Goal: Navigation & Orientation: Find specific page/section

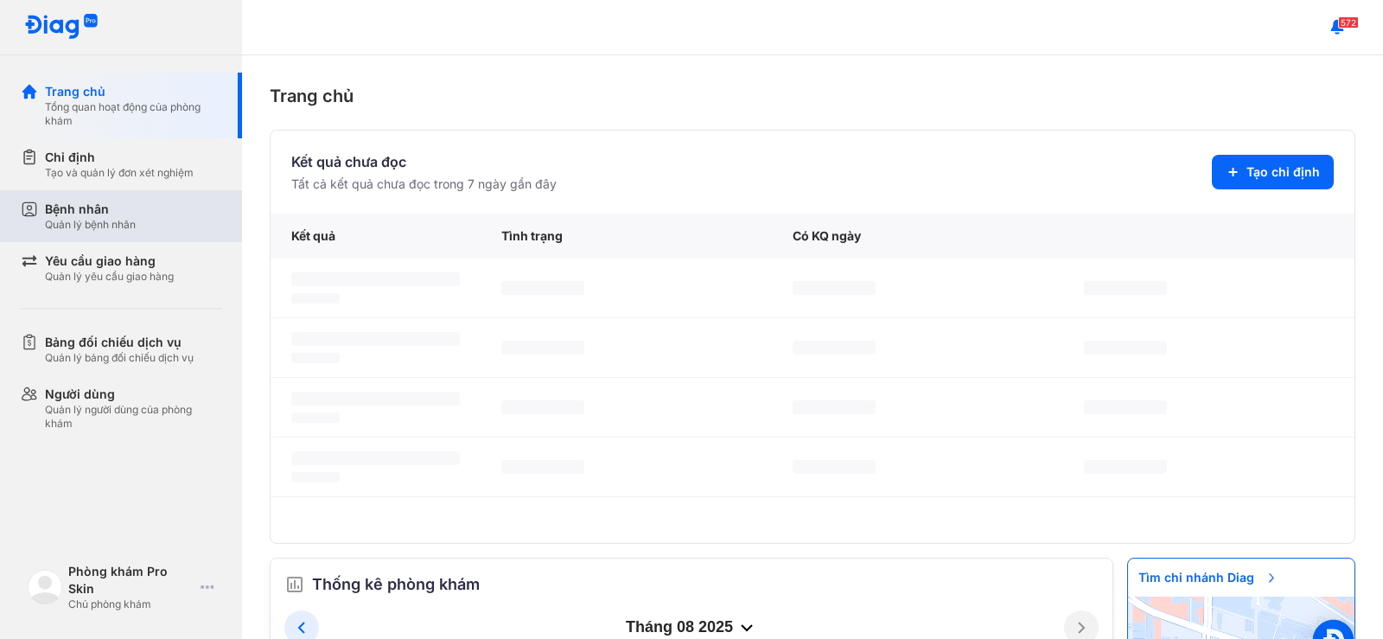
click at [122, 234] on div "Bệnh nhân Quản lý bệnh nhân" at bounding box center [131, 216] width 221 height 52
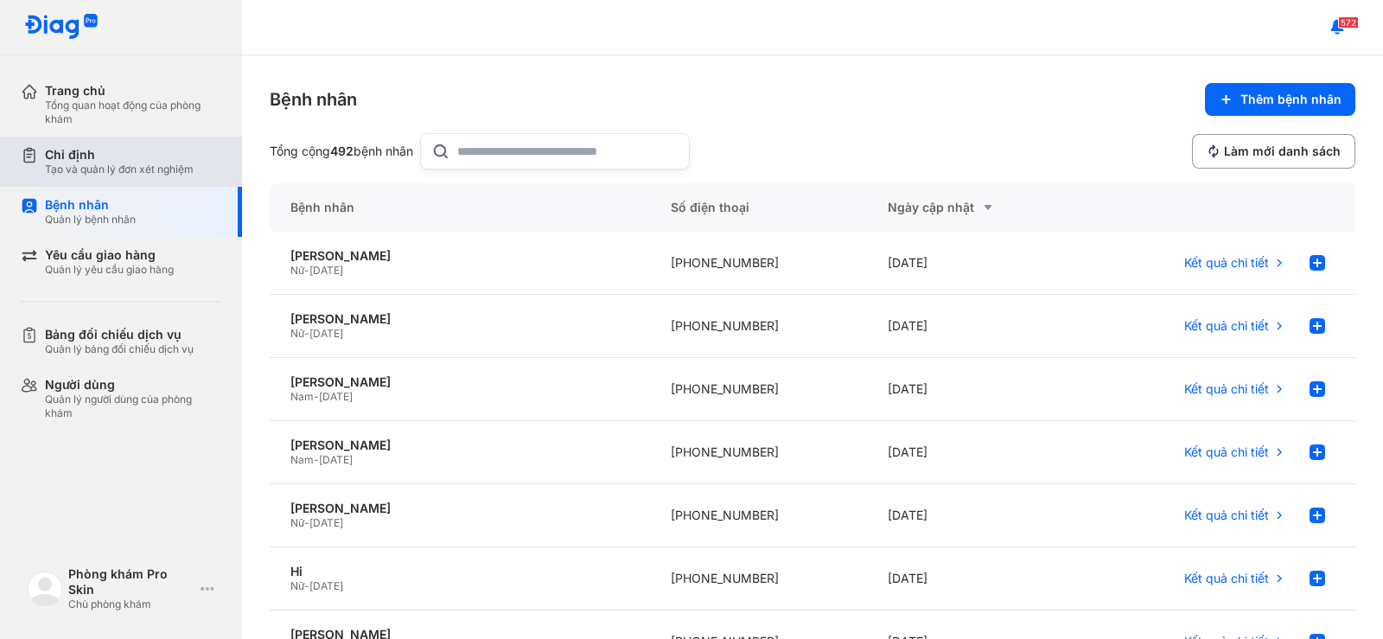
click at [135, 167] on div "Tạo và quản lý đơn xét nghiệm" at bounding box center [119, 170] width 149 height 14
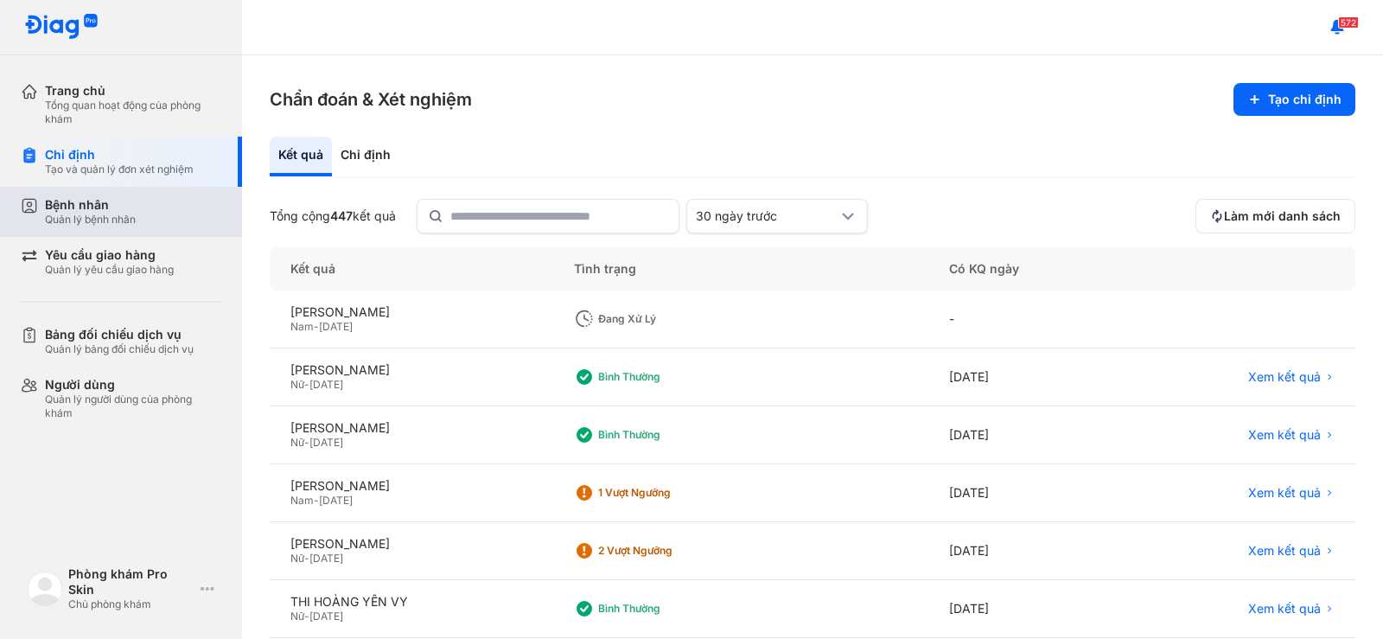
click at [105, 206] on div "Bệnh nhân" at bounding box center [90, 205] width 91 height 16
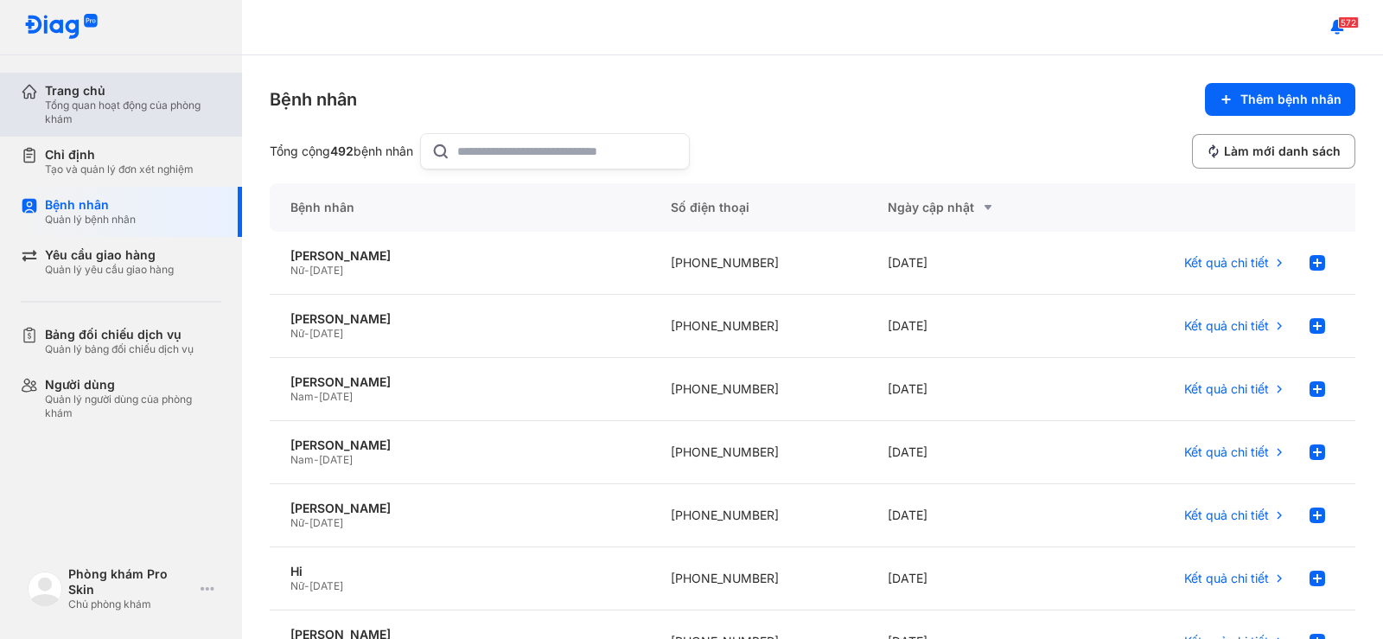
click at [129, 118] on div "Tổng quan hoạt động của phòng khám" at bounding box center [133, 113] width 176 height 28
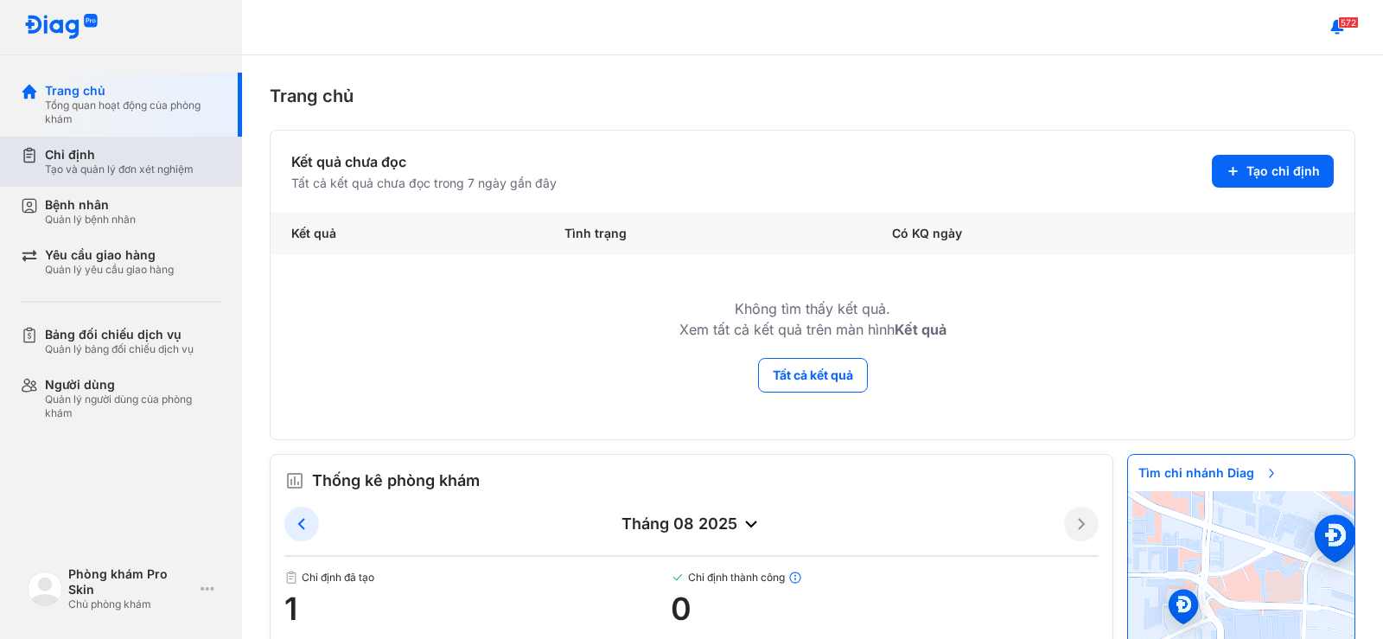
click at [124, 168] on div "Tạo và quản lý đơn xét nghiệm" at bounding box center [119, 170] width 149 height 14
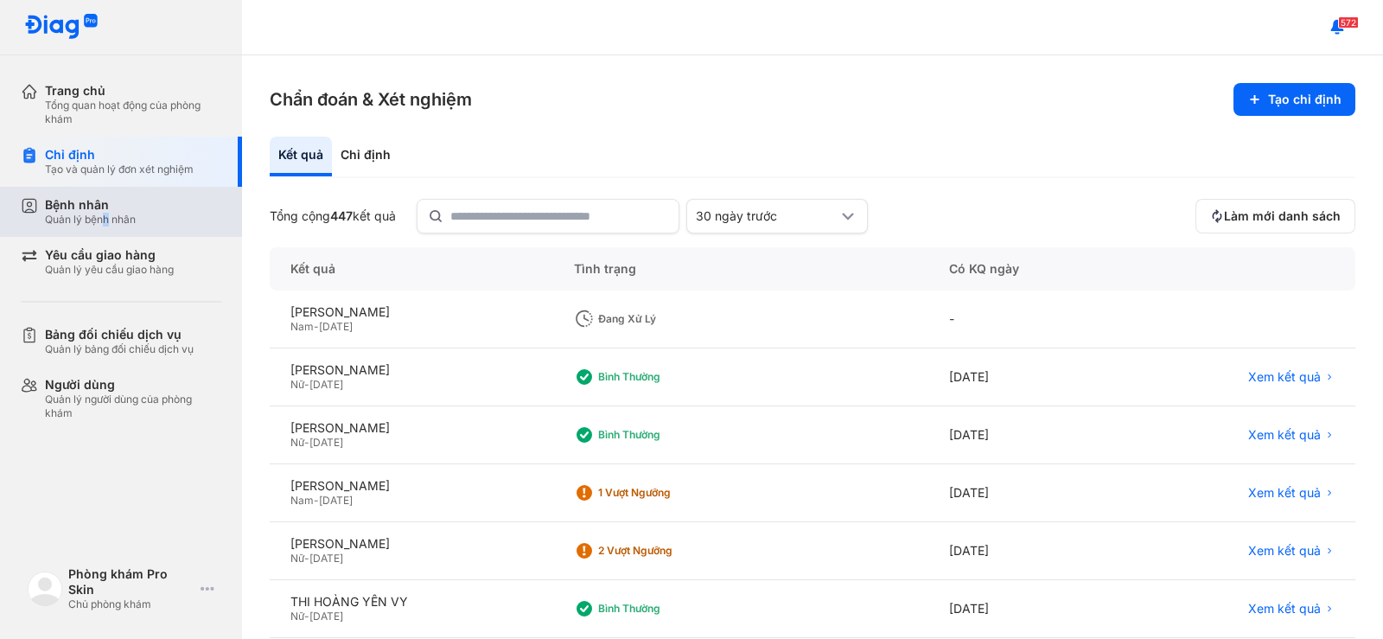
click at [108, 217] on div "Quản lý bệnh nhân" at bounding box center [90, 220] width 91 height 14
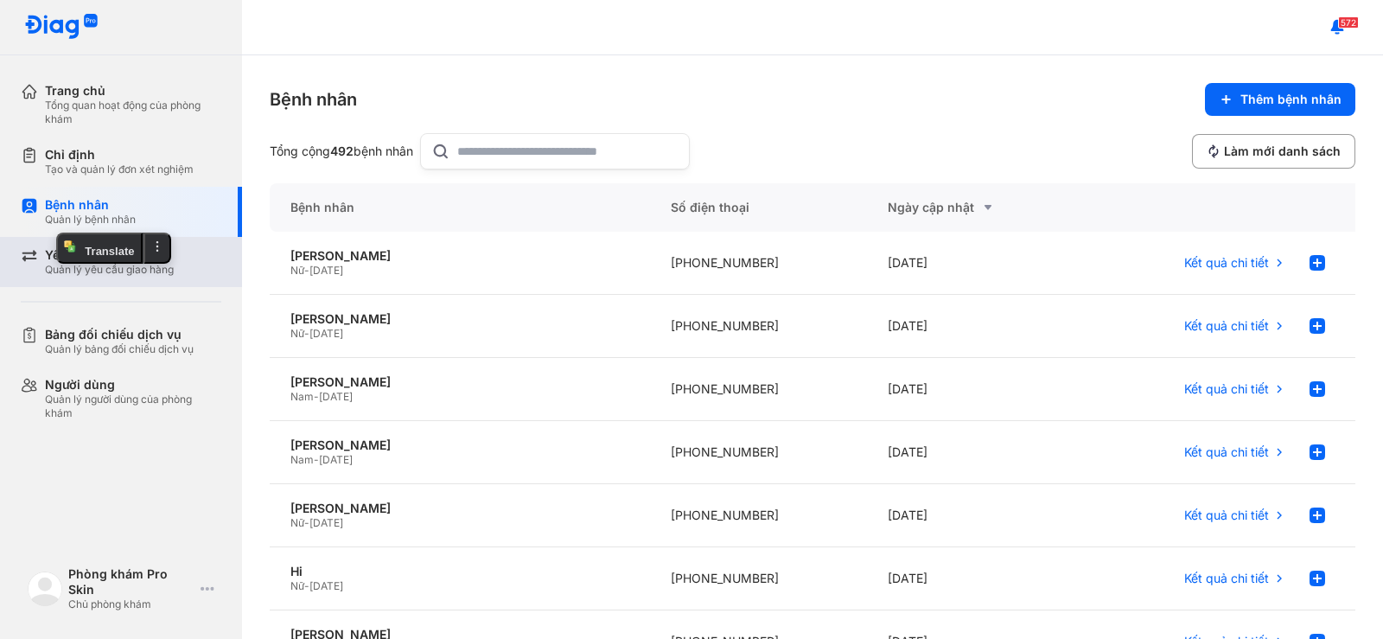
click at [41, 265] on div "Yêu cầu giao hàng Quản lý yêu cầu giao hàng" at bounding box center [131, 262] width 221 height 50
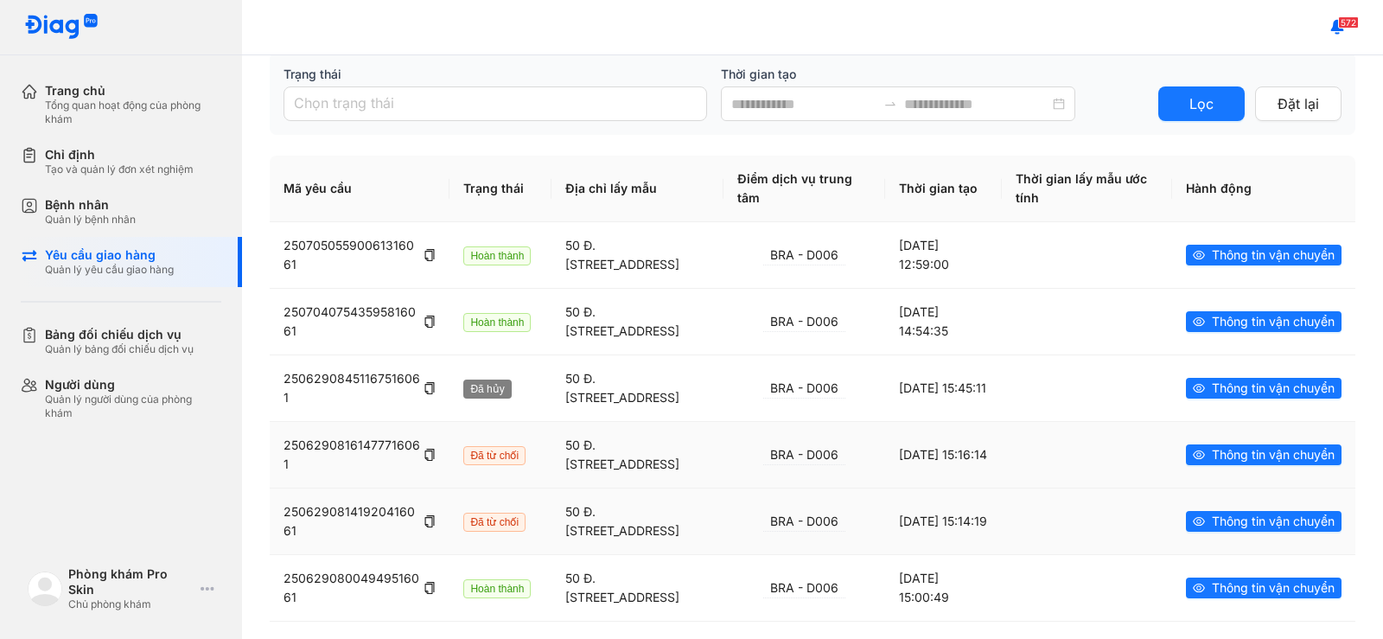
scroll to position [173, 0]
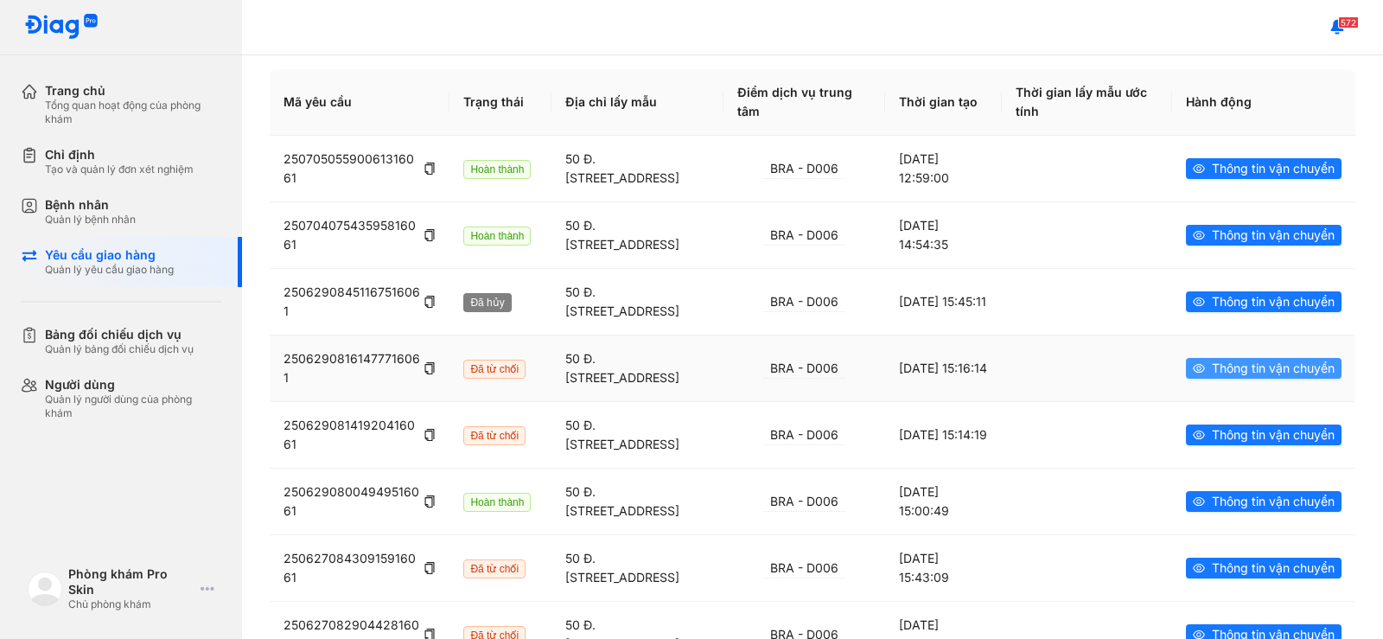
click at [1269, 367] on span "Thông tin vận chuyển" at bounding box center [1273, 368] width 123 height 19
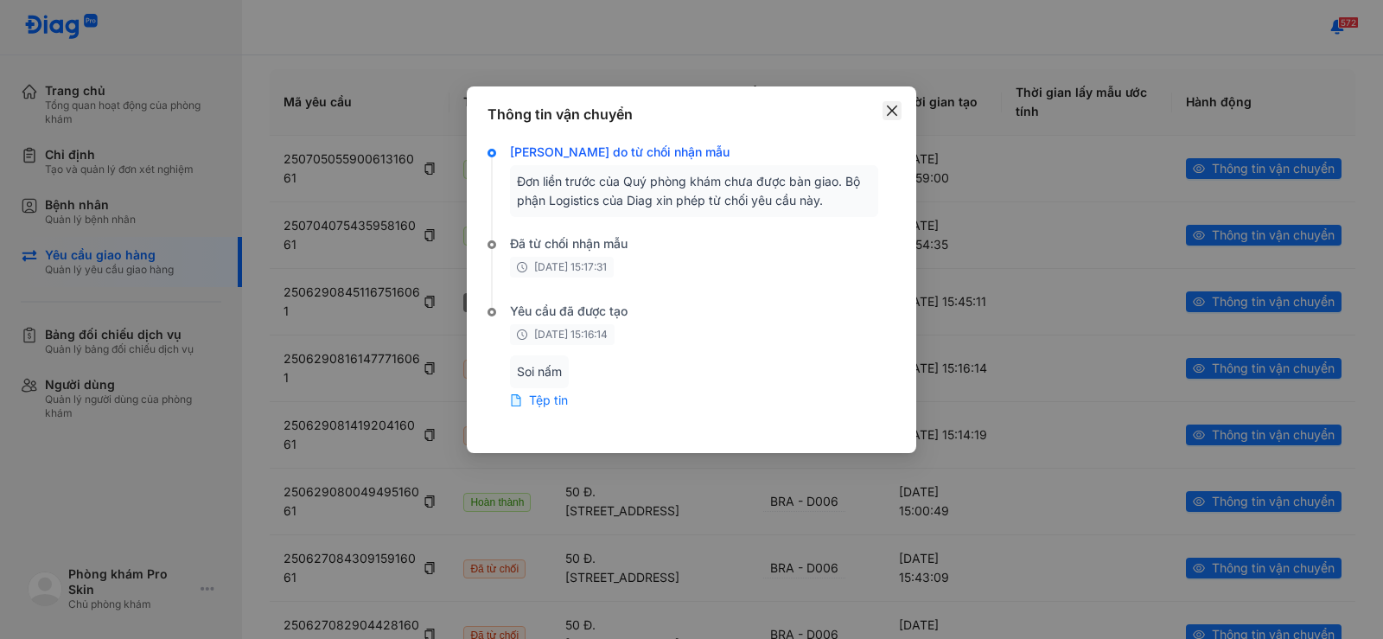
click at [894, 107] on icon "close" at bounding box center [892, 111] width 14 height 14
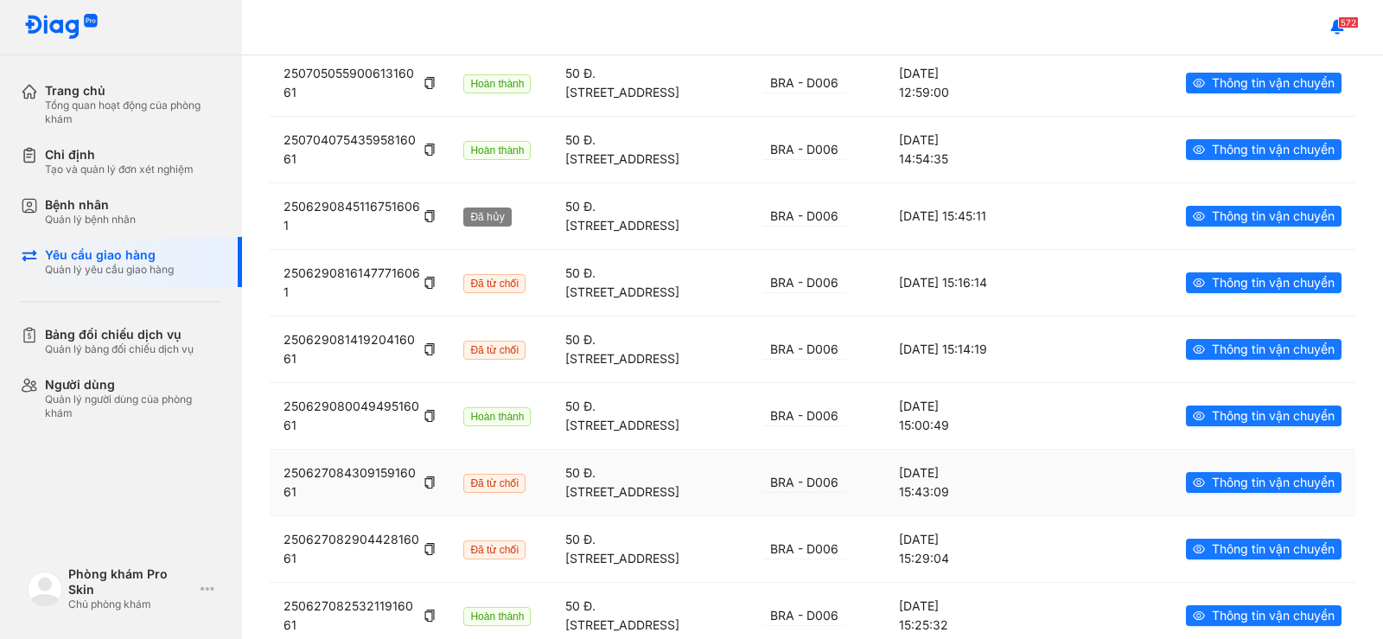
scroll to position [259, 0]
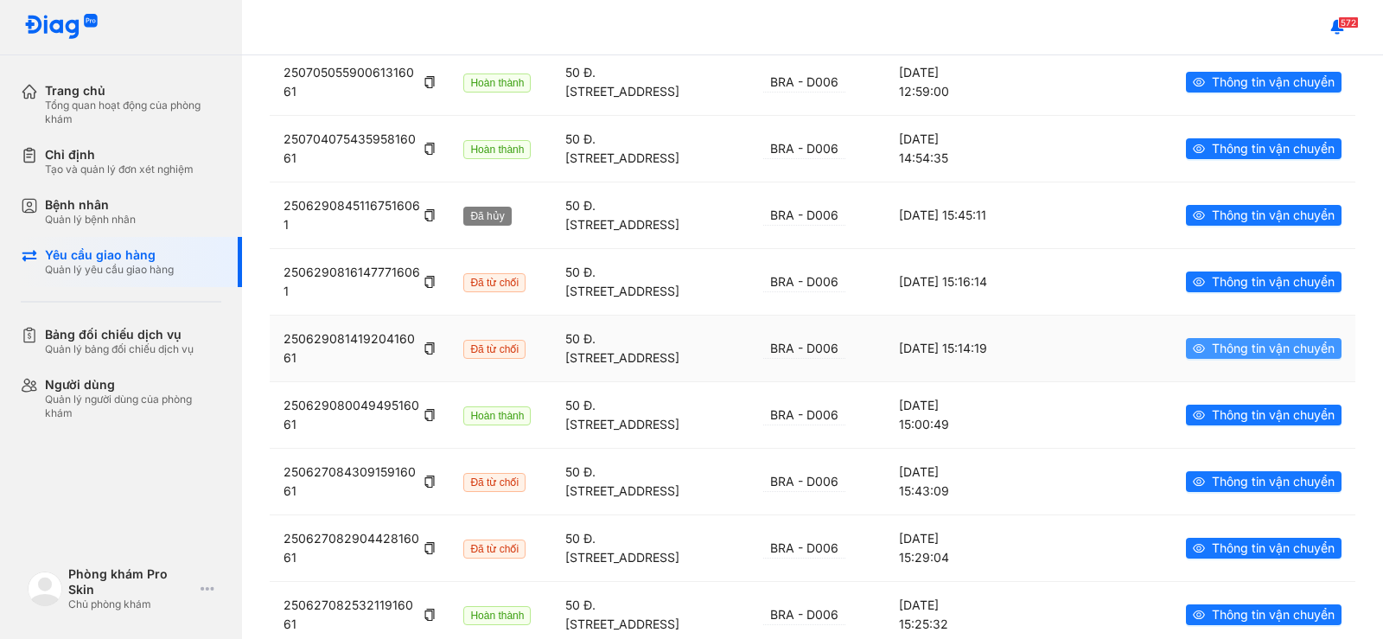
click at [1222, 342] on span "Thông tin vận chuyển" at bounding box center [1273, 348] width 123 height 19
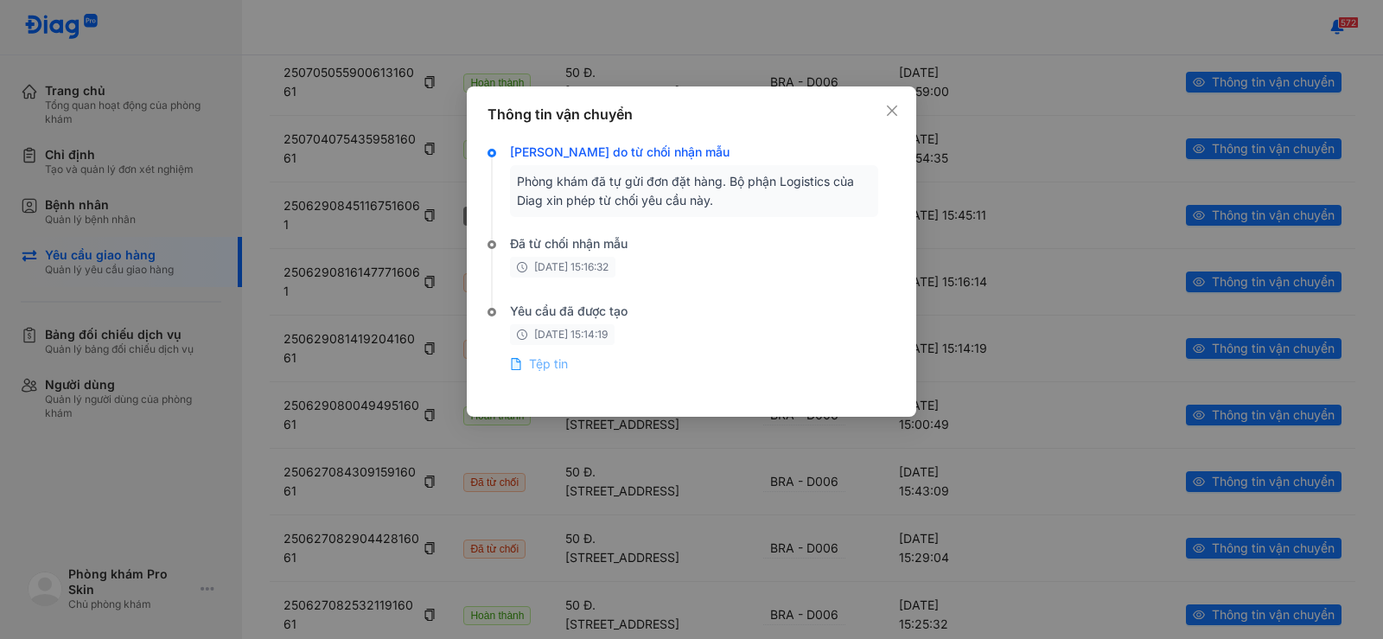
click at [538, 359] on span "Tệp tin" at bounding box center [548, 363] width 39 height 17
click at [894, 105] on icon "close" at bounding box center [892, 111] width 14 height 14
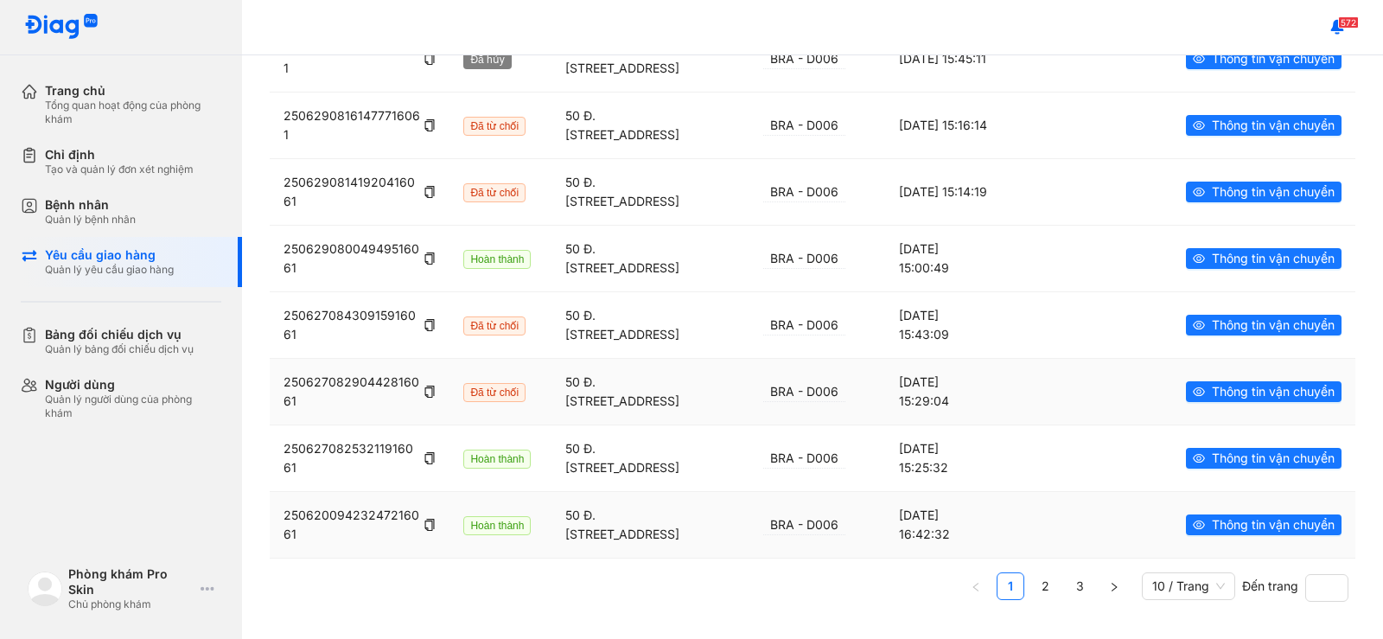
scroll to position [418, 0]
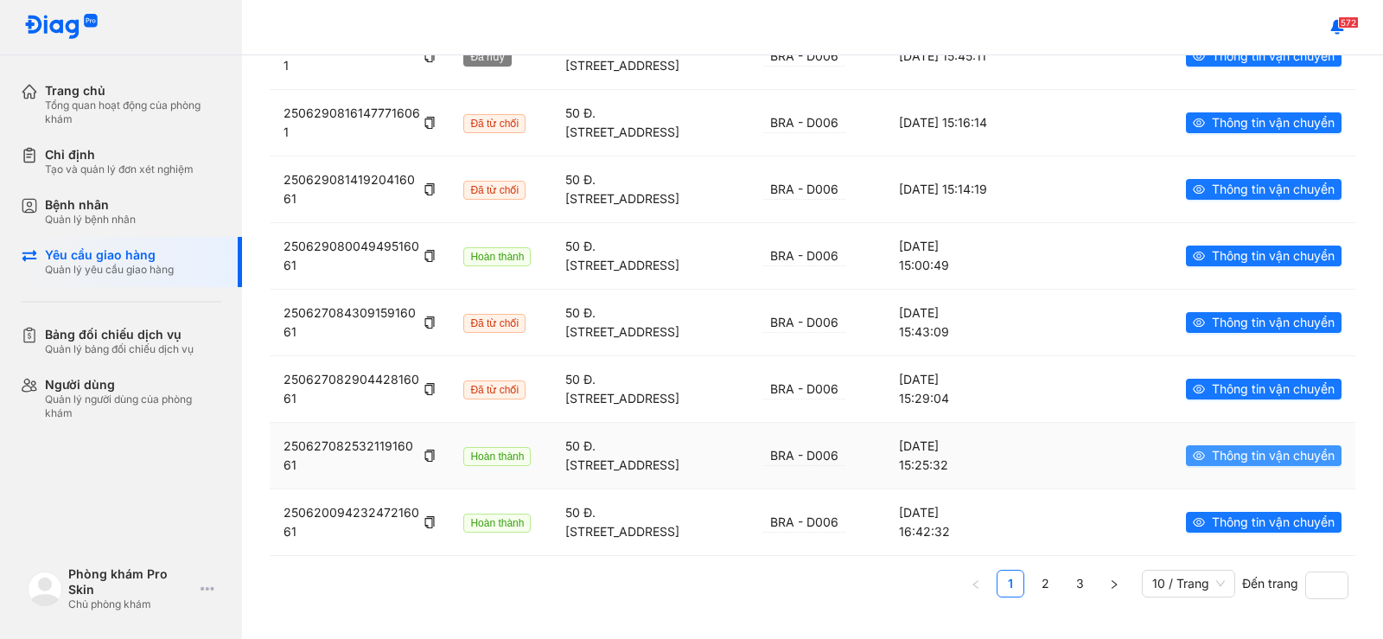
click at [1251, 454] on span "Thông tin vận chuyển" at bounding box center [1273, 455] width 123 height 19
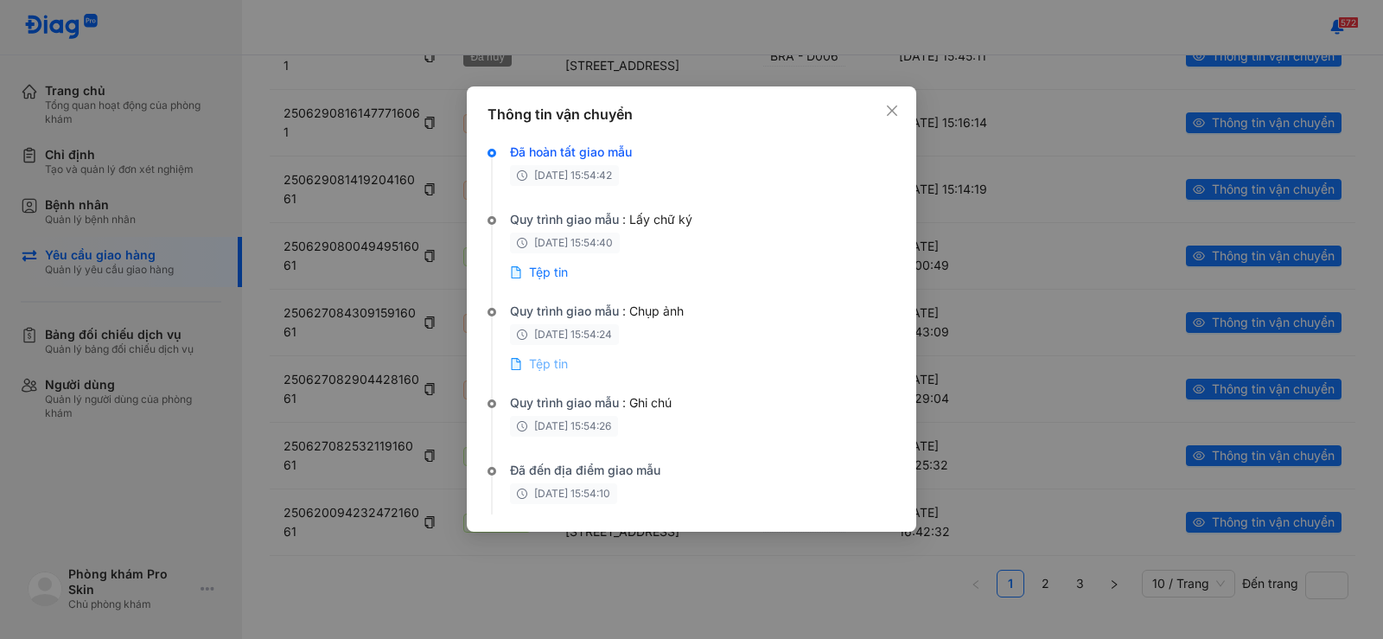
click at [540, 362] on span "Tệp tin" at bounding box center [548, 363] width 39 height 17
click at [884, 104] on span "Close" at bounding box center [892, 110] width 19 height 19
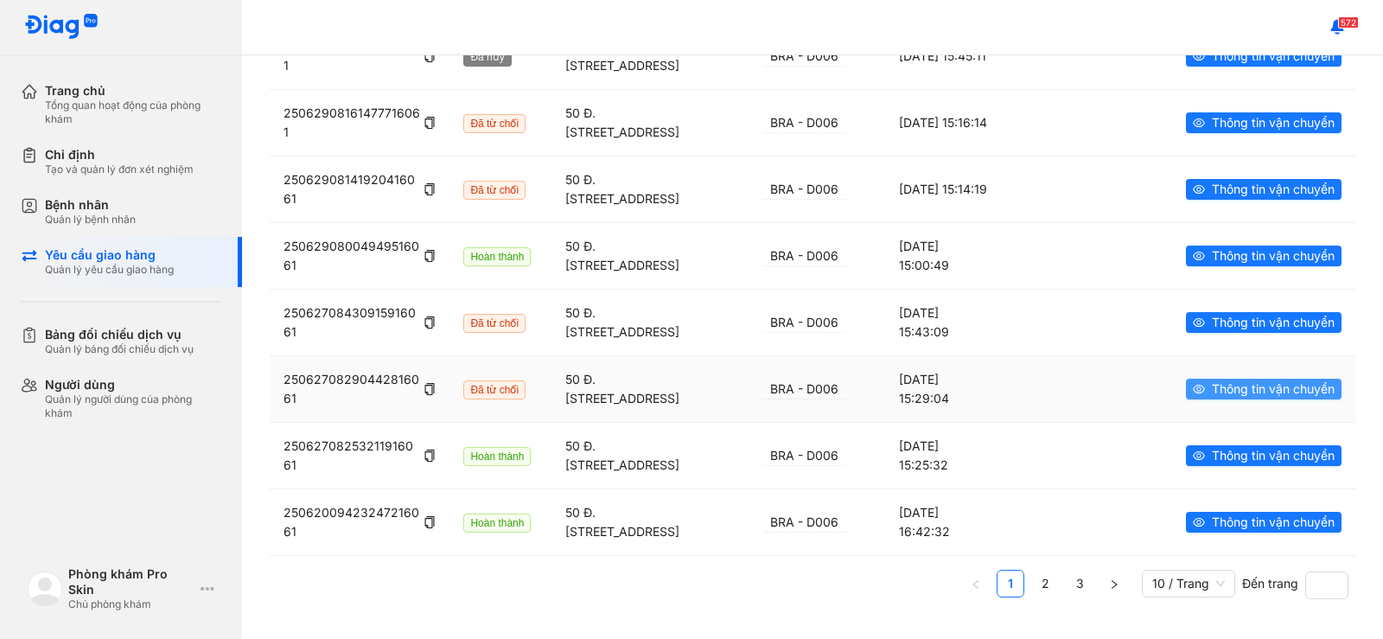
click at [1193, 393] on icon "eye" at bounding box center [1199, 389] width 12 height 12
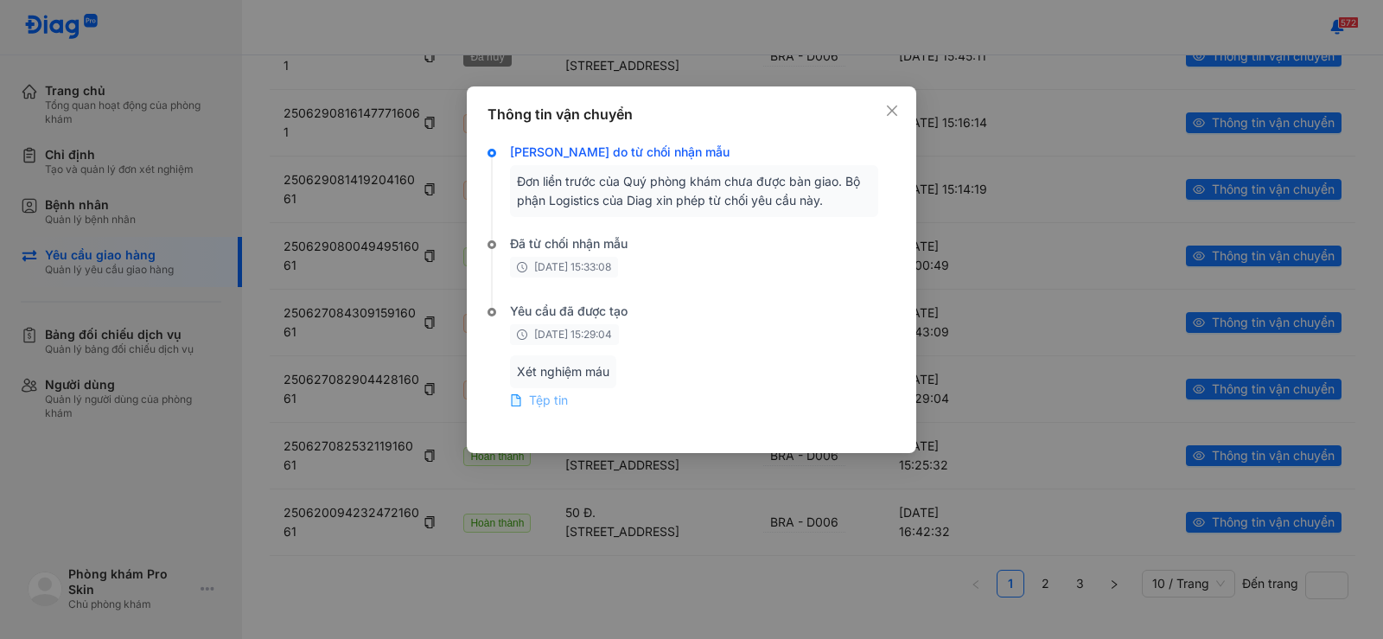
click at [537, 404] on span "Tệp tin" at bounding box center [548, 400] width 39 height 17
click at [891, 106] on icon "close" at bounding box center [892, 111] width 14 height 14
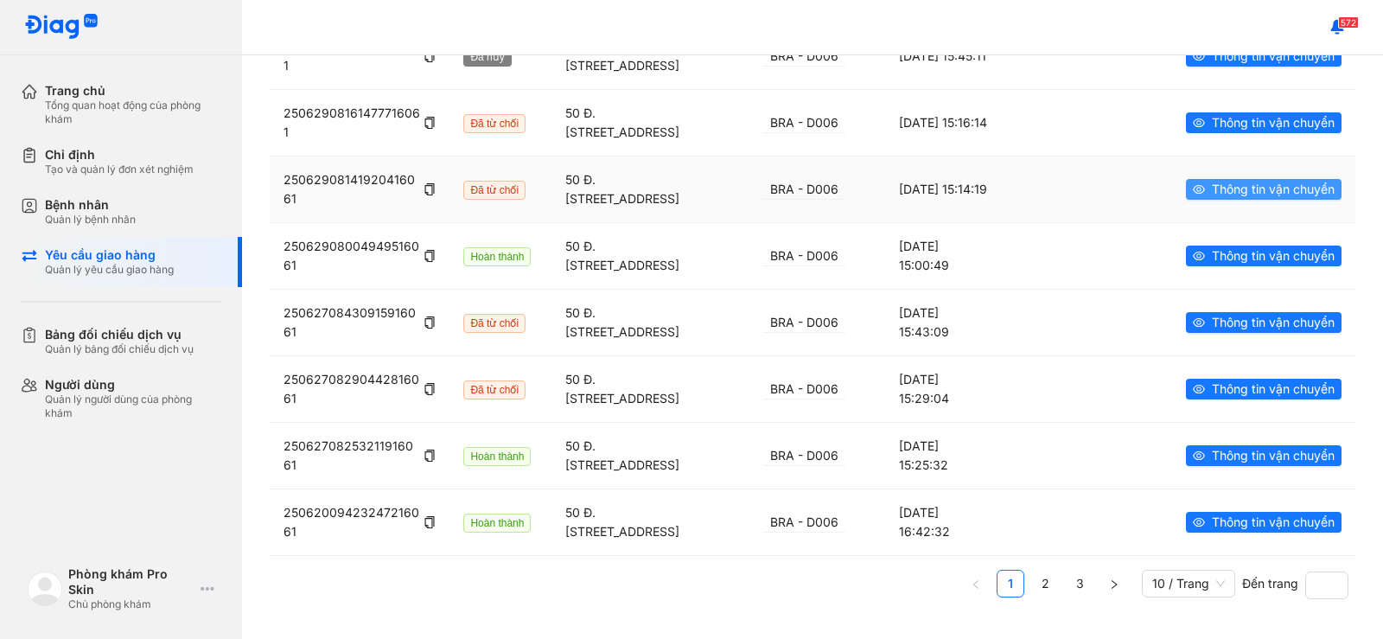
click at [1217, 195] on span "Thông tin vận chuyển" at bounding box center [1273, 189] width 123 height 19
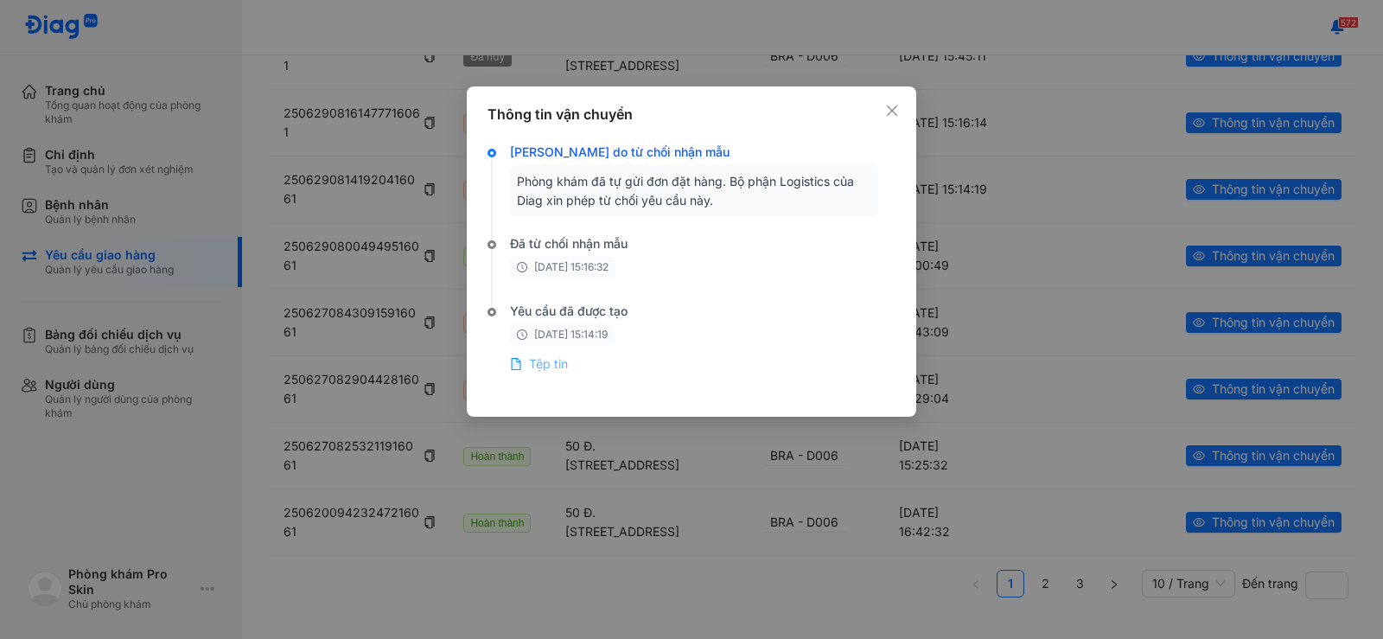
click at [557, 371] on span "Tệp tin" at bounding box center [548, 363] width 39 height 17
click at [898, 112] on icon "close" at bounding box center [892, 111] width 14 height 14
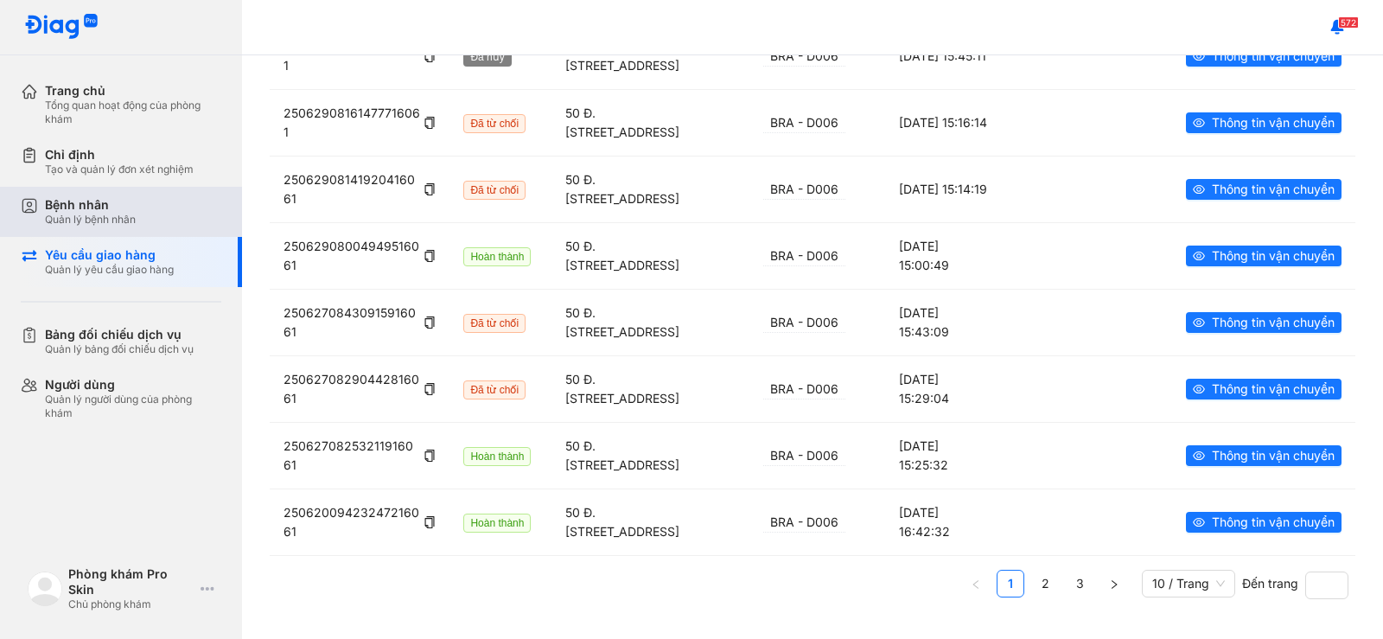
click at [114, 200] on div "Bệnh nhân" at bounding box center [90, 205] width 91 height 16
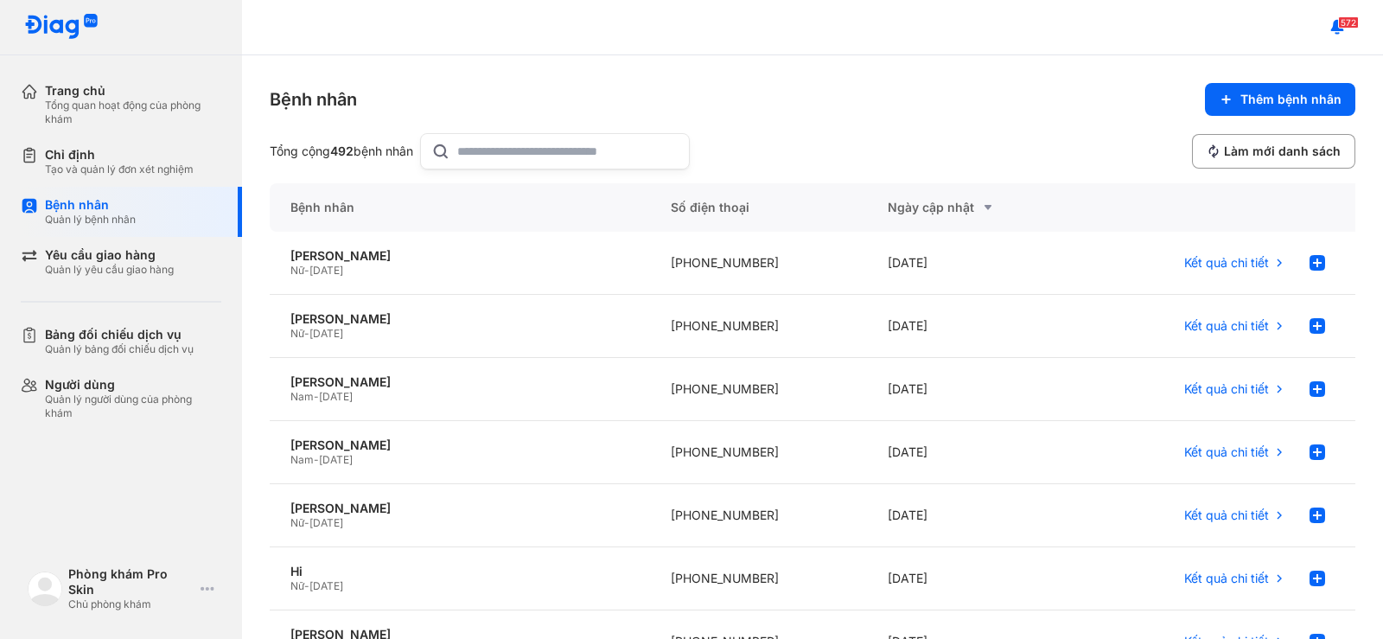
click at [552, 163] on input "text" at bounding box center [567, 151] width 221 height 35
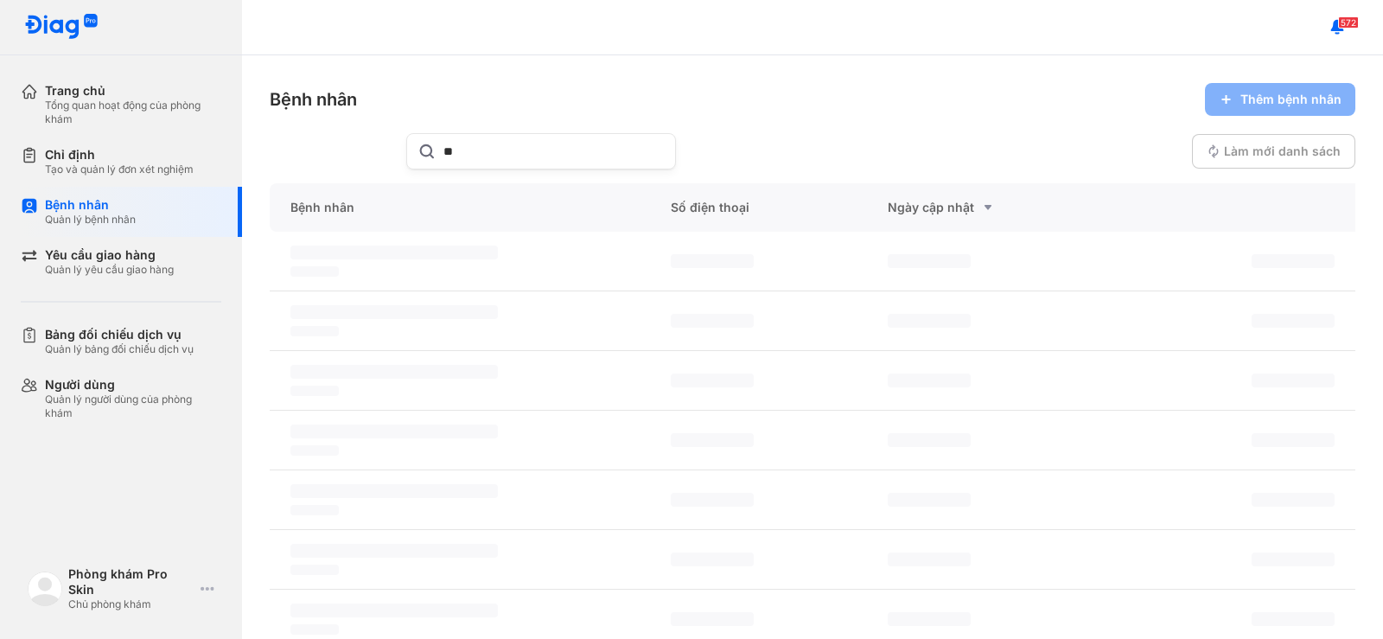
type input "*"
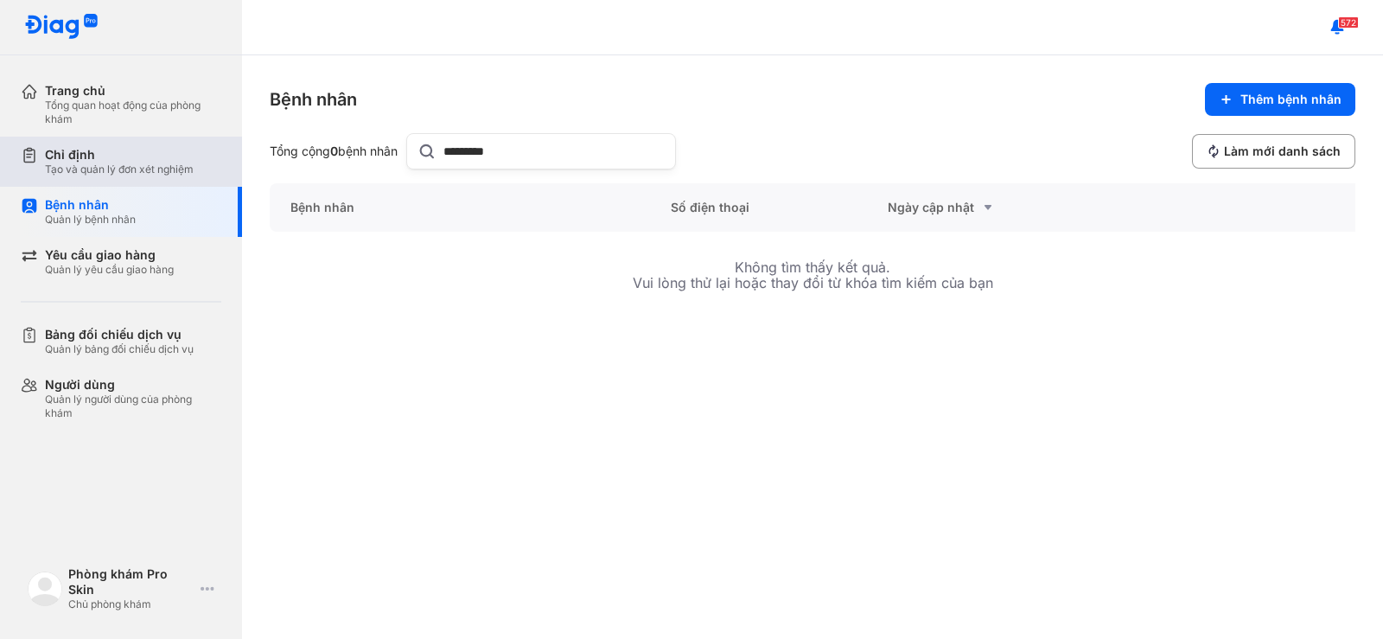
type input "*********"
click at [116, 176] on div "Tạo và quản lý đơn xét nghiệm" at bounding box center [119, 170] width 149 height 14
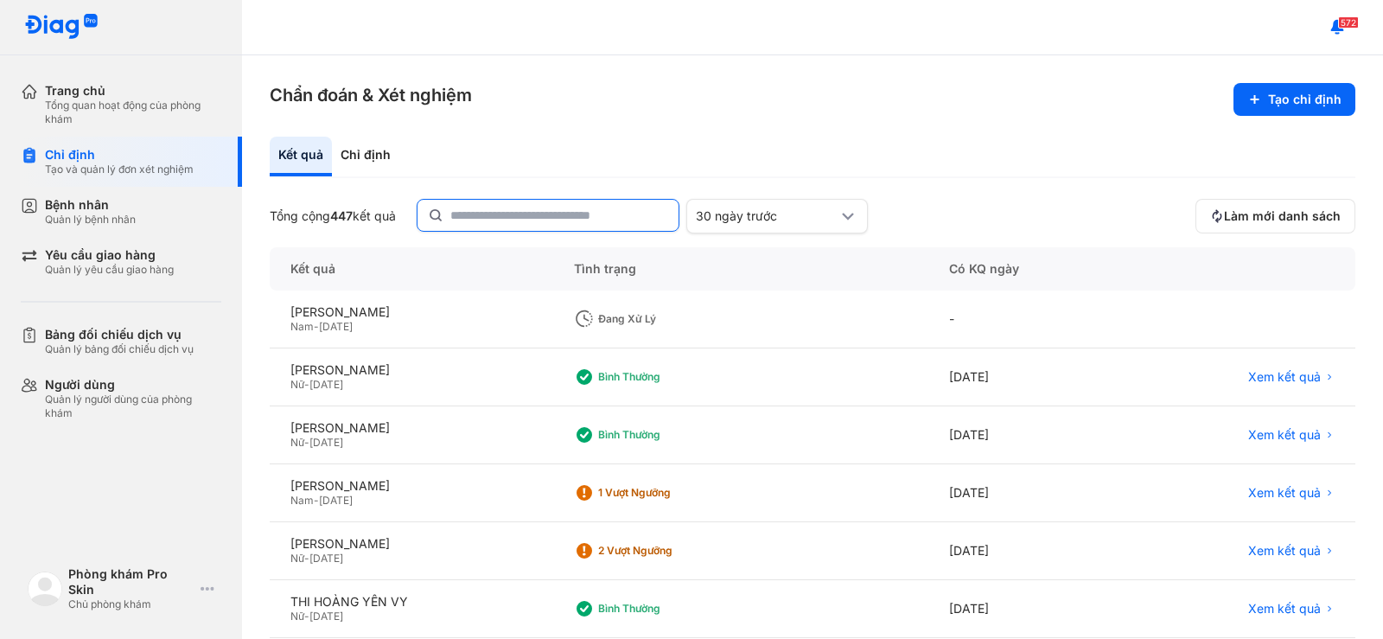
click at [536, 221] on input "text" at bounding box center [559, 215] width 218 height 31
type input "*"
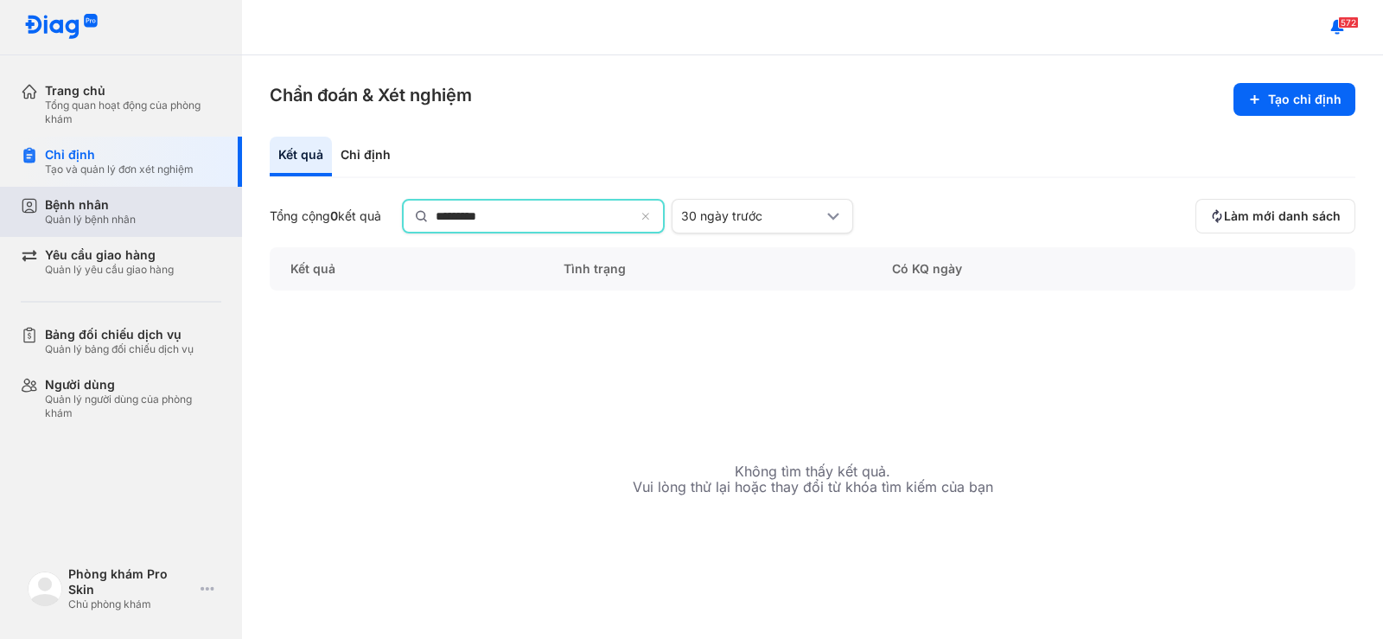
type input "*********"
click at [113, 219] on div "Quản lý bệnh nhân" at bounding box center [90, 220] width 91 height 14
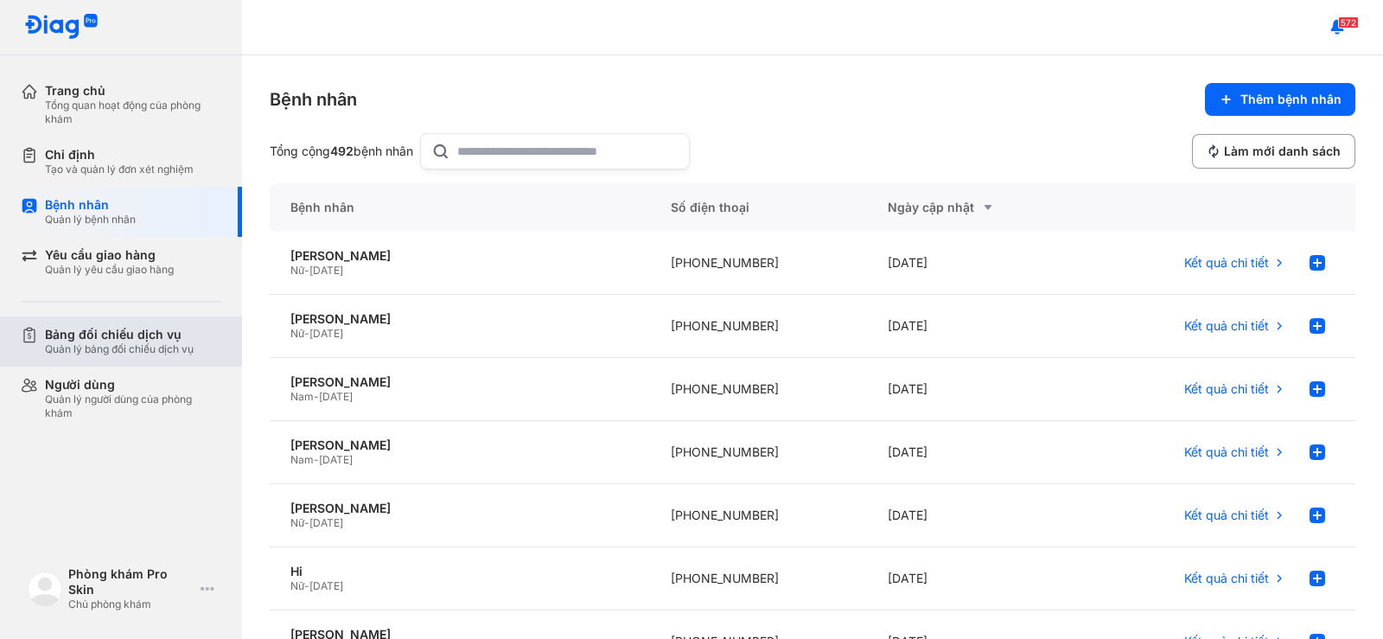
click at [165, 346] on div "Quản lý bảng đối chiếu dịch vụ" at bounding box center [119, 349] width 149 height 14
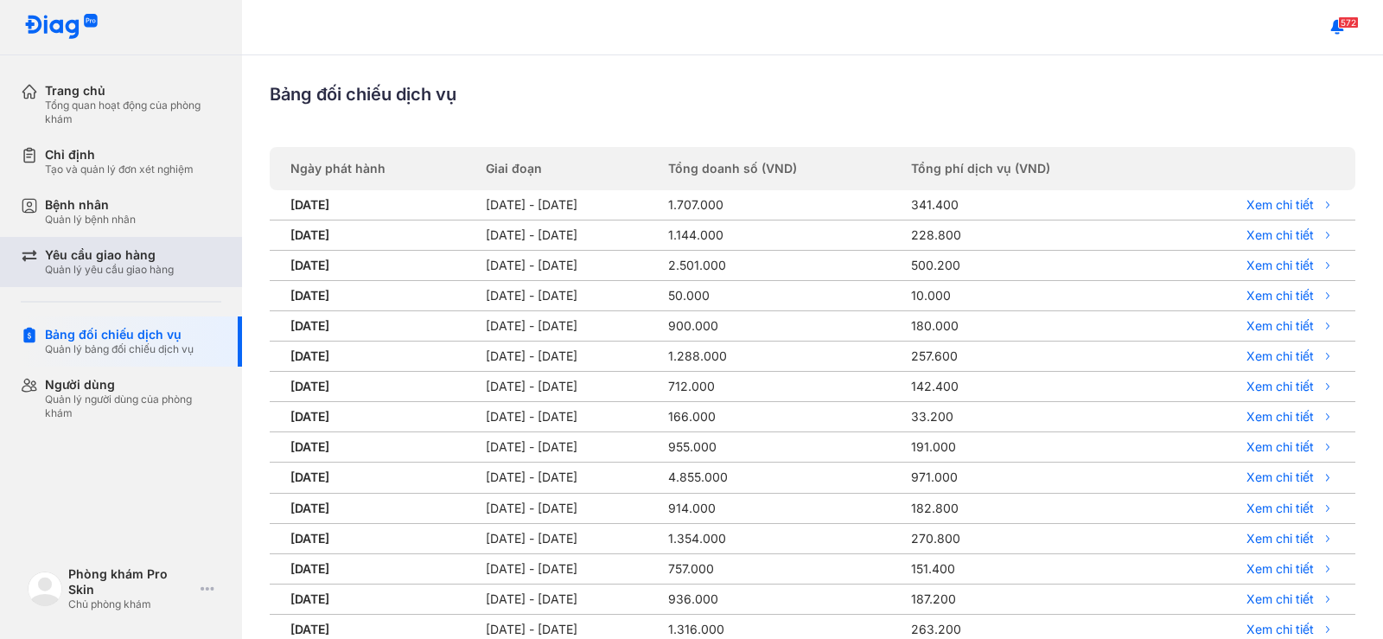
click at [140, 277] on div "Yêu cầu giao hàng Quản lý yêu cầu giao hàng" at bounding box center [131, 262] width 221 height 50
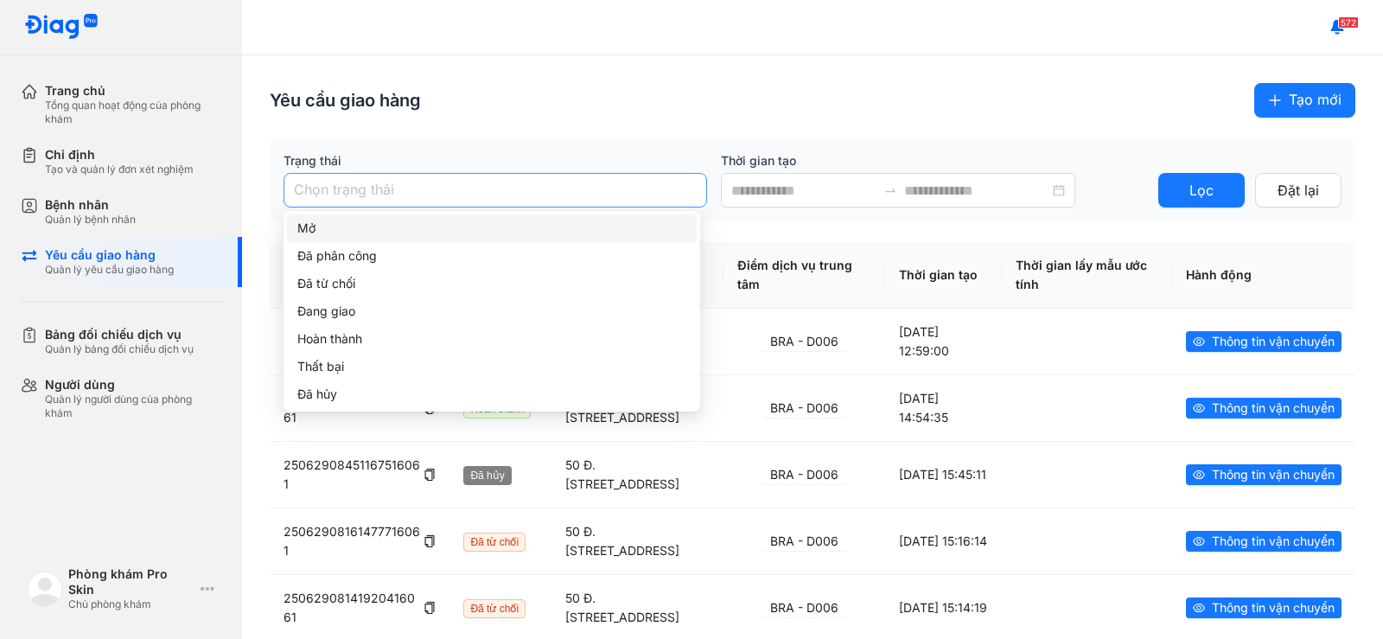
click at [416, 181] on div at bounding box center [495, 190] width 415 height 28
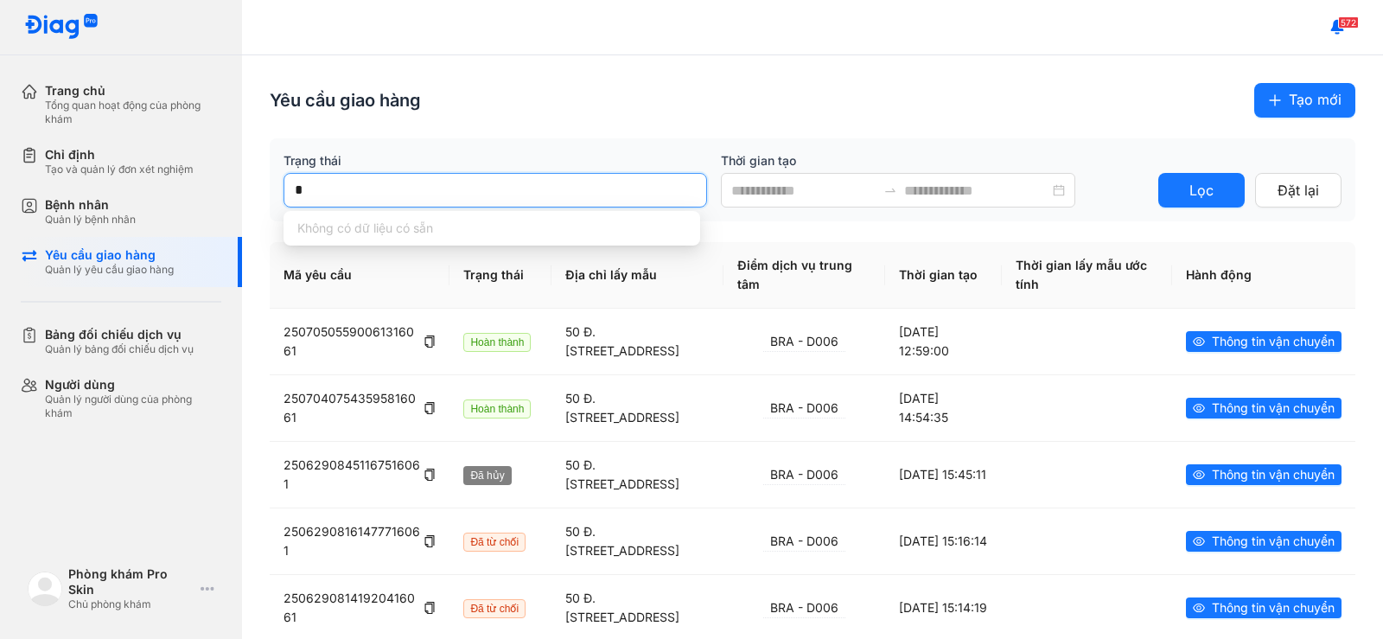
type input "**"
click at [820, 183] on input at bounding box center [803, 191] width 145 height 22
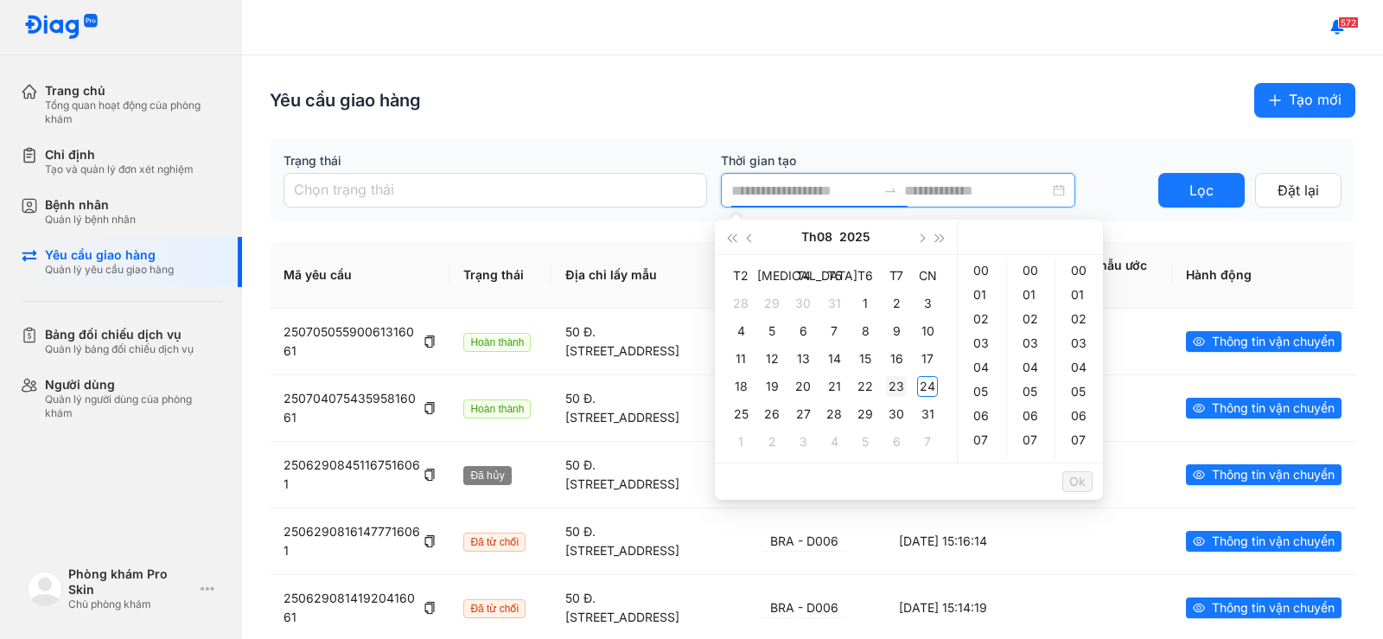
click at [895, 382] on div "23" at bounding box center [896, 386] width 21 height 21
drag, startPoint x: 865, startPoint y: 188, endPoint x: 805, endPoint y: 194, distance: 60.0
click at [805, 194] on input "**********" at bounding box center [803, 191] width 145 height 22
click at [1028, 185] on input at bounding box center [976, 191] width 145 height 22
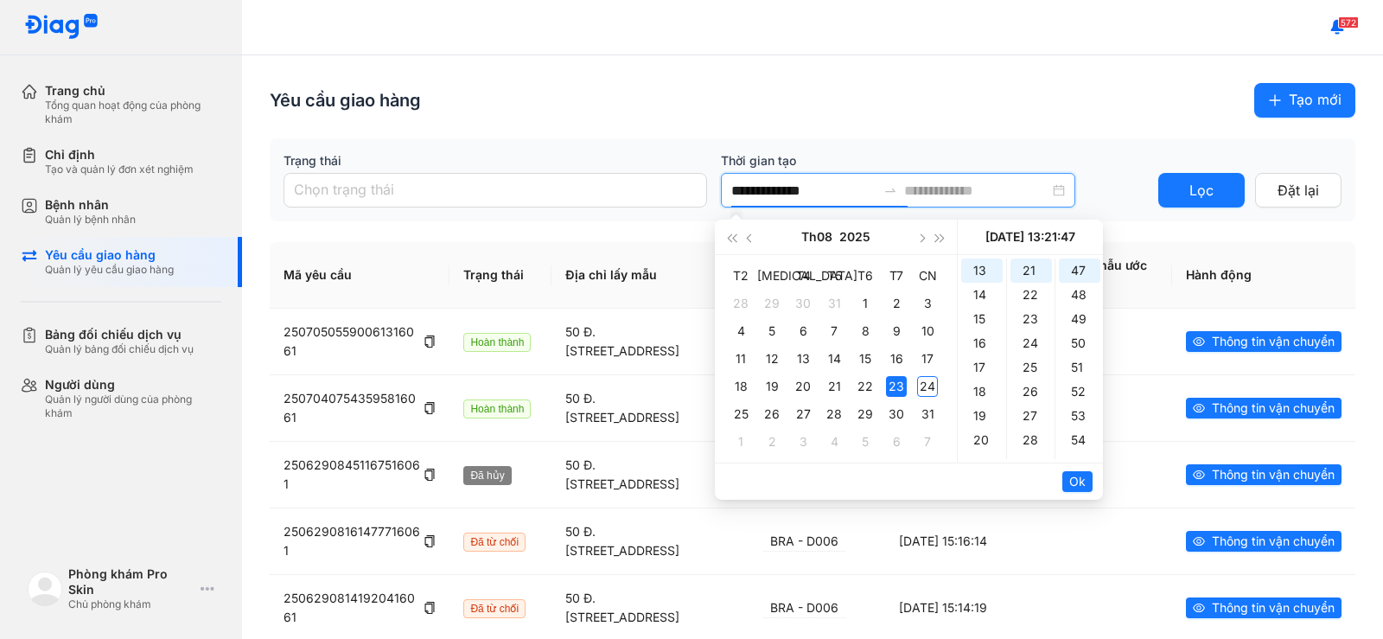
click at [864, 192] on input "**********" at bounding box center [803, 191] width 145 height 22
click at [866, 189] on input "**********" at bounding box center [803, 191] width 145 height 22
type input "**********"
click at [1190, 187] on span "Lọc" at bounding box center [1202, 191] width 24 height 22
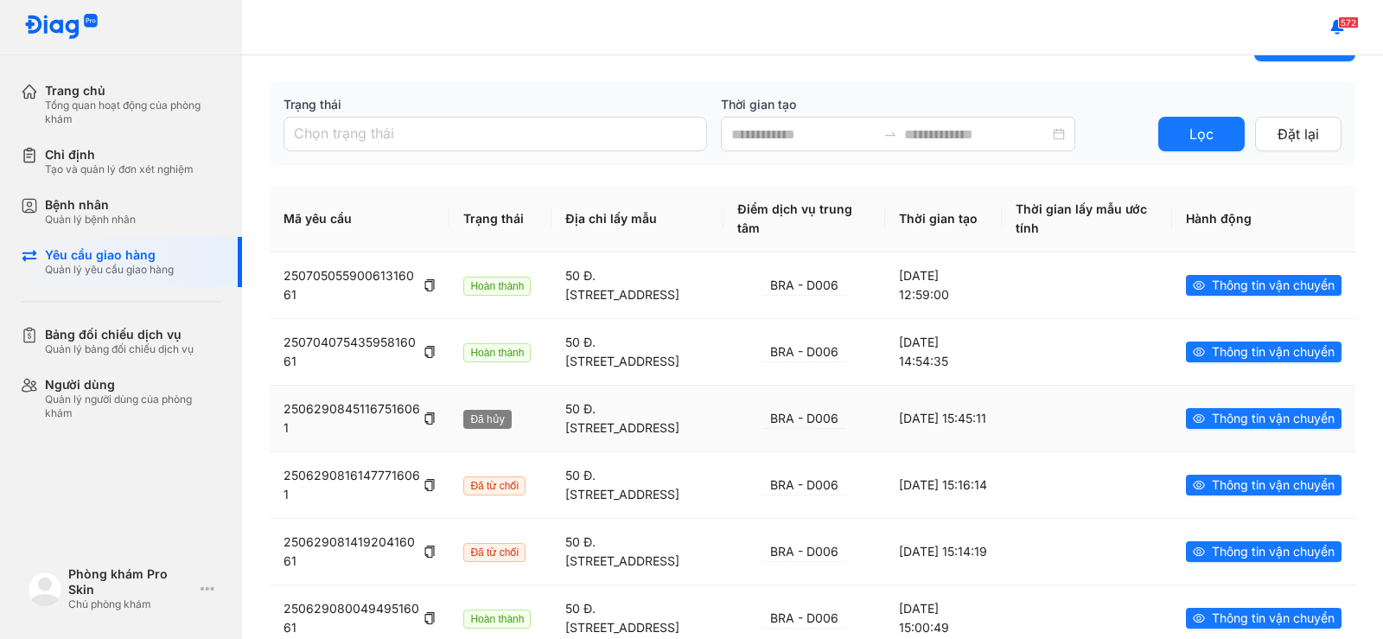
scroll to position [86, 0]
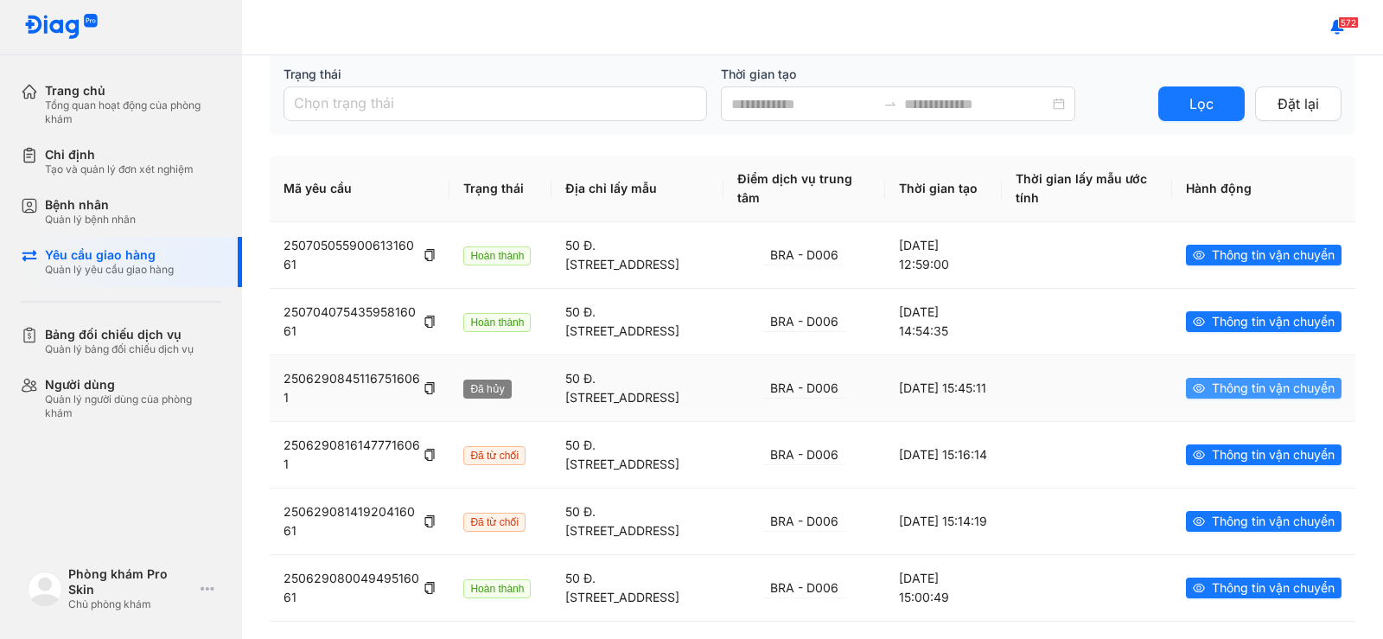
click at [1274, 392] on span "Thông tin vận chuyển" at bounding box center [1273, 388] width 123 height 19
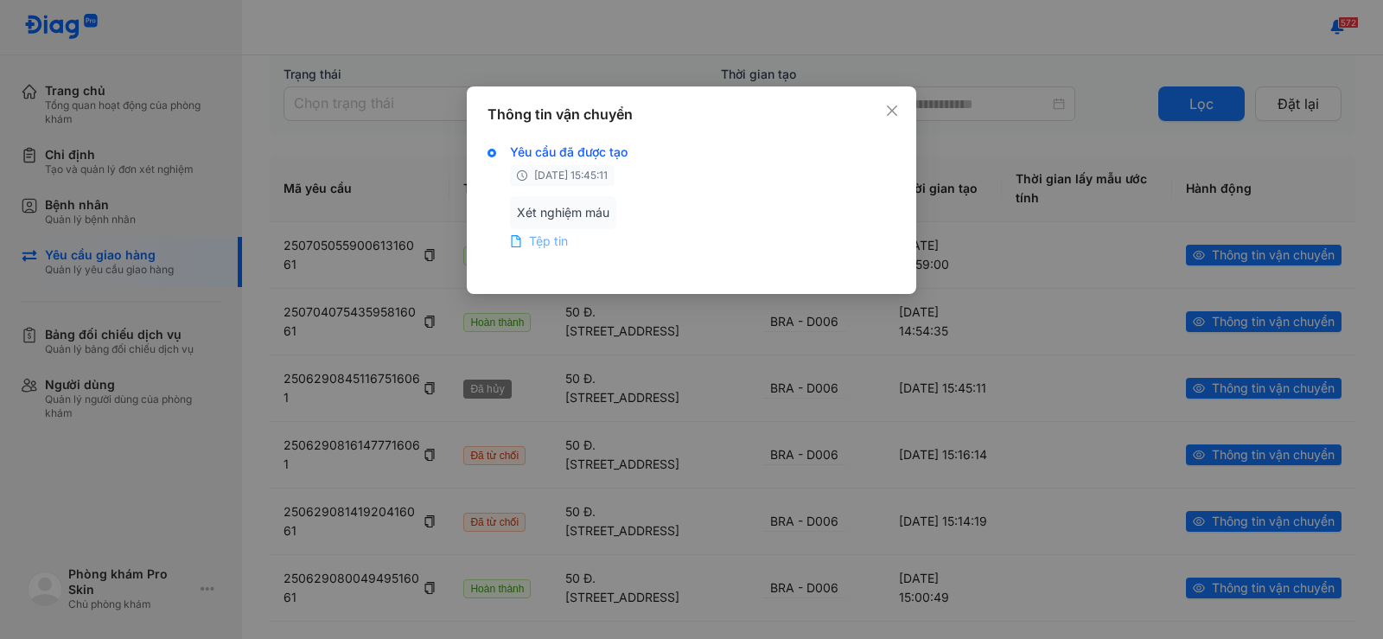
click at [567, 241] on span "Tệp tin" at bounding box center [548, 241] width 39 height 17
click at [899, 110] on span "Close" at bounding box center [892, 110] width 19 height 19
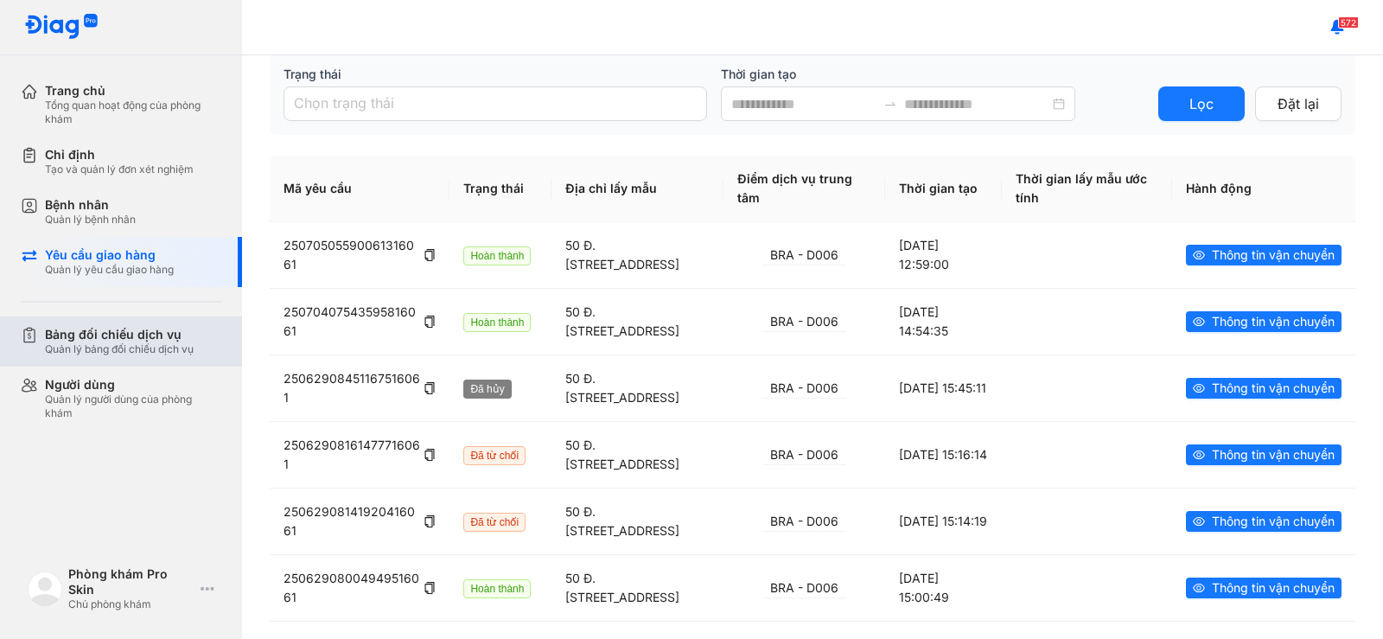
click at [176, 362] on div "Bảng đối chiếu dịch vụ Quản lý bảng đối chiếu dịch vụ" at bounding box center [131, 341] width 221 height 50
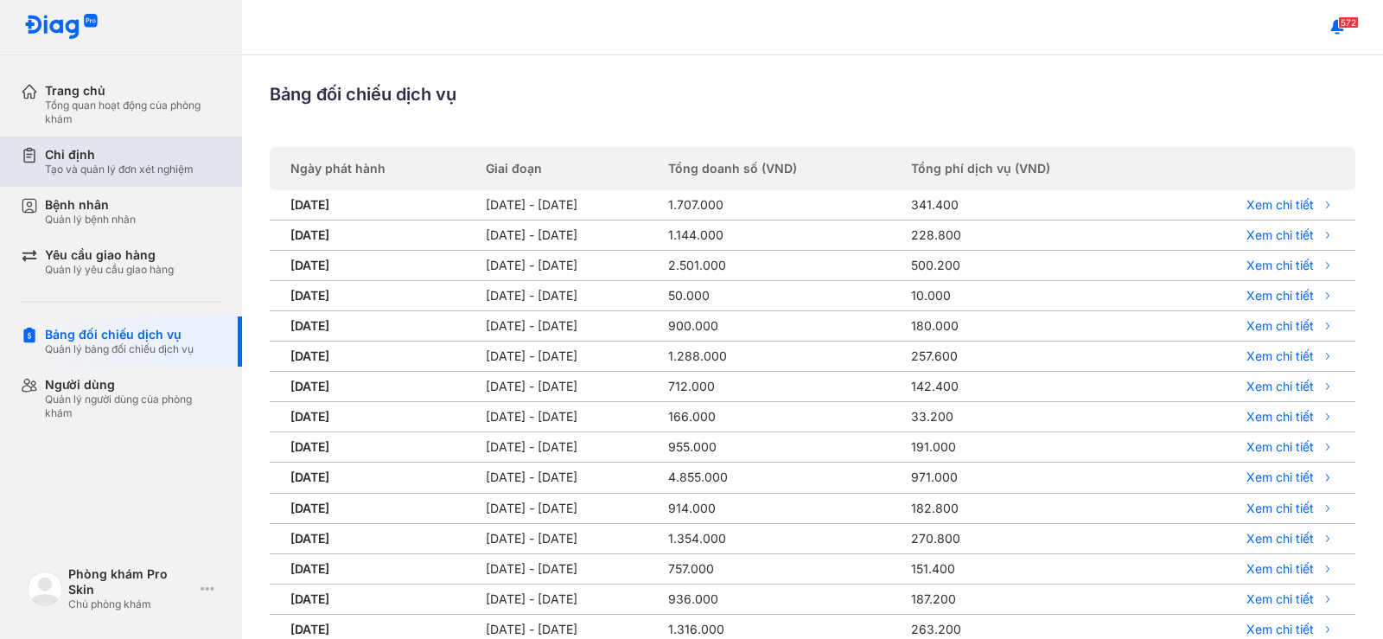
click at [167, 172] on div "Tạo và quản lý đơn xét nghiệm" at bounding box center [119, 170] width 149 height 14
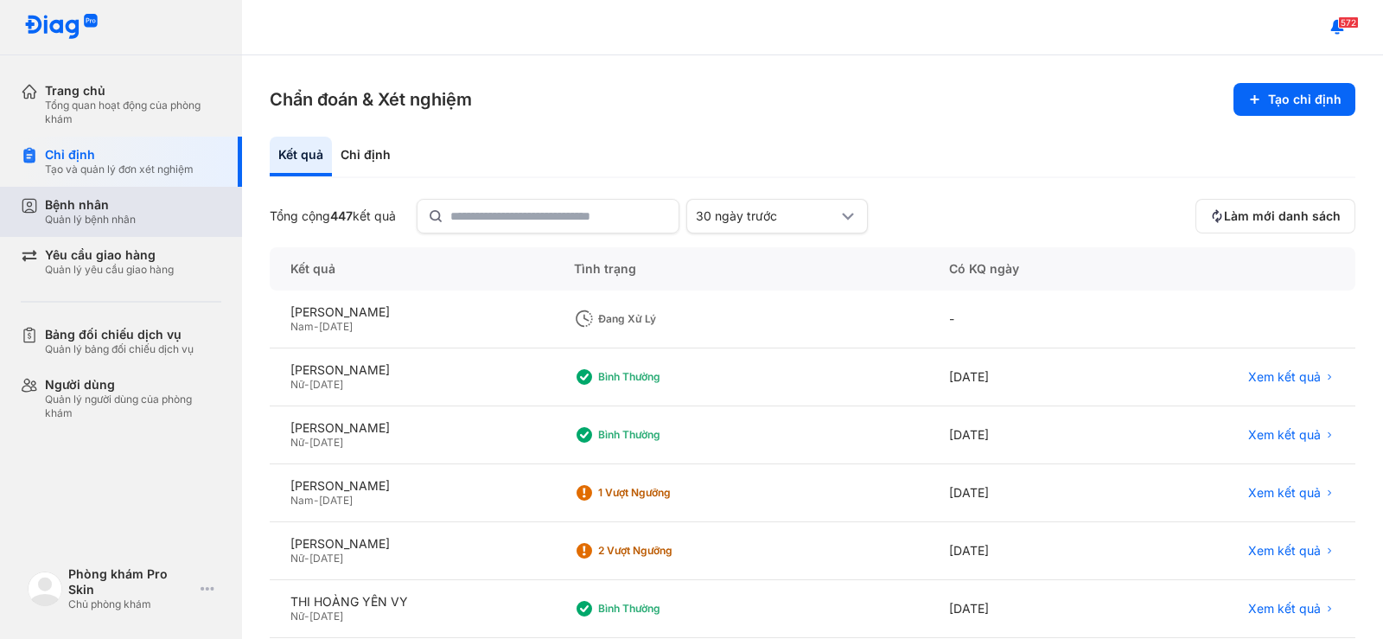
click at [176, 226] on div "Bệnh nhân Quản lý bệnh nhân" at bounding box center [133, 211] width 176 height 29
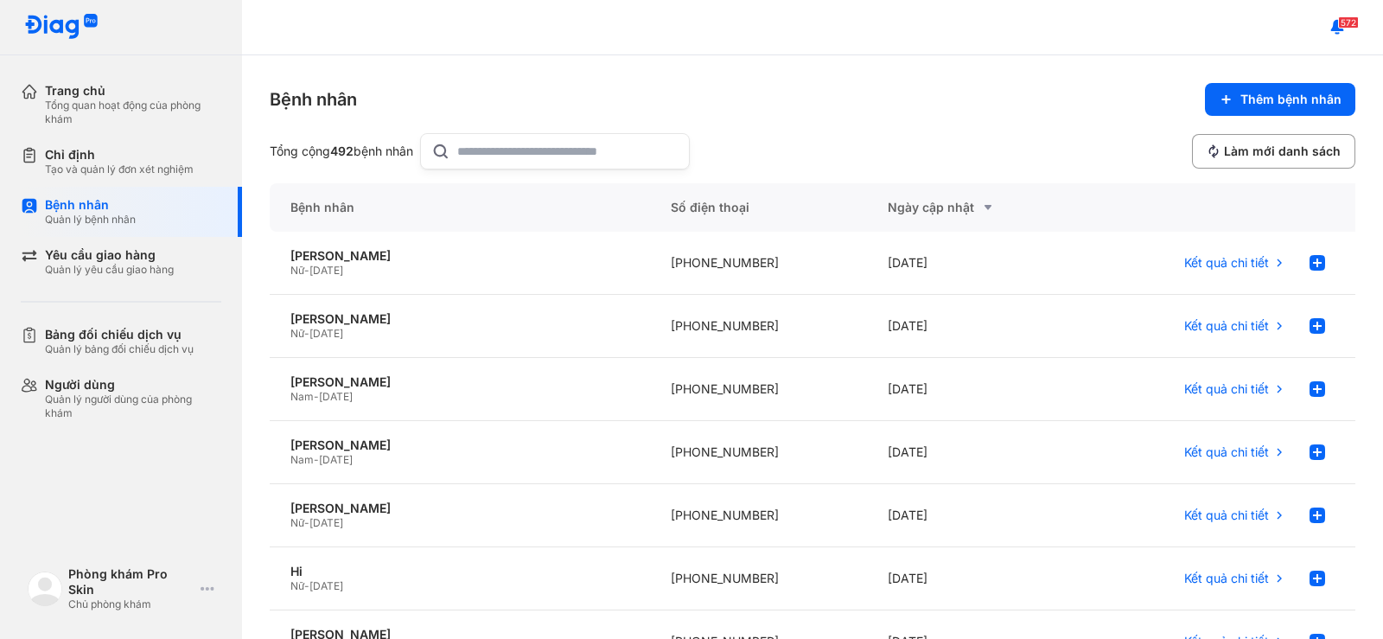
click at [608, 156] on input "text" at bounding box center [567, 151] width 221 height 35
type input "*"
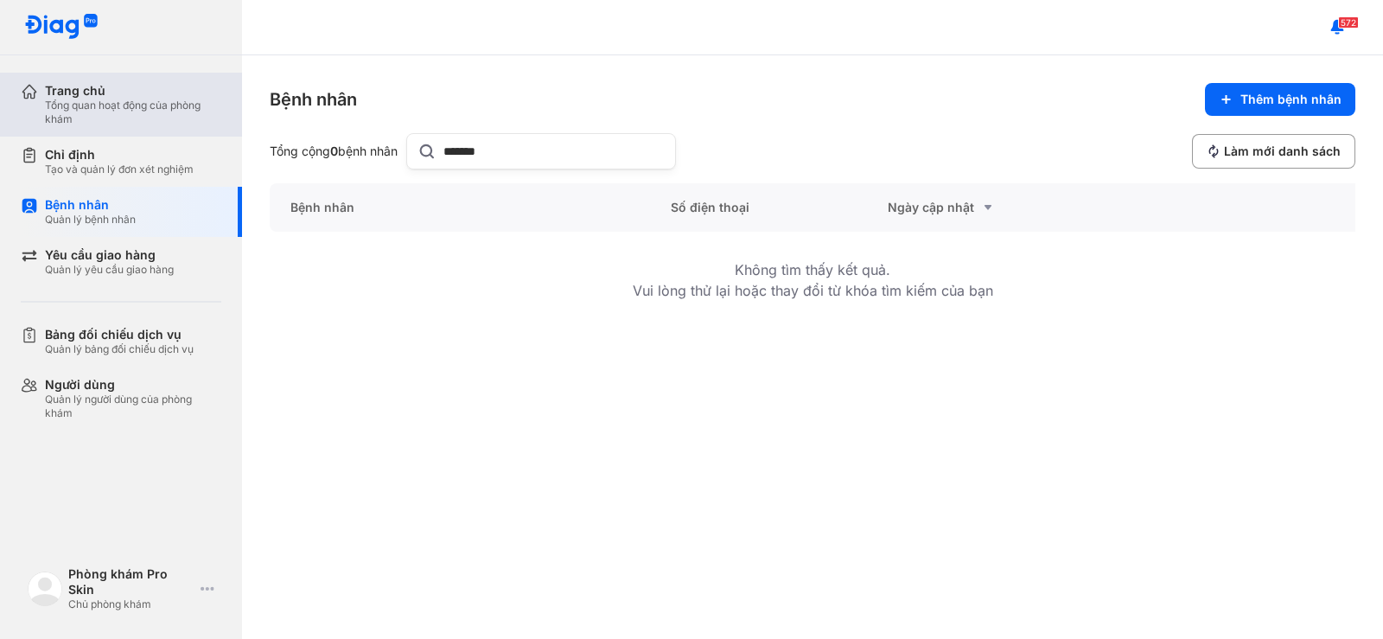
type input "*******"
click at [171, 112] on div "Tổng quan hoạt động của phòng khám" at bounding box center [133, 113] width 176 height 28
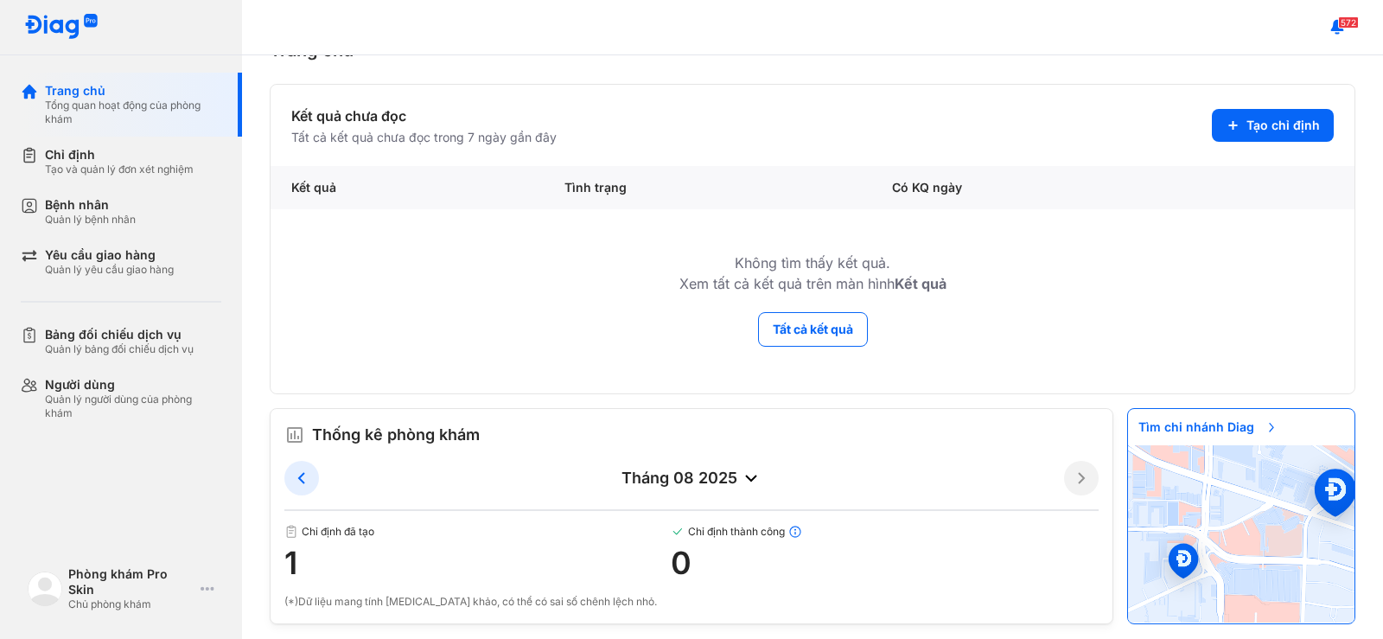
scroll to position [59, 0]
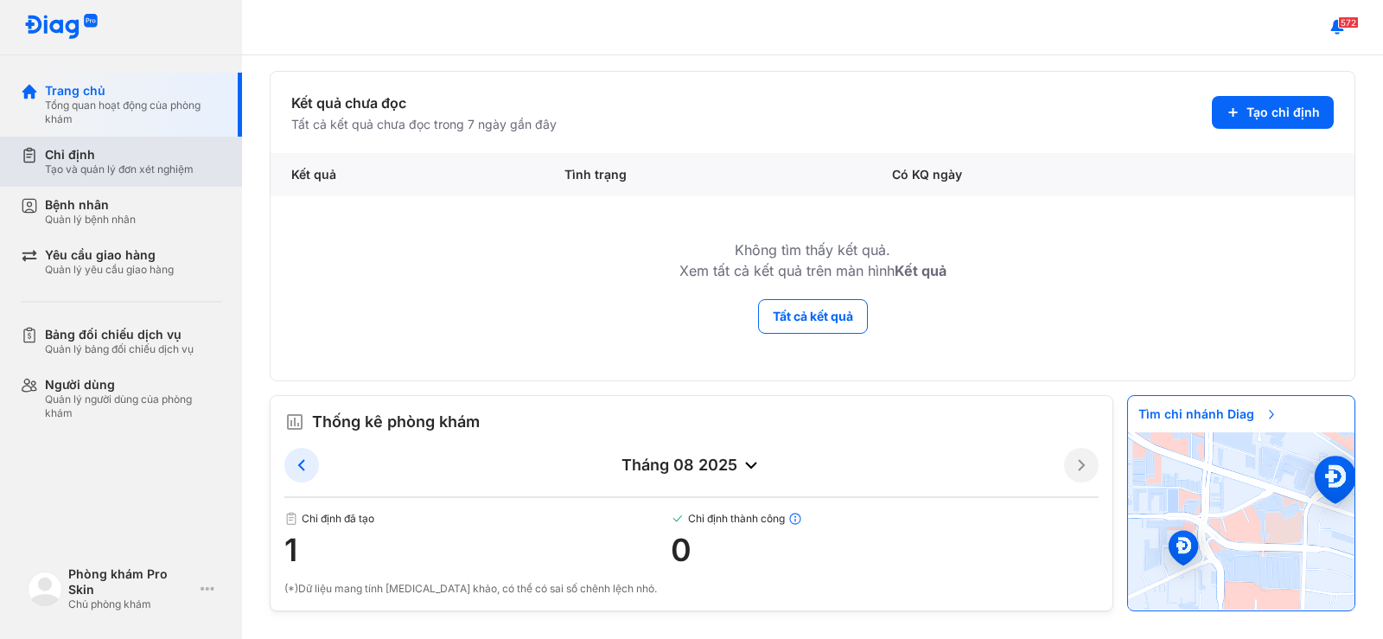
click at [127, 150] on div "Chỉ định" at bounding box center [119, 155] width 149 height 16
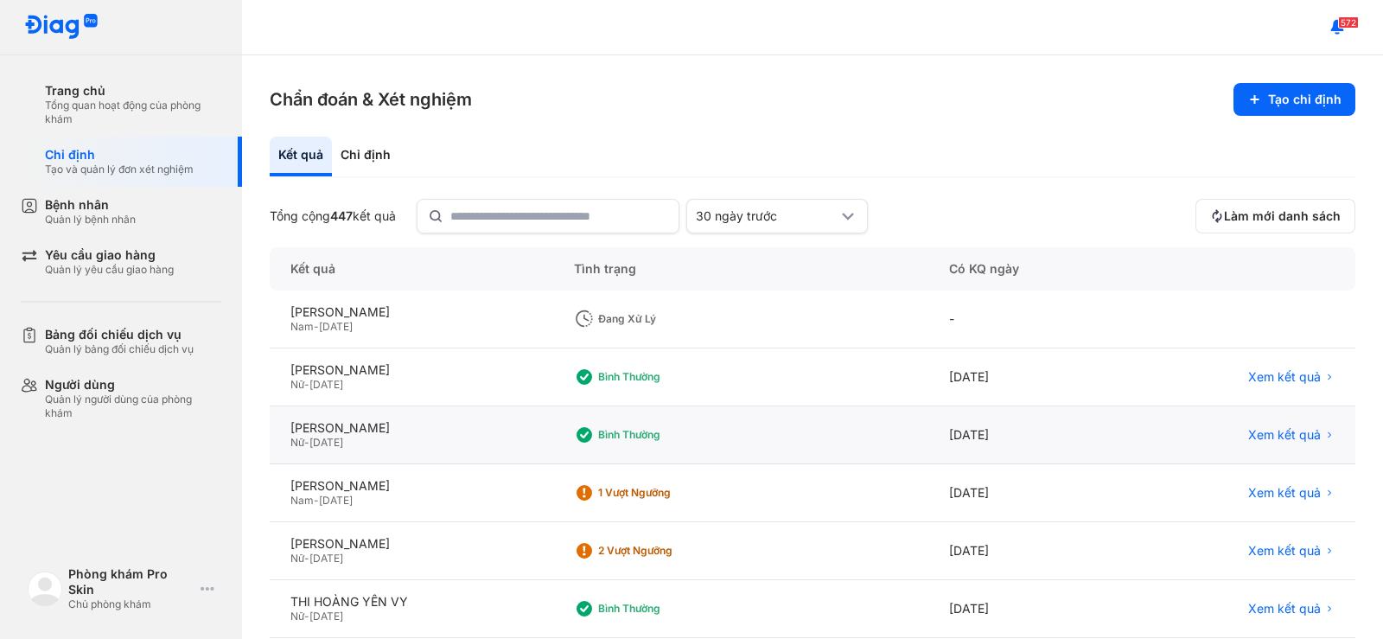
scroll to position [86, 0]
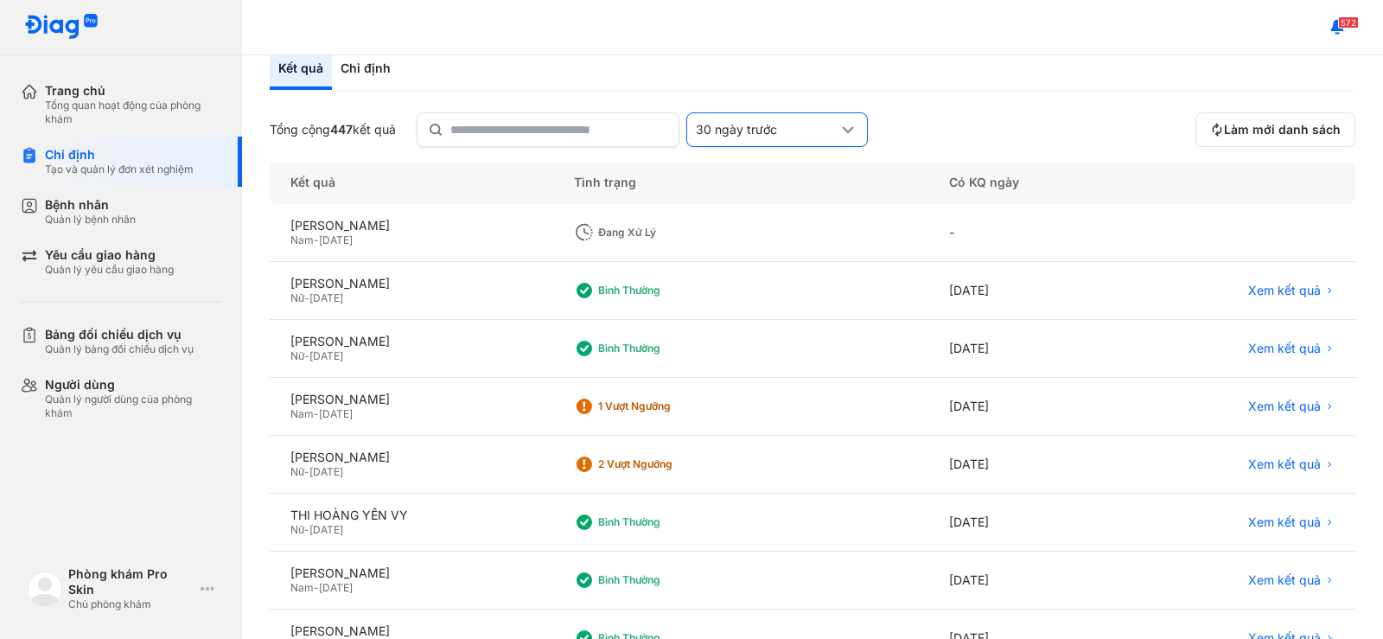
click at [776, 139] on div "30 ngày trước" at bounding box center [777, 129] width 182 height 35
click at [753, 201] on span "Hôm qua" at bounding box center [728, 196] width 54 height 16
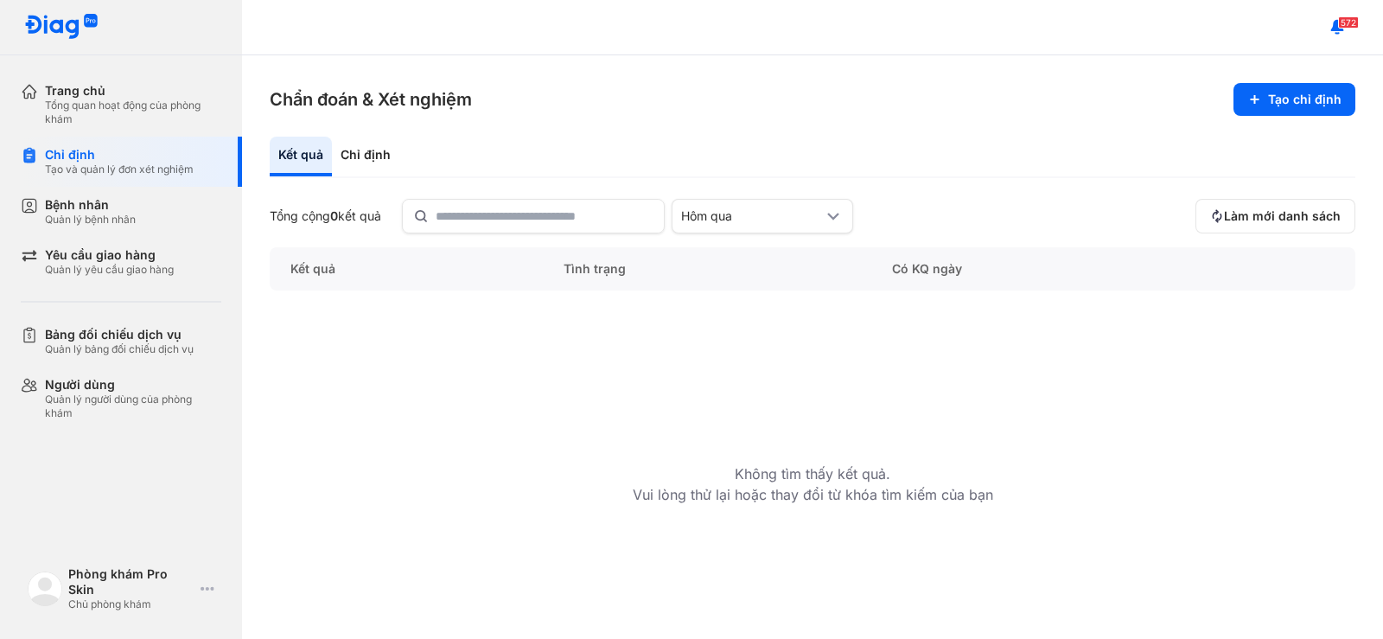
scroll to position [0, 0]
click at [743, 222] on div "Hôm qua" at bounding box center [752, 216] width 142 height 16
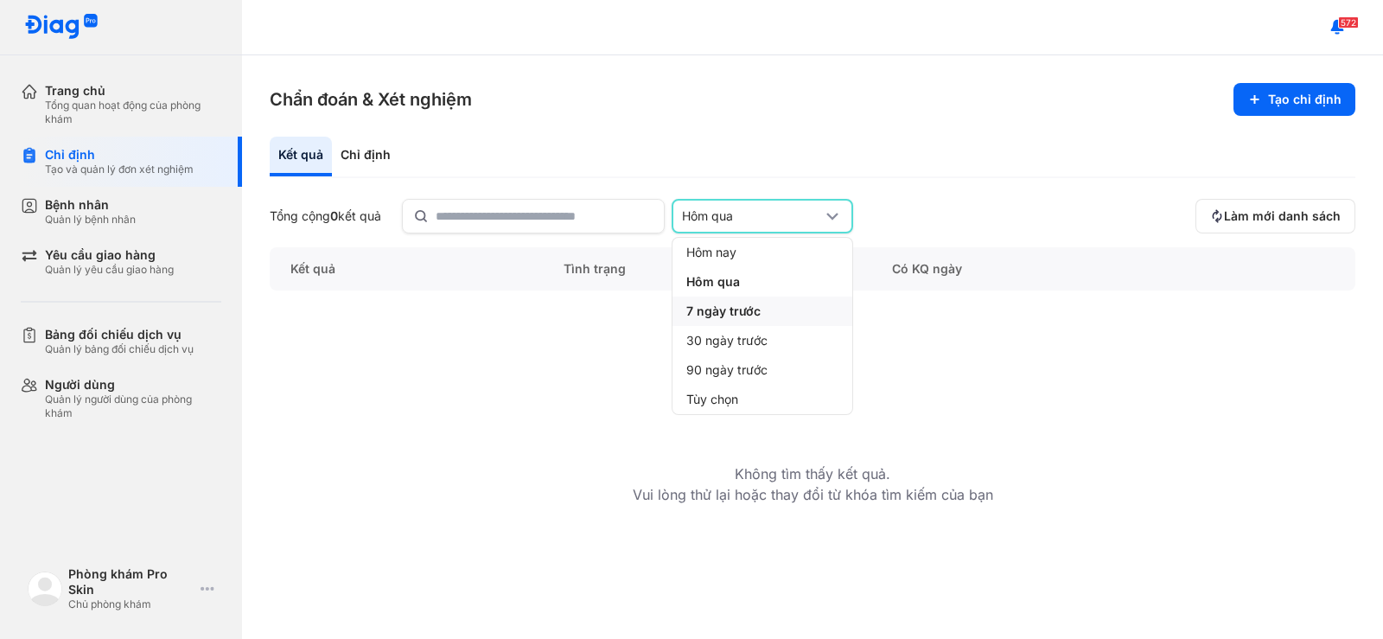
click at [731, 319] on span "7 ngày trước" at bounding box center [723, 311] width 74 height 16
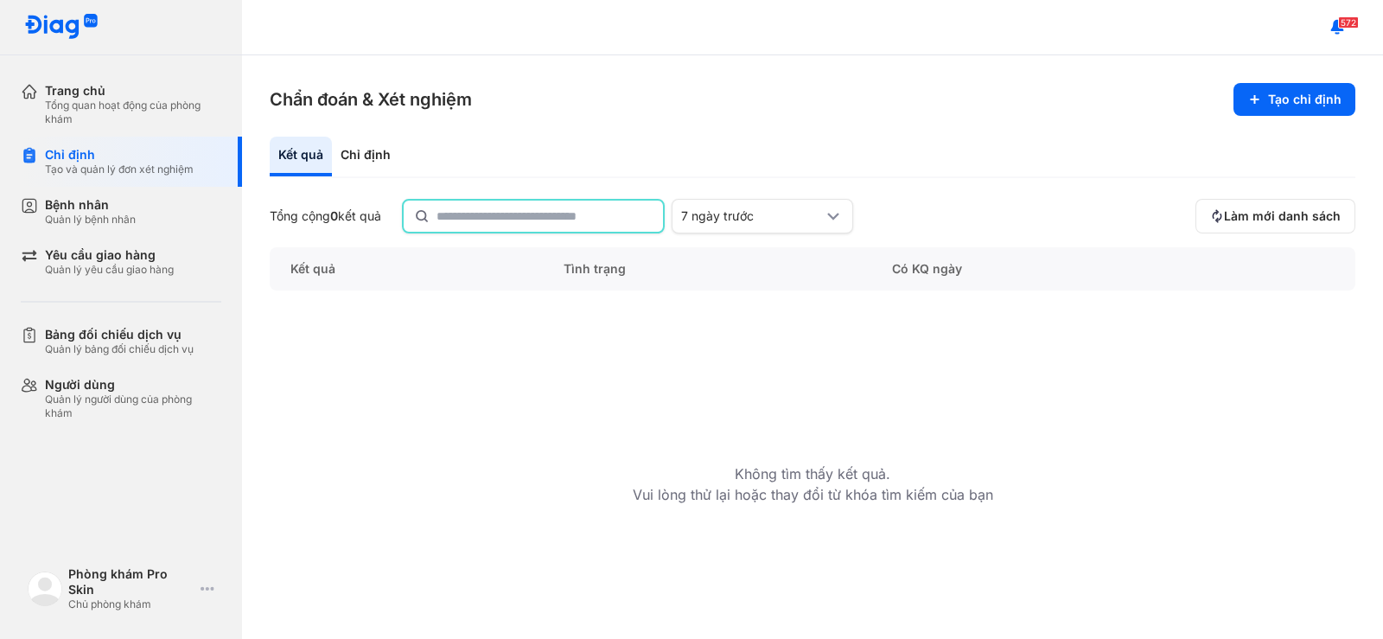
click at [552, 225] on input "text" at bounding box center [545, 216] width 216 height 31
drag, startPoint x: 1030, startPoint y: 222, endPoint x: 1120, endPoint y: 226, distance: 90.0
click at [1031, 224] on div "Tổng cộng 0 kết quả 7 ngày trước" at bounding box center [729, 216] width 919 height 35
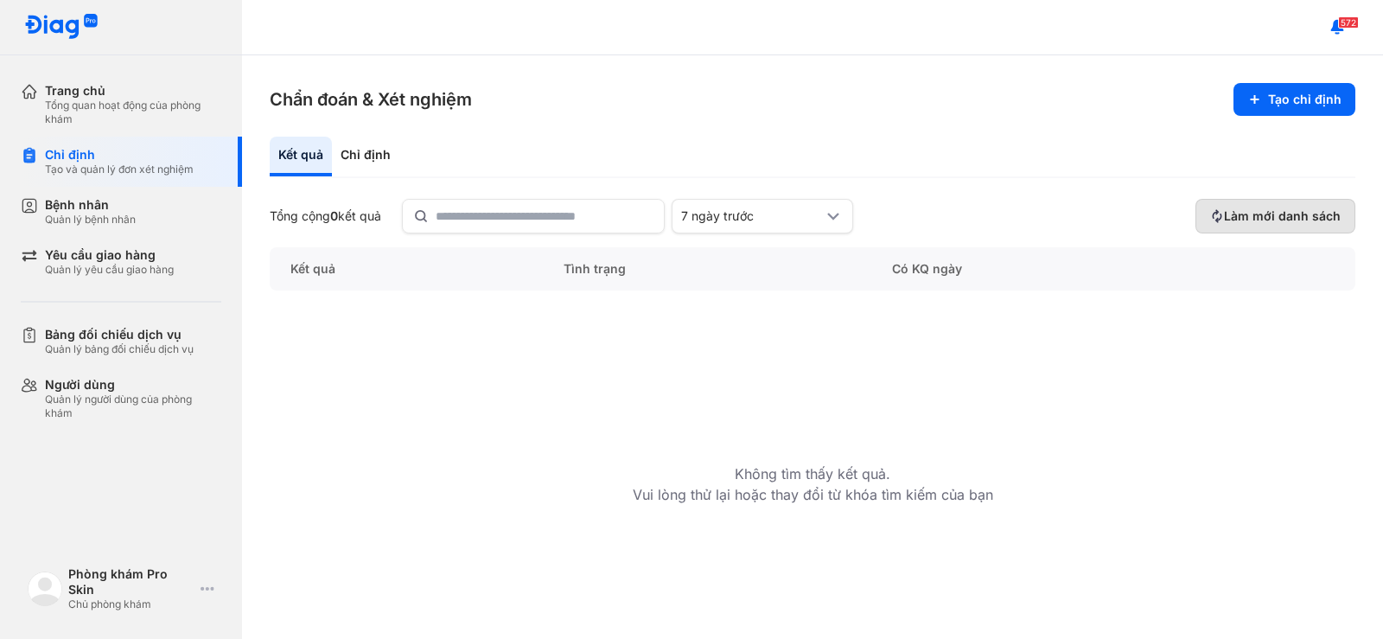
click at [1260, 219] on span "Làm mới danh sách" at bounding box center [1282, 216] width 117 height 16
click at [1265, 218] on span "Làm mới danh sách" at bounding box center [1282, 216] width 117 height 16
click at [748, 207] on div "7 ngày trước" at bounding box center [763, 216] width 182 height 35
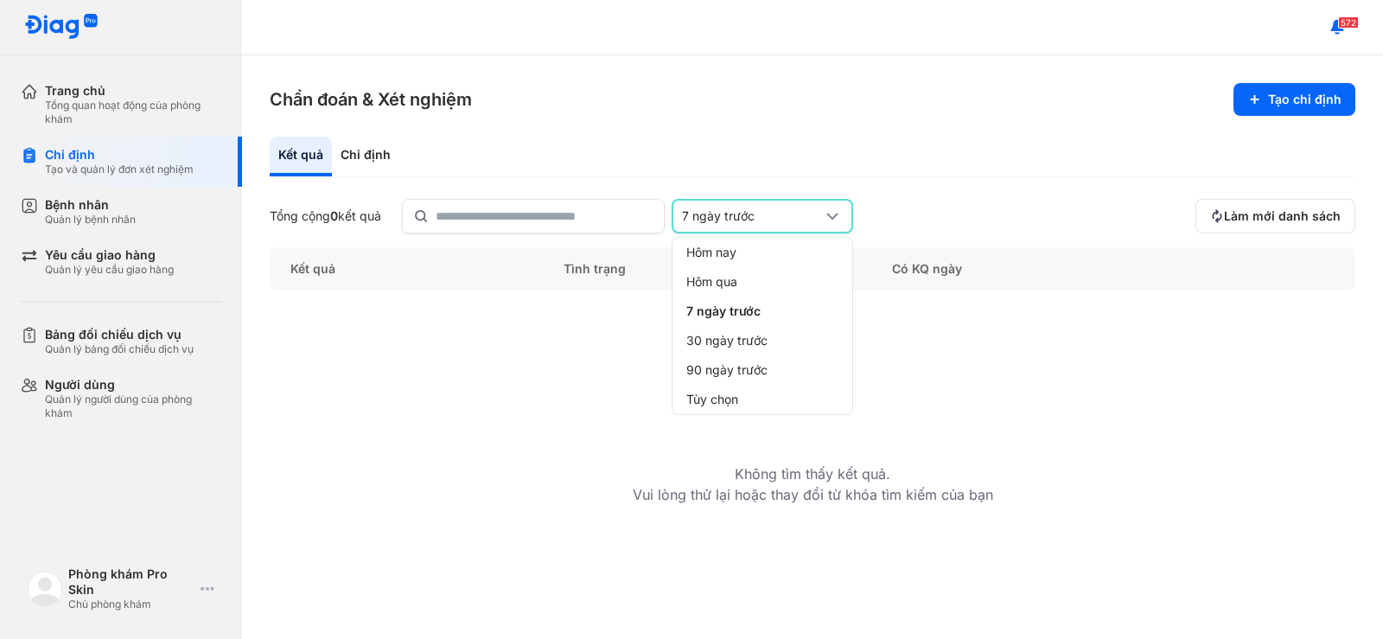
drag, startPoint x: 721, startPoint y: 341, endPoint x: 864, endPoint y: 278, distance: 156.0
click at [725, 341] on span "30 ngày trước" at bounding box center [726, 341] width 81 height 16
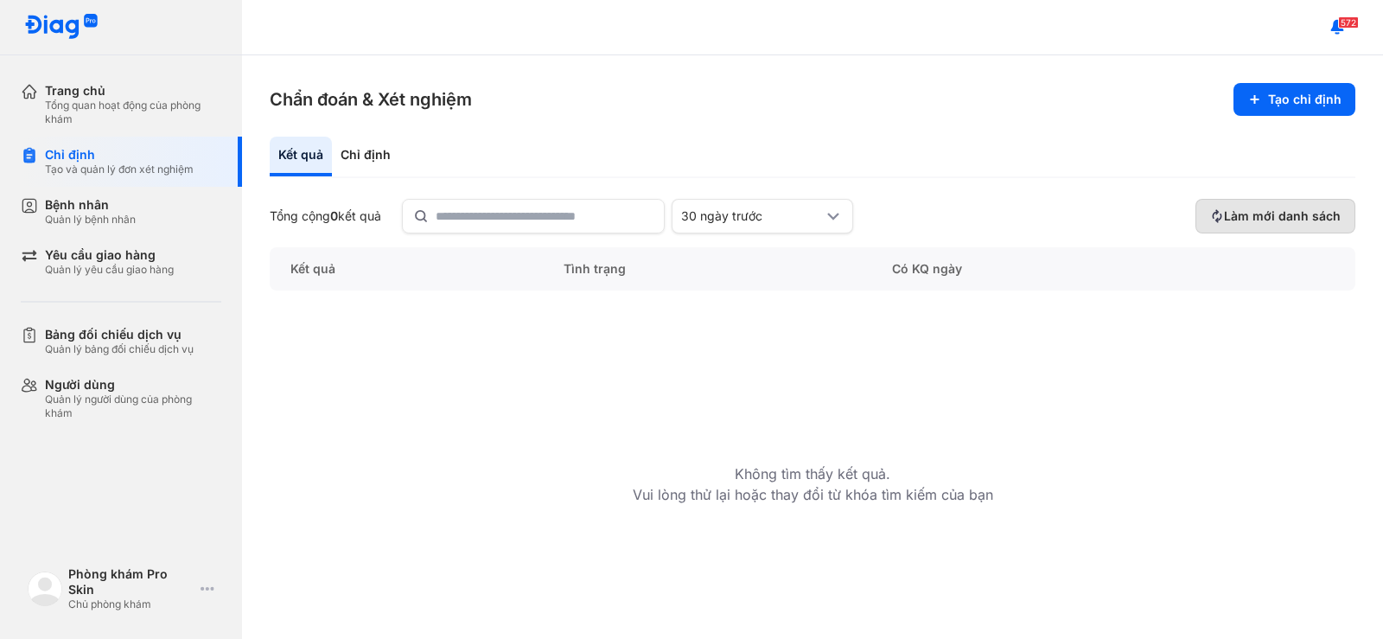
click at [1268, 206] on button "Làm mới danh sách" at bounding box center [1276, 216] width 160 height 35
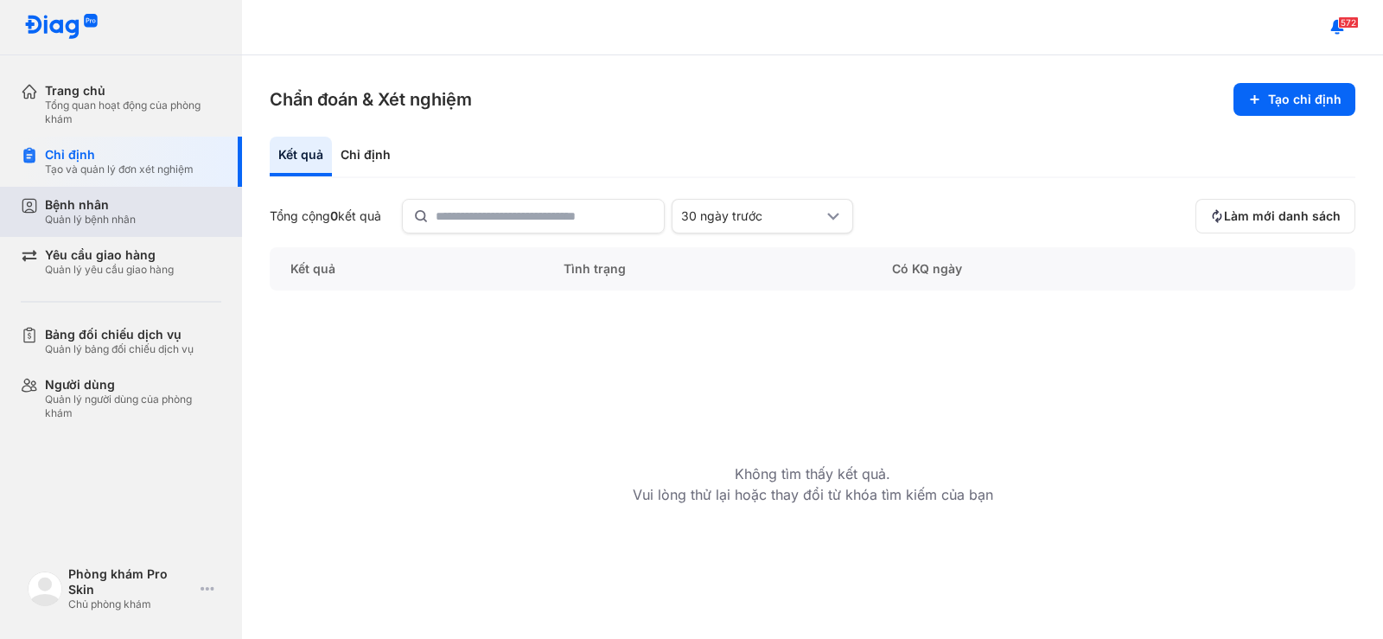
click at [164, 193] on div "Bệnh nhân Quản lý bệnh nhân" at bounding box center [131, 212] width 221 height 50
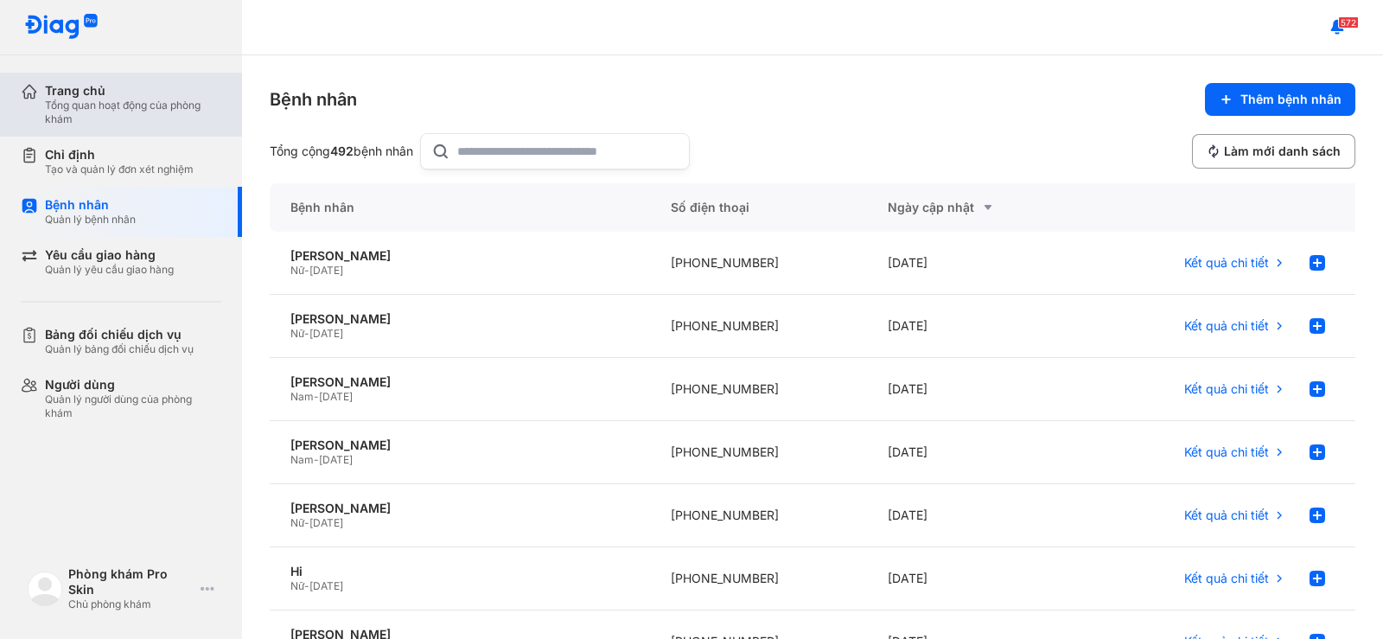
drag, startPoint x: 82, startPoint y: 92, endPoint x: 91, endPoint y: 100, distance: 12.2
click at [91, 100] on div "Trang chủ Tổng quan hoạt động của phòng khám" at bounding box center [133, 104] width 176 height 43
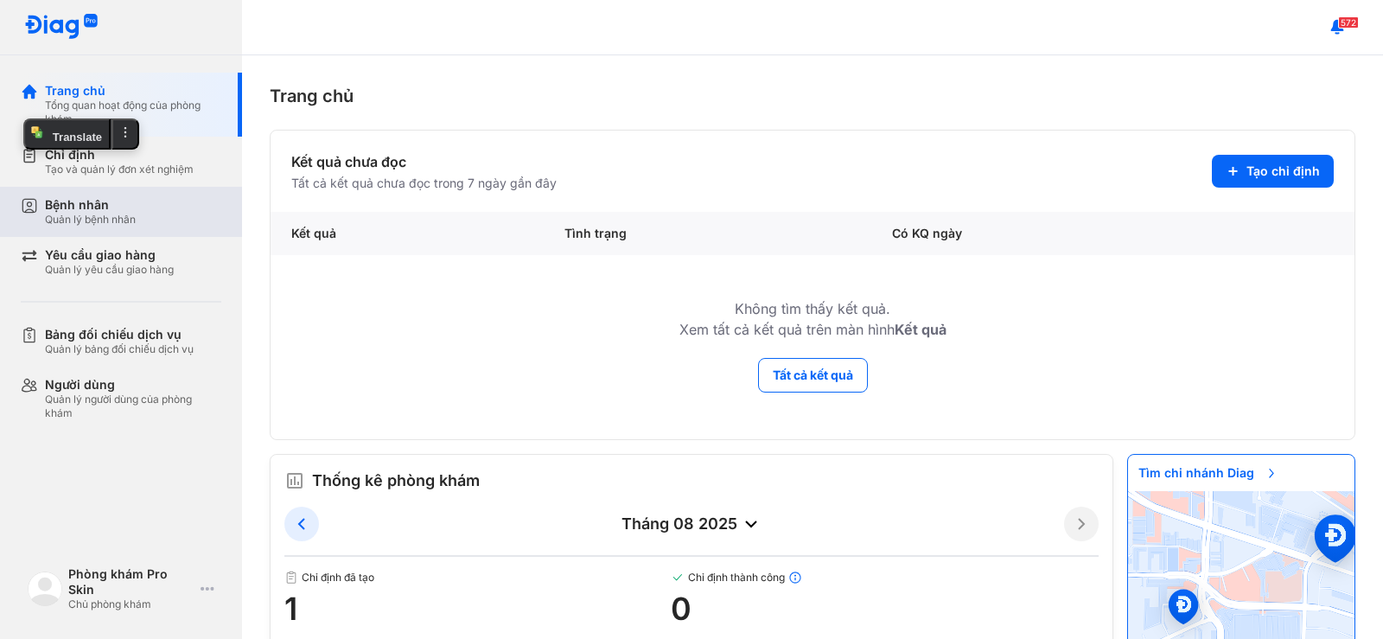
click at [169, 217] on div "Bệnh nhân Quản lý bệnh nhân" at bounding box center [133, 211] width 176 height 29
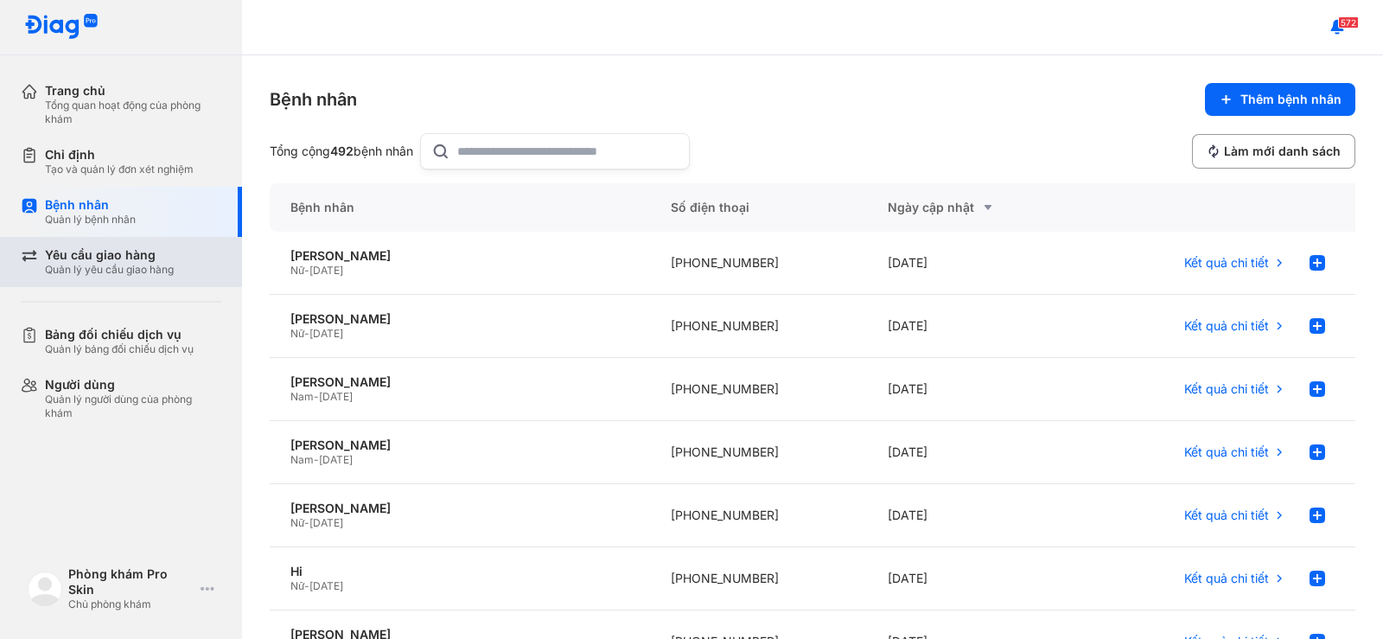
click at [160, 269] on div "Quản lý yêu cầu giao hàng" at bounding box center [109, 270] width 129 height 14
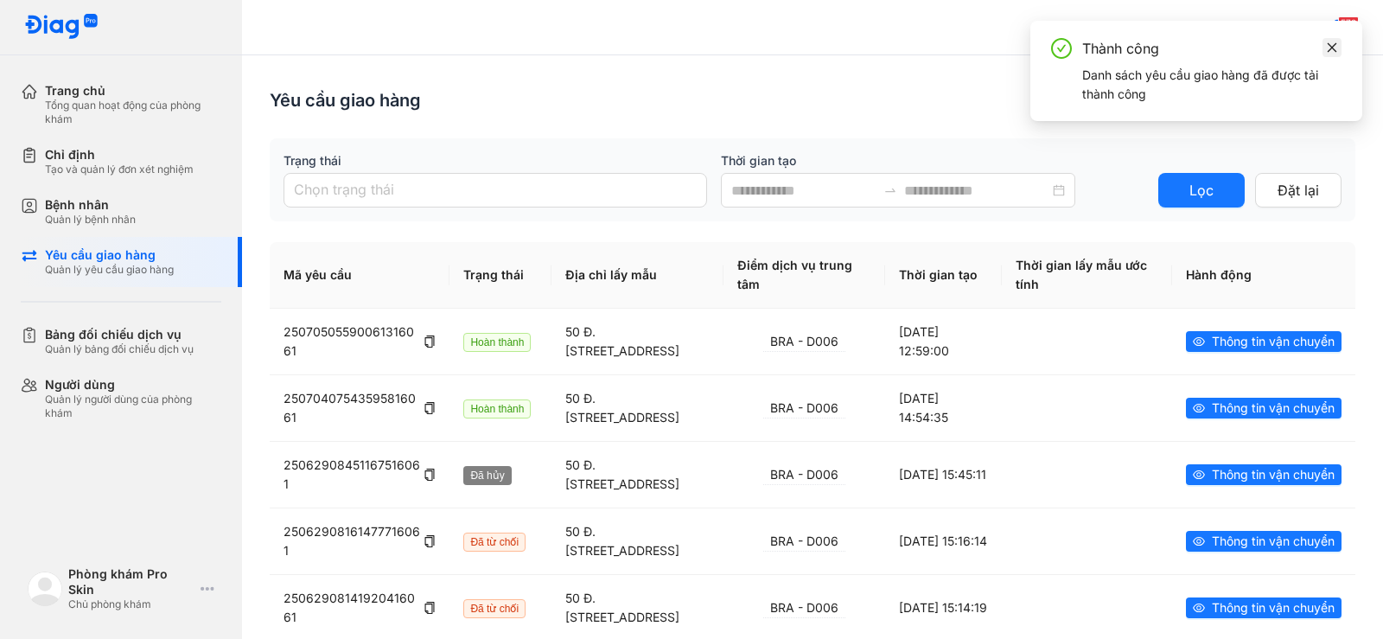
click at [1334, 48] on icon "close" at bounding box center [1332, 47] width 12 height 12
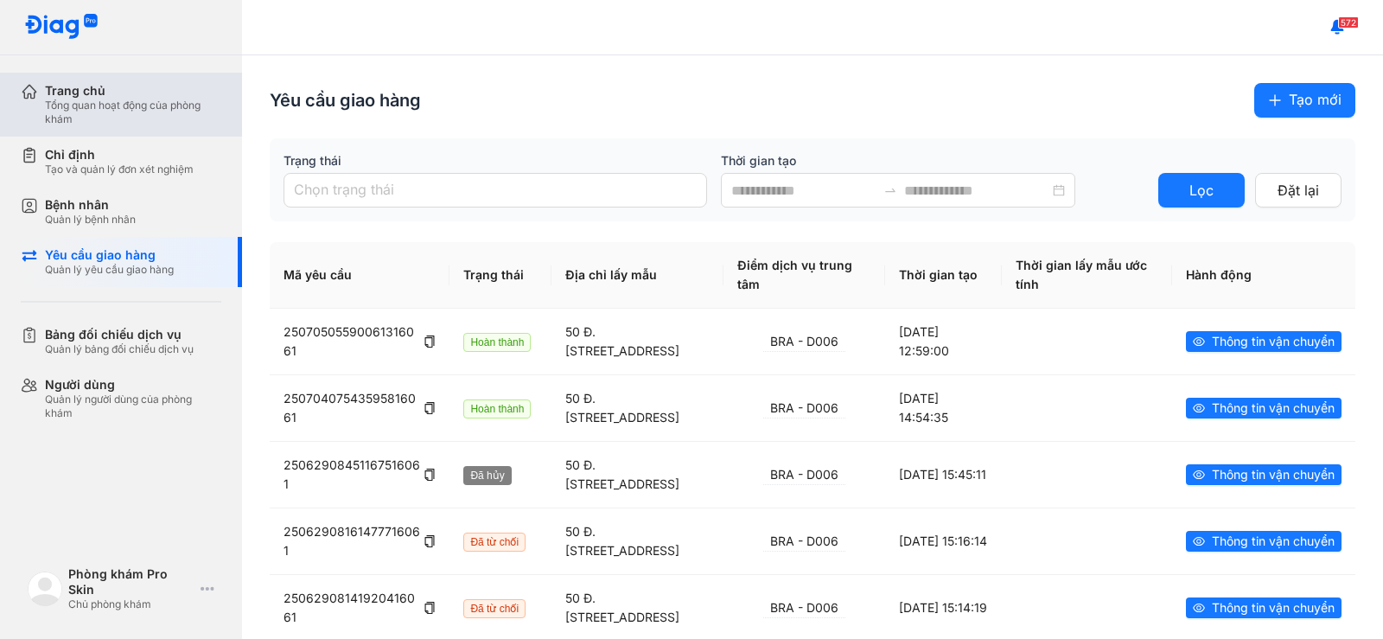
click at [148, 105] on div "Tổng quan hoạt động của phòng khám" at bounding box center [133, 113] width 176 height 28
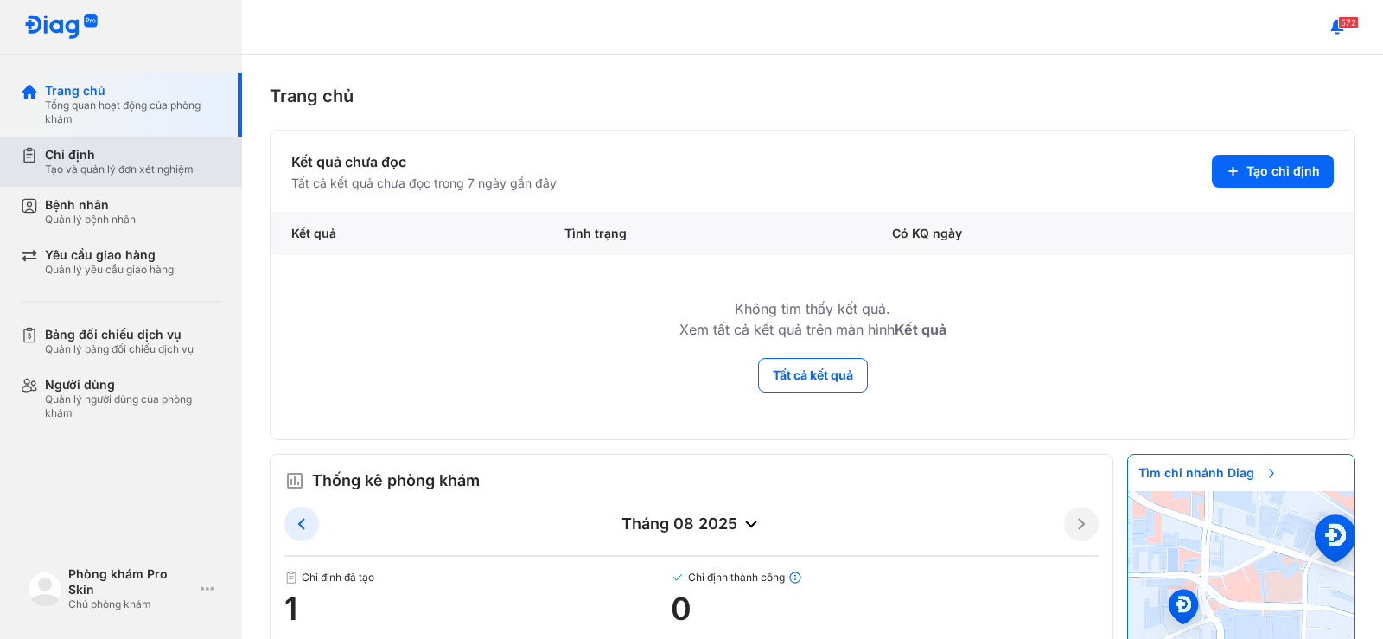
click at [150, 163] on div "Tạo và quản lý đơn xét nghiệm" at bounding box center [119, 170] width 149 height 14
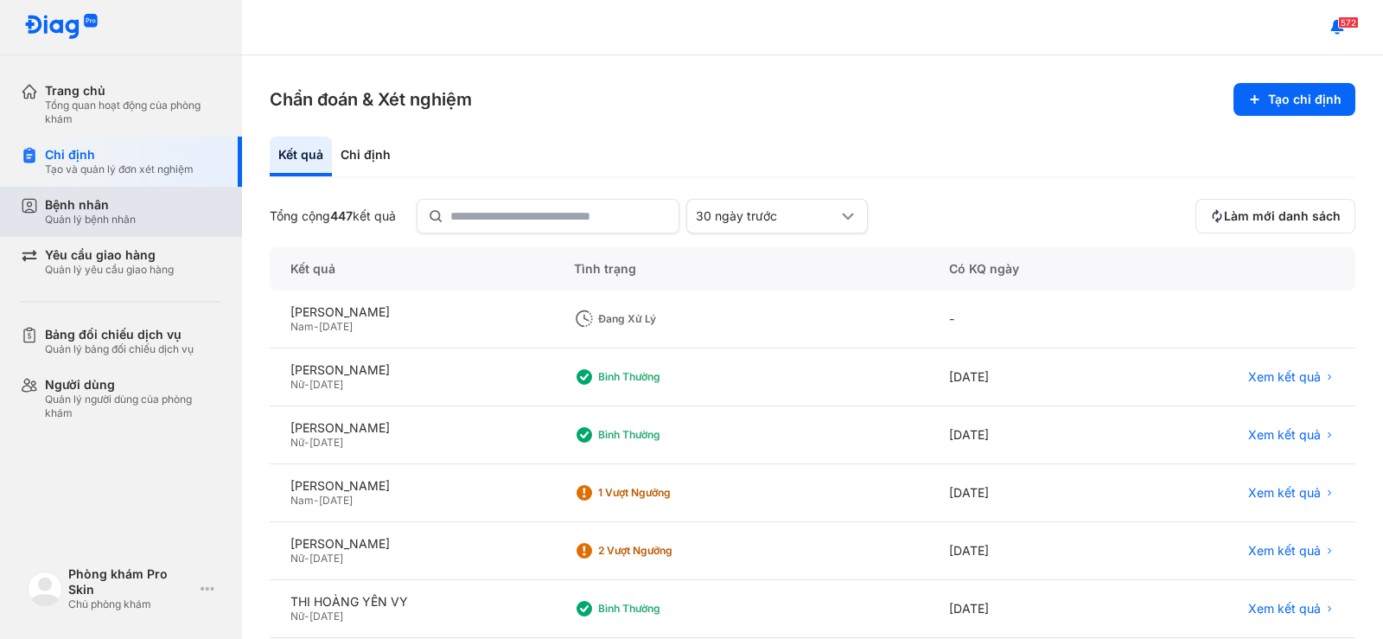
click at [143, 214] on div "Bệnh nhân Quản lý bệnh nhân" at bounding box center [133, 211] width 176 height 29
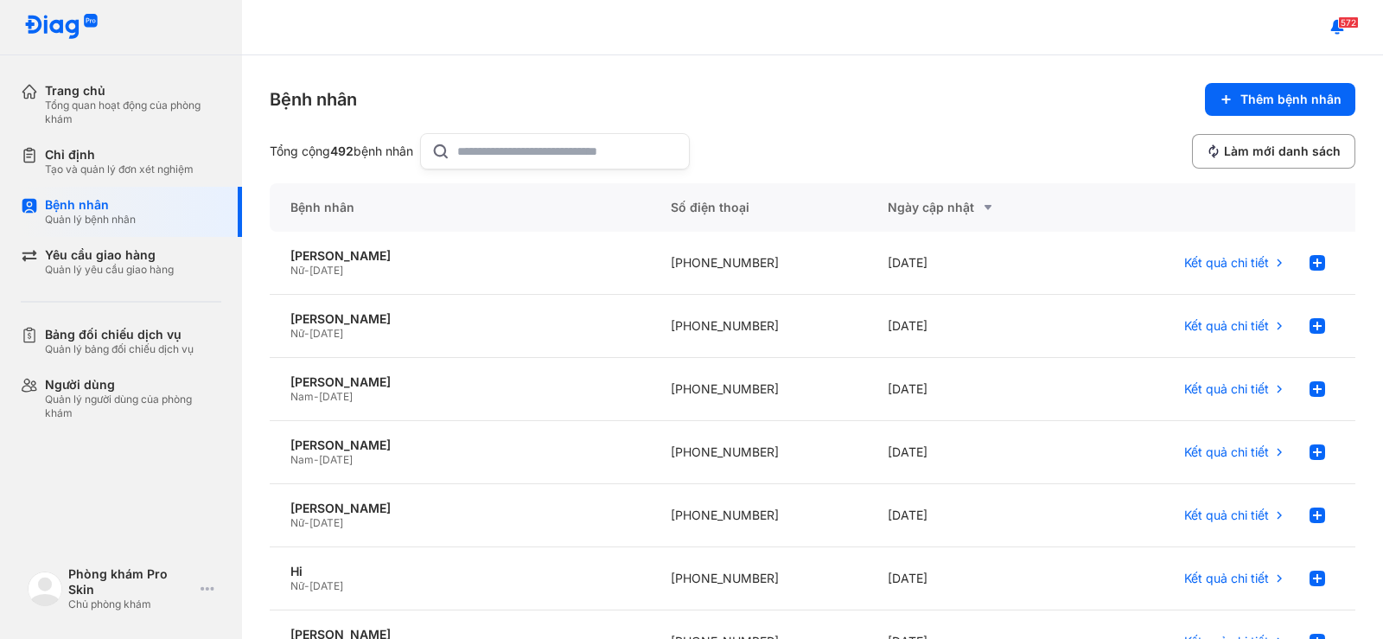
click at [556, 154] on input "text" at bounding box center [567, 151] width 221 height 35
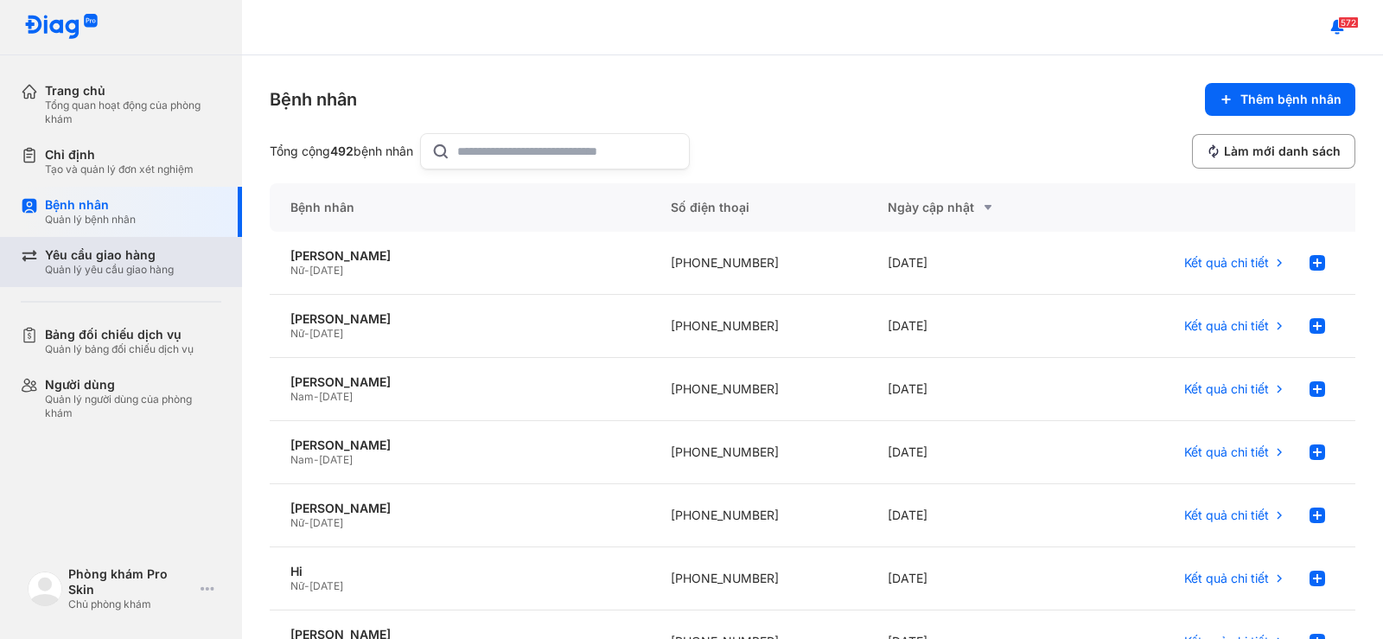
click at [97, 259] on div "Yêu cầu giao hàng" at bounding box center [109, 255] width 129 height 16
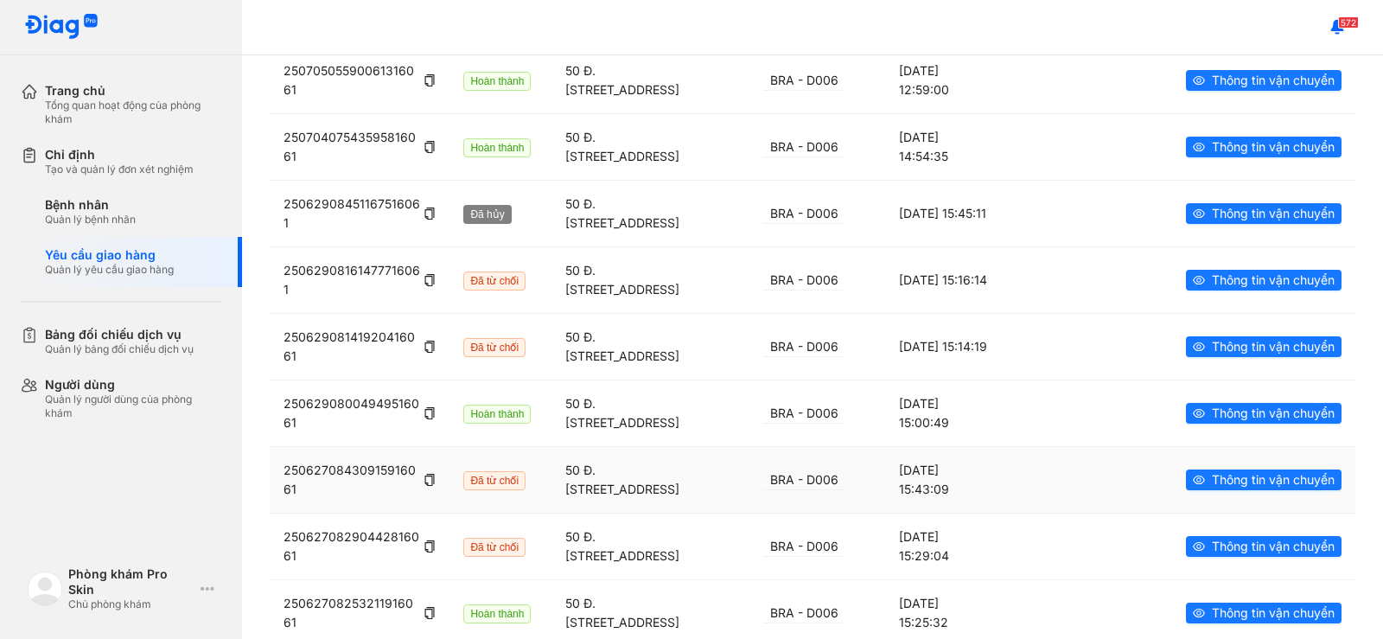
scroll to position [246, 0]
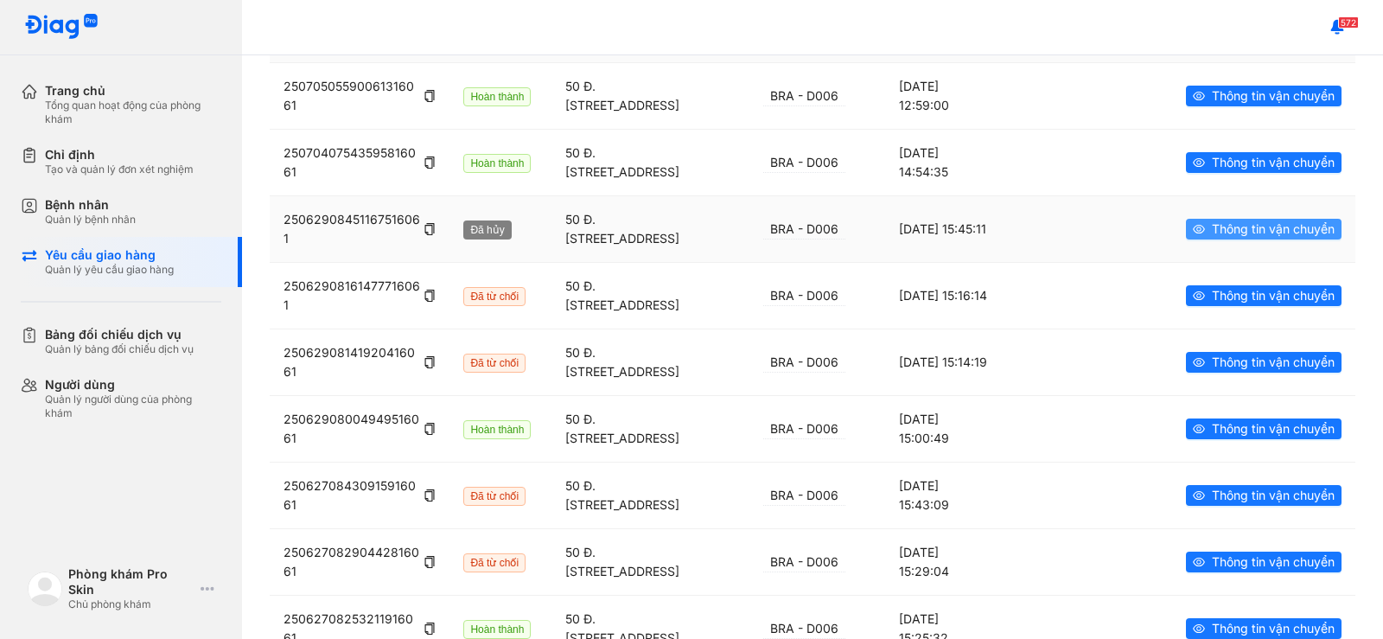
click at [1273, 234] on span "Thông tin vận chuyển" at bounding box center [1273, 229] width 123 height 19
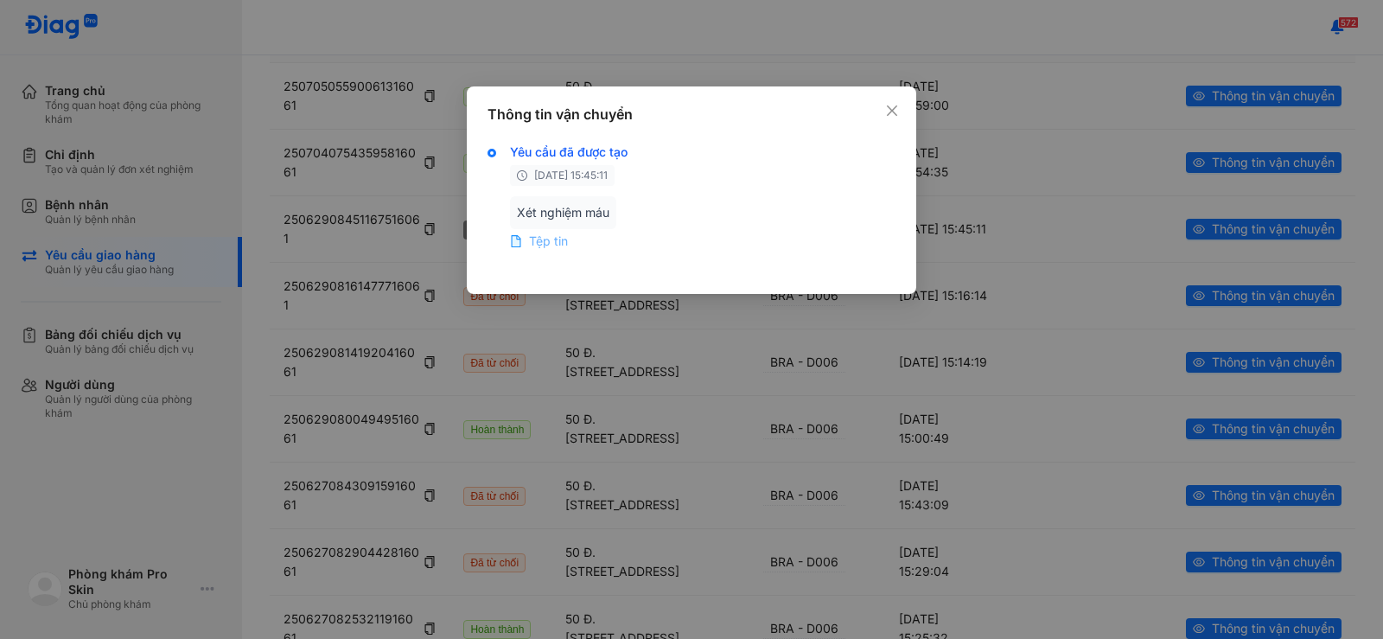
click at [562, 244] on span "Tệp tin" at bounding box center [548, 241] width 39 height 17
click at [893, 104] on icon "close" at bounding box center [892, 111] width 14 height 14
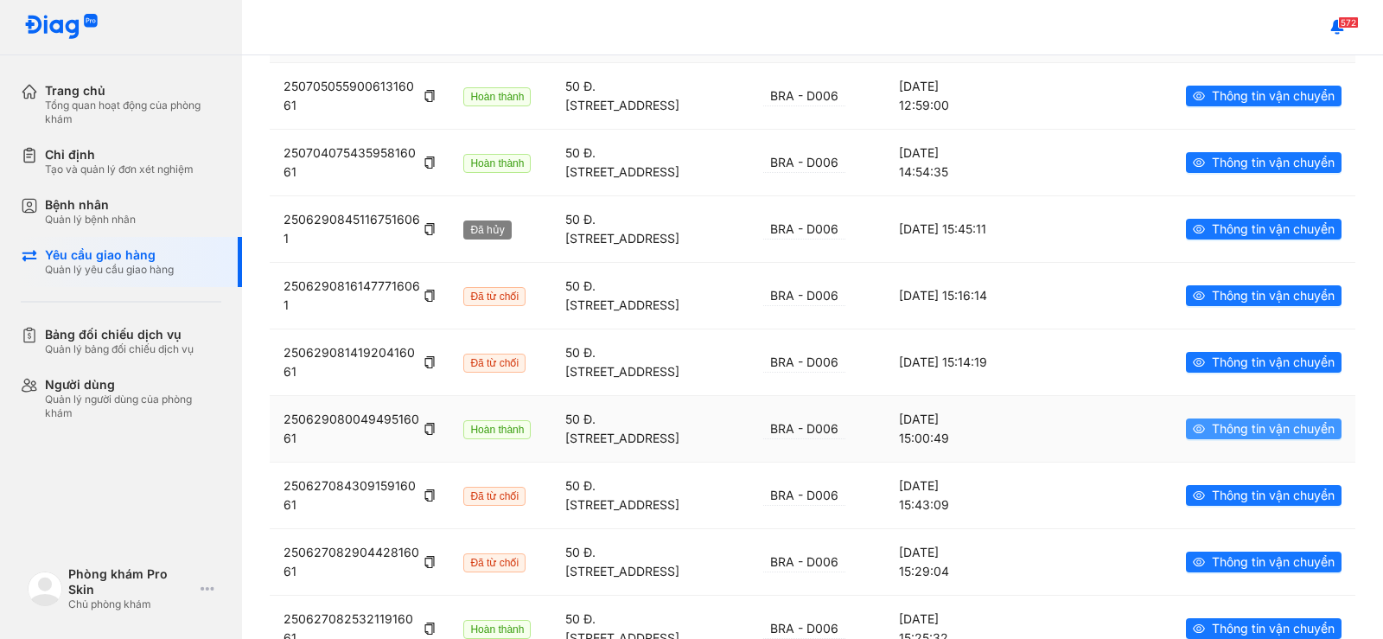
click at [1212, 424] on span "Thông tin vận chuyển" at bounding box center [1273, 428] width 123 height 19
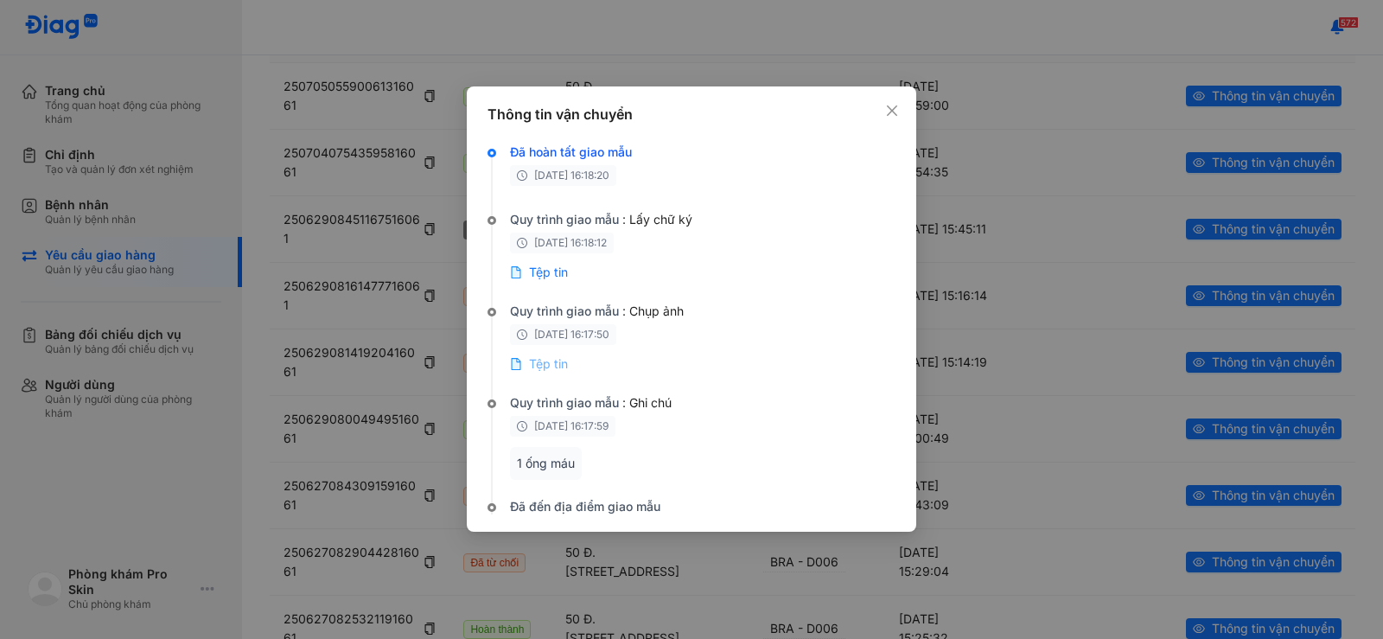
click at [542, 357] on span "Tệp tin" at bounding box center [548, 363] width 39 height 17
click at [891, 116] on icon "close" at bounding box center [892, 111] width 14 height 14
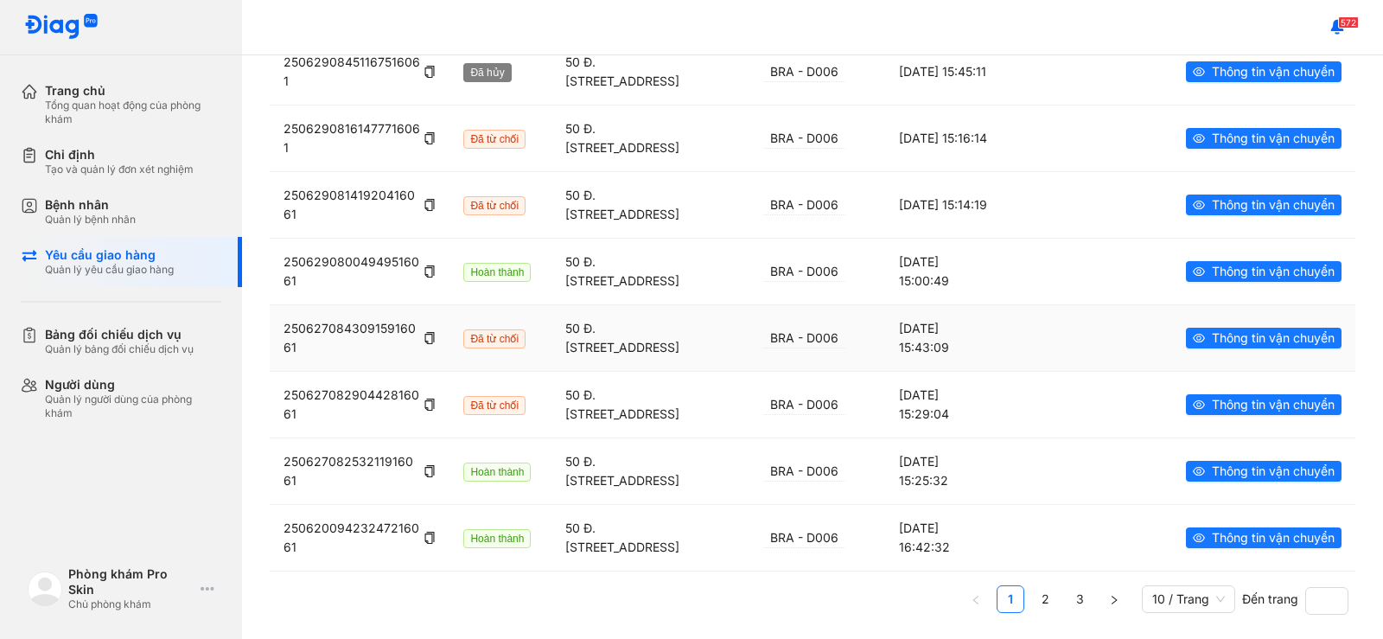
scroll to position [418, 0]
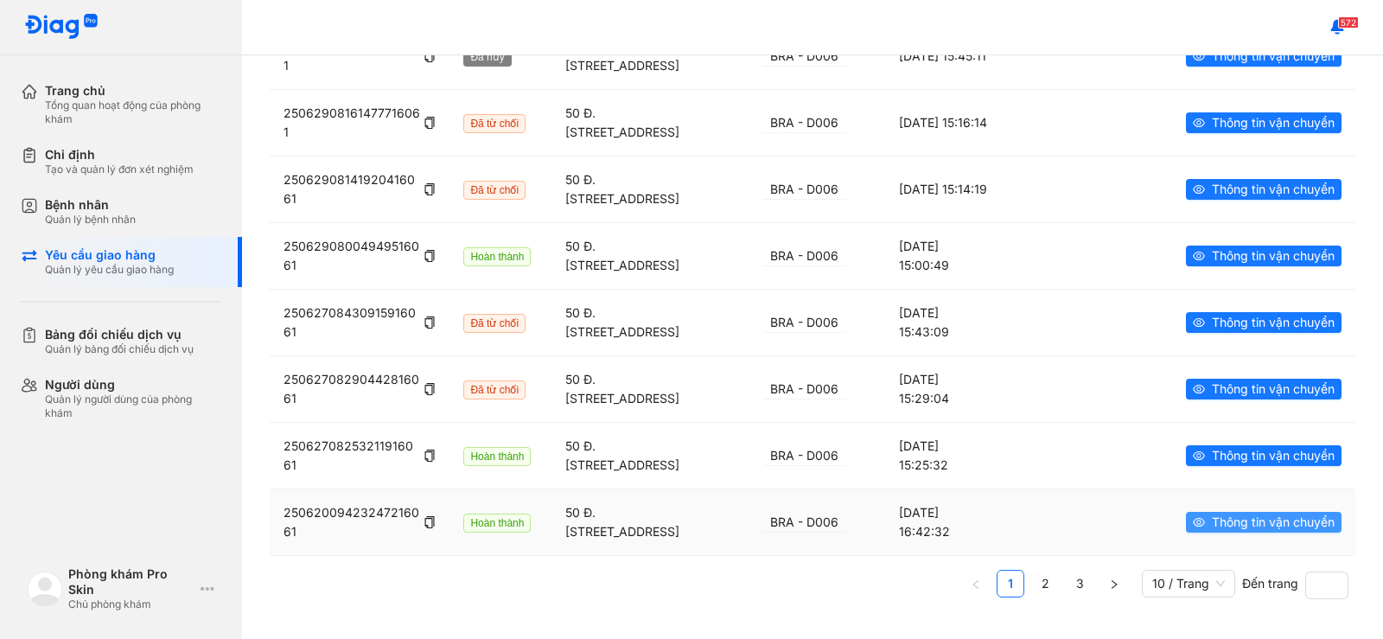
click at [1186, 520] on button "Thông tin vận chuyển" at bounding box center [1264, 522] width 156 height 21
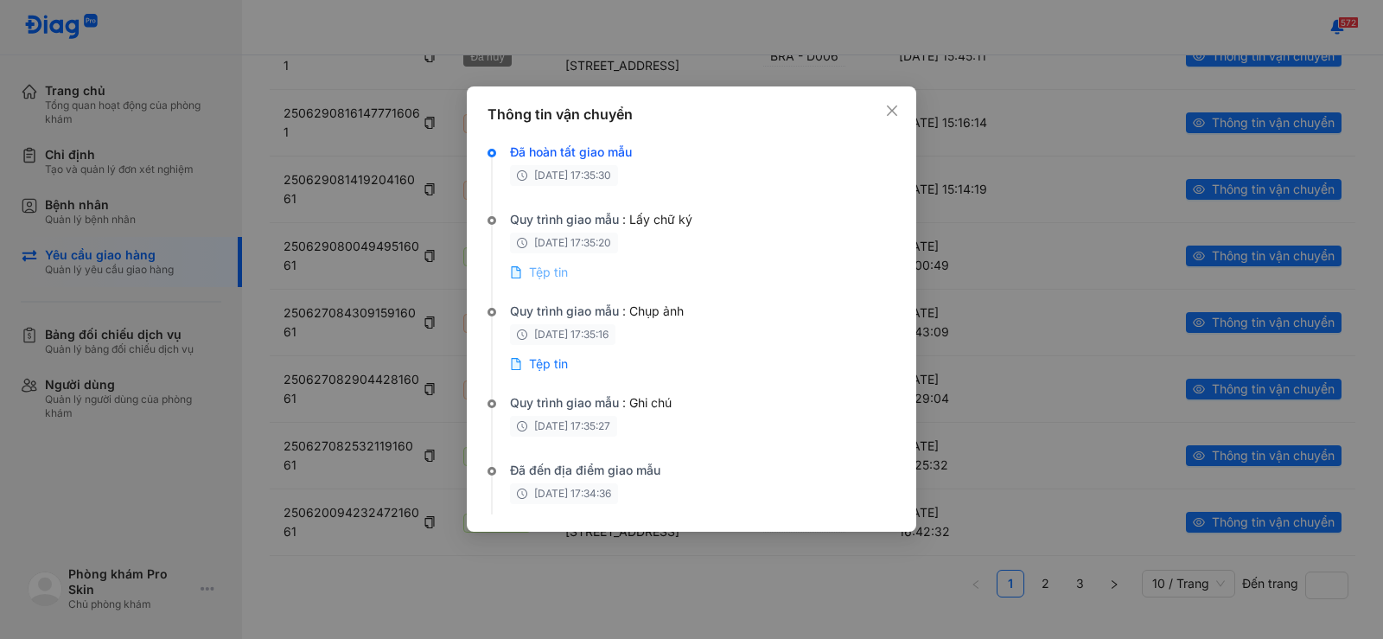
click at [542, 271] on span "Tệp tin" at bounding box center [548, 272] width 39 height 17
drag, startPoint x: 898, startPoint y: 99, endPoint x: 900, endPoint y: 117, distance: 17.4
click at [899, 99] on div "Thông tin vận chuyển Đã hoàn tất giao mẫu [DATE] 17:35:30 Quy trình giao mẫu : …" at bounding box center [692, 308] width 450 height 445
click at [900, 117] on span "Close" at bounding box center [892, 110] width 19 height 19
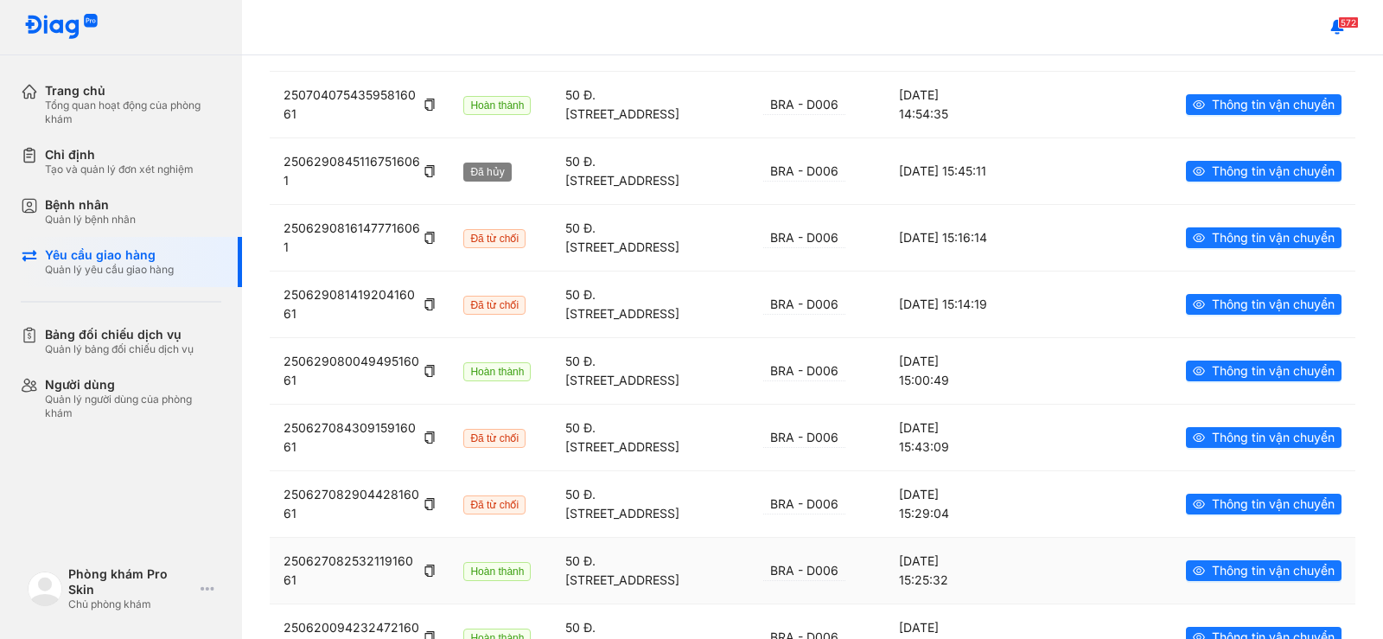
scroll to position [159, 0]
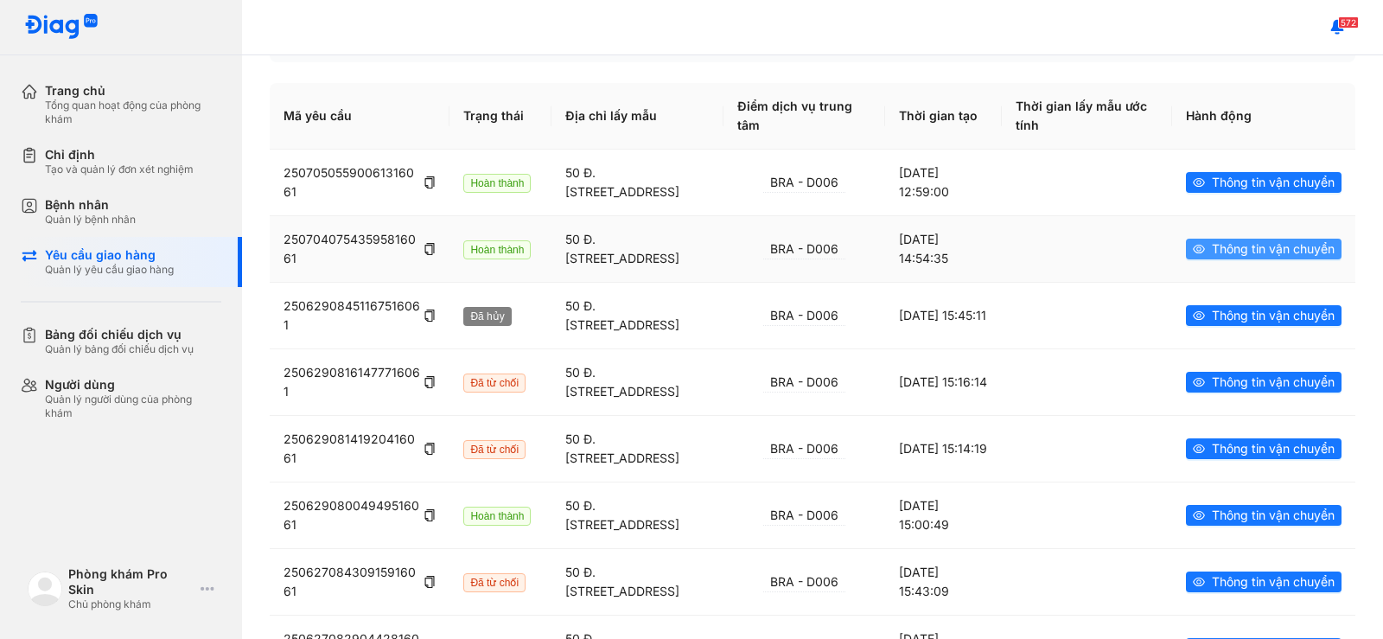
click at [1241, 251] on span "Thông tin vận chuyển" at bounding box center [1273, 248] width 123 height 19
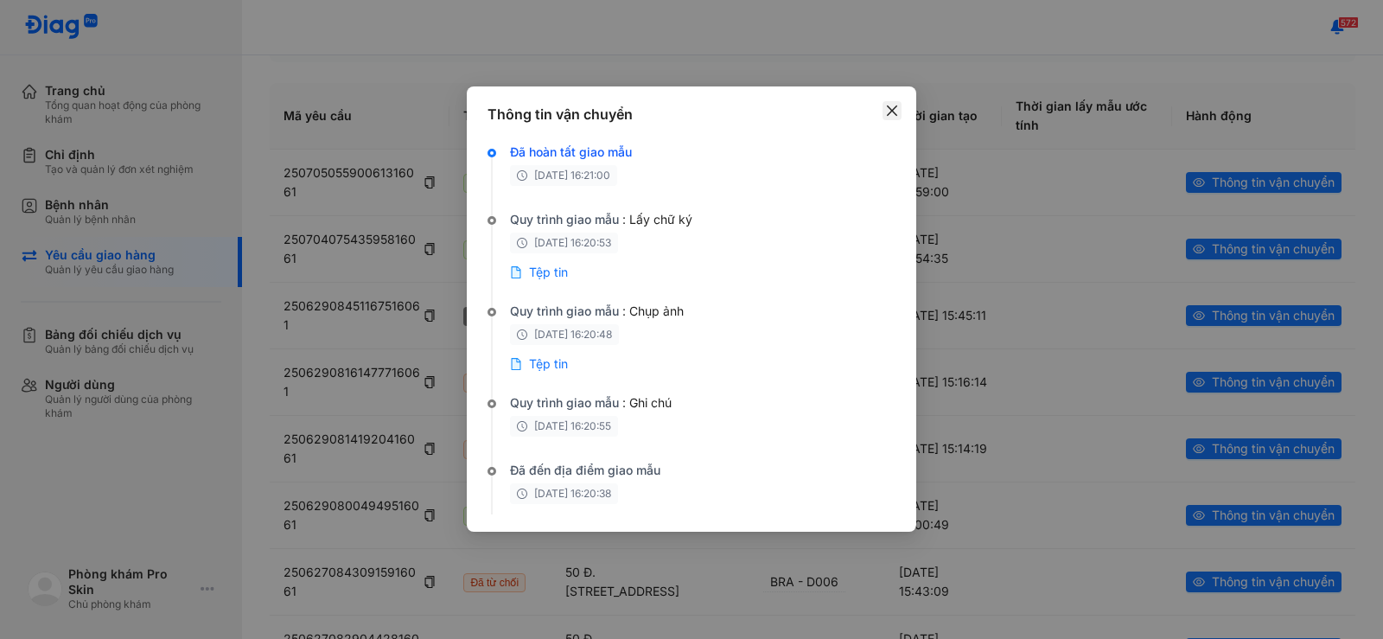
click at [897, 110] on icon "close" at bounding box center [892, 111] width 14 height 14
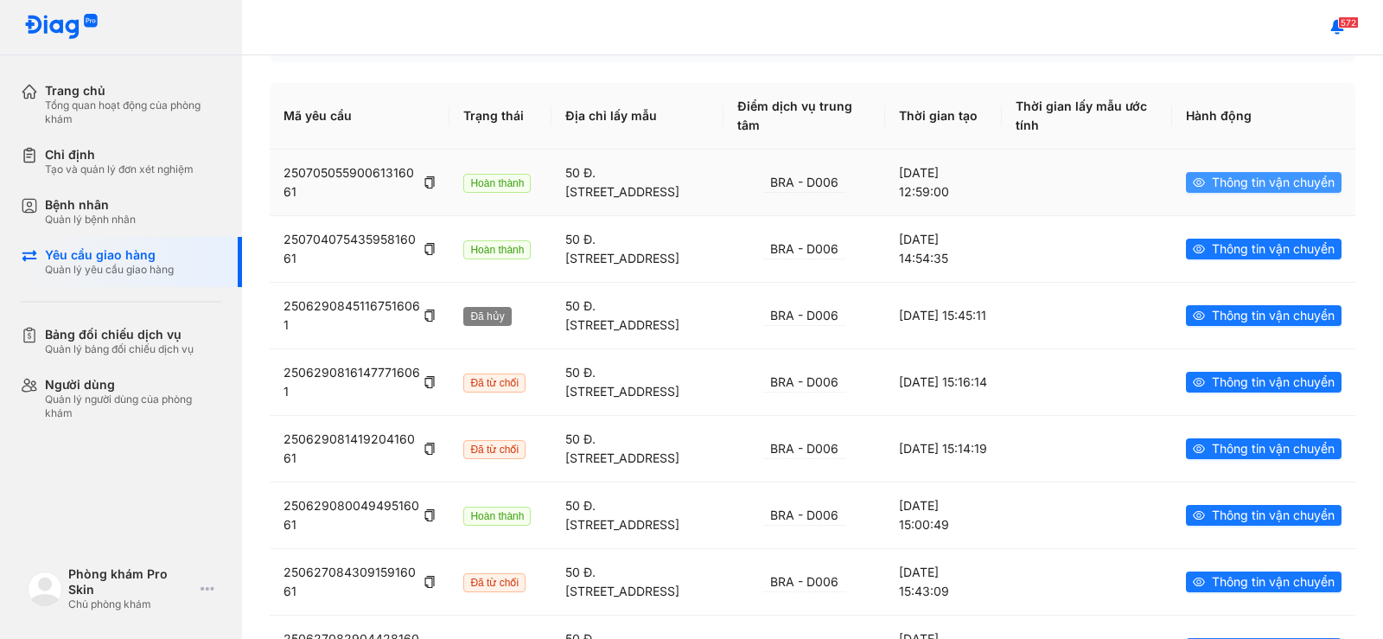
click at [1212, 178] on span "Thông tin vận chuyển" at bounding box center [1273, 182] width 123 height 19
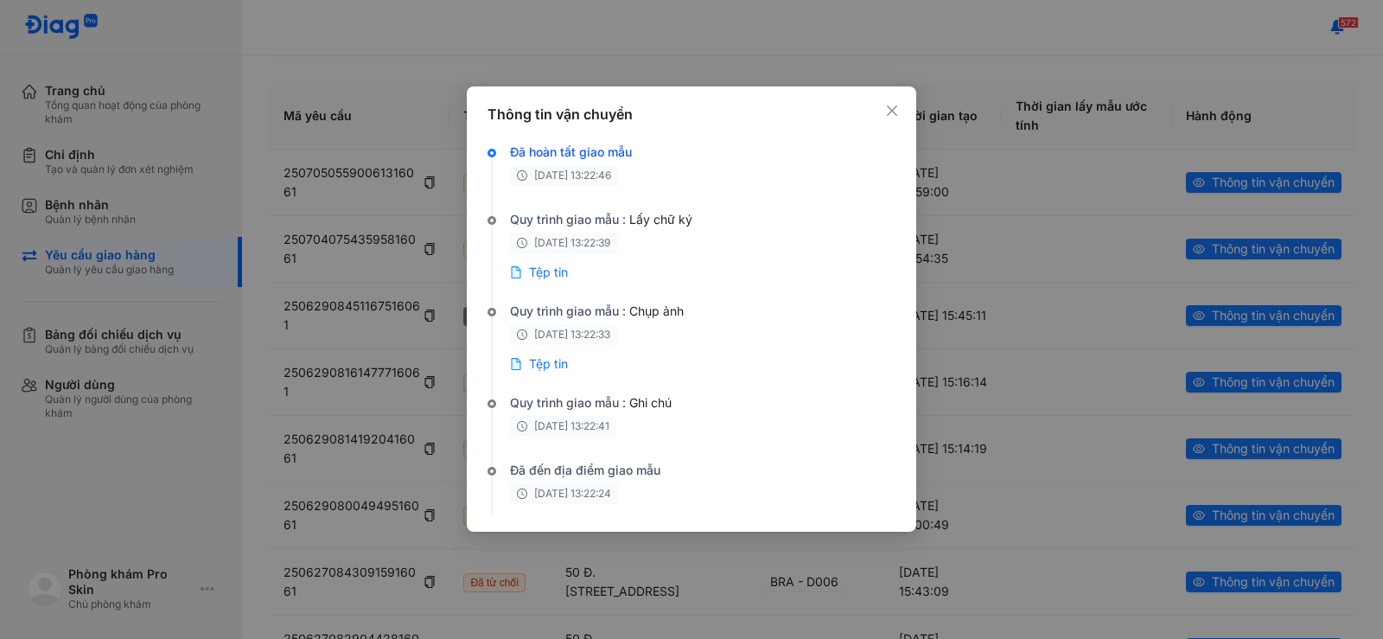
click at [557, 375] on div "Tệp tin" at bounding box center [539, 365] width 58 height 21
click at [559, 370] on span "Tệp tin" at bounding box center [548, 363] width 39 height 17
click at [895, 109] on icon "close" at bounding box center [892, 110] width 10 height 10
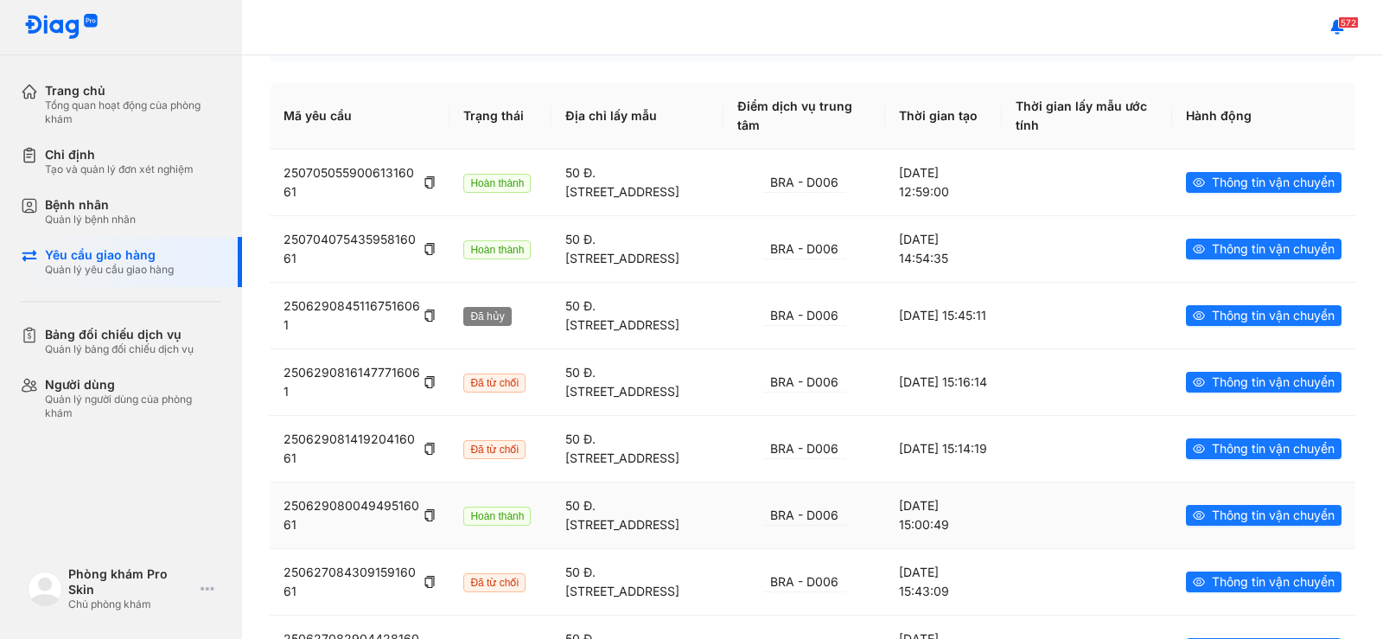
scroll to position [246, 0]
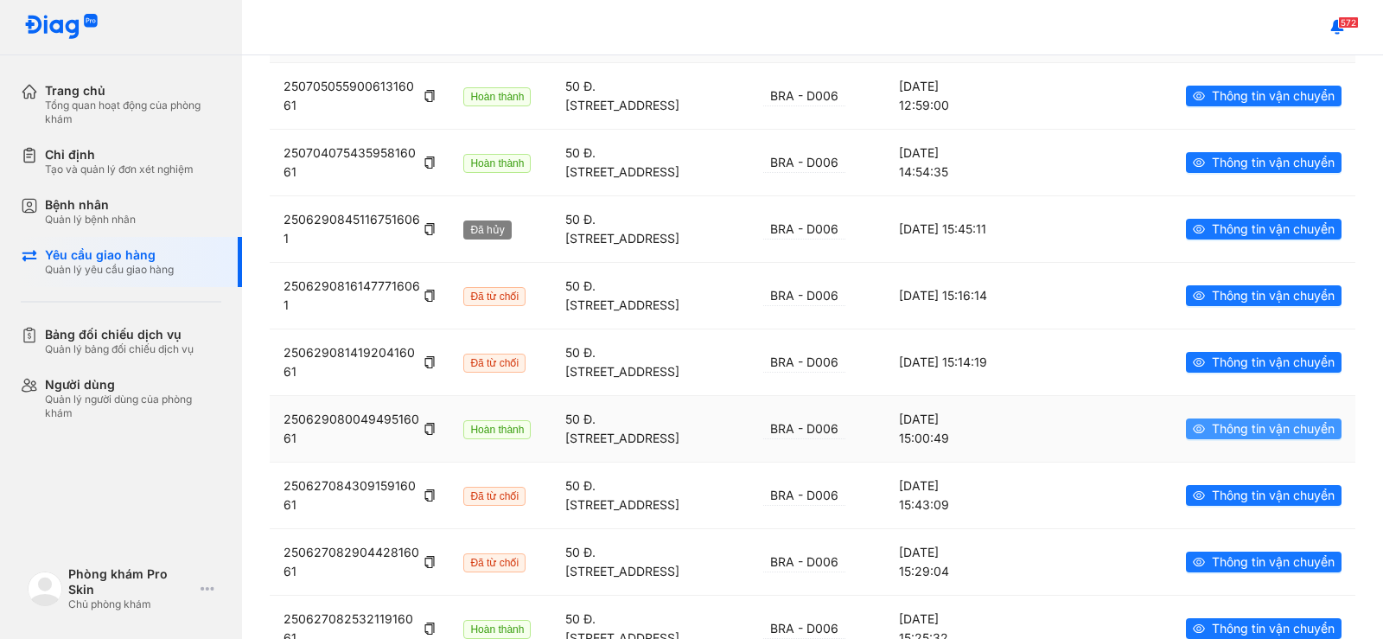
click at [1212, 429] on span "Thông tin vận chuyển" at bounding box center [1273, 428] width 123 height 19
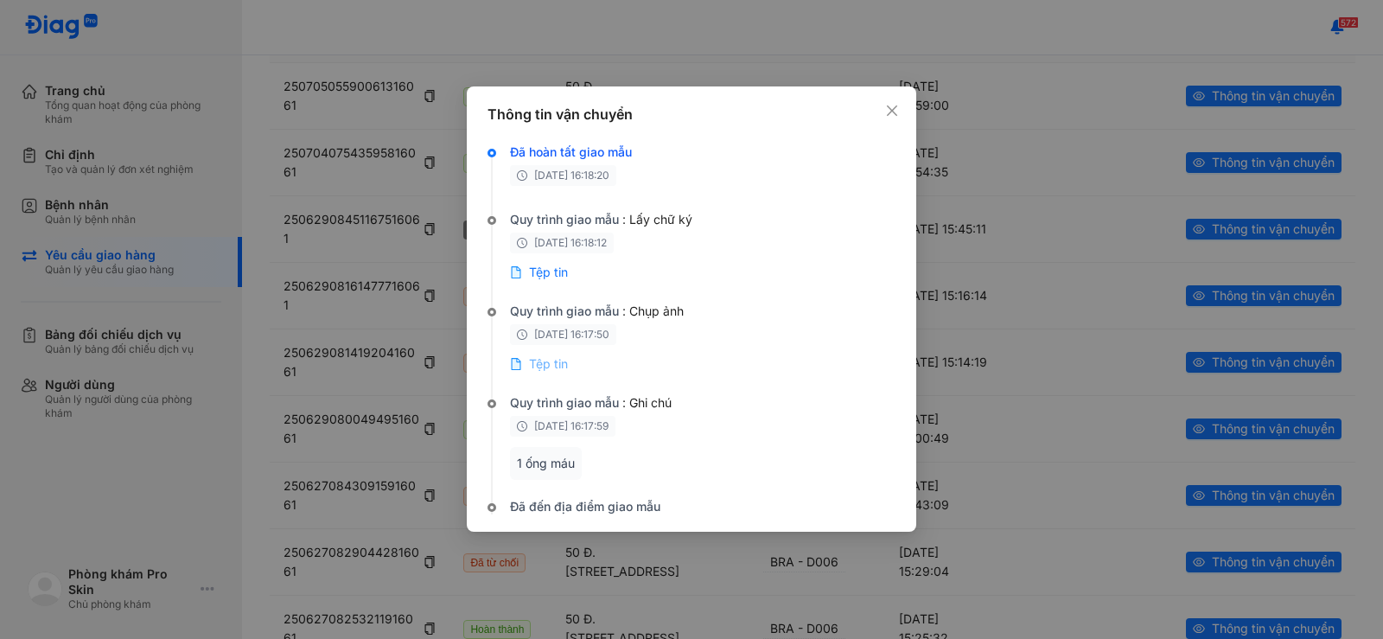
click at [552, 369] on span "Tệp tin" at bounding box center [548, 363] width 39 height 17
click at [897, 113] on icon "close" at bounding box center [892, 111] width 14 height 14
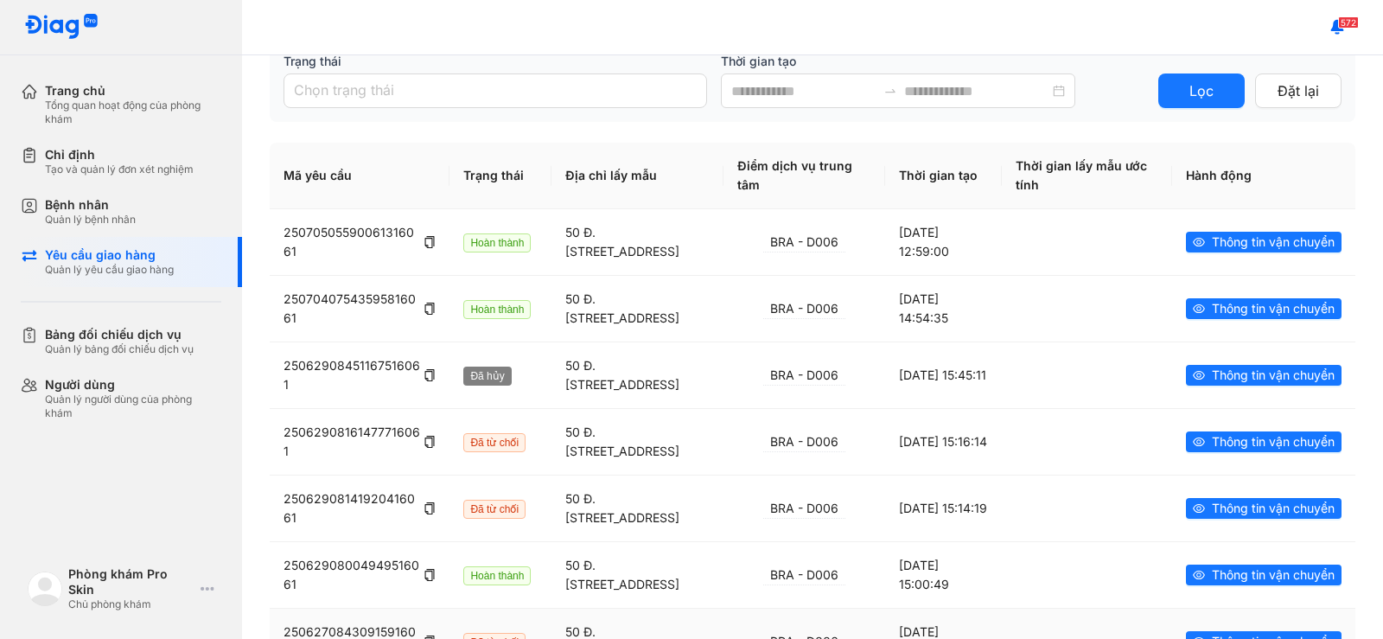
scroll to position [0, 0]
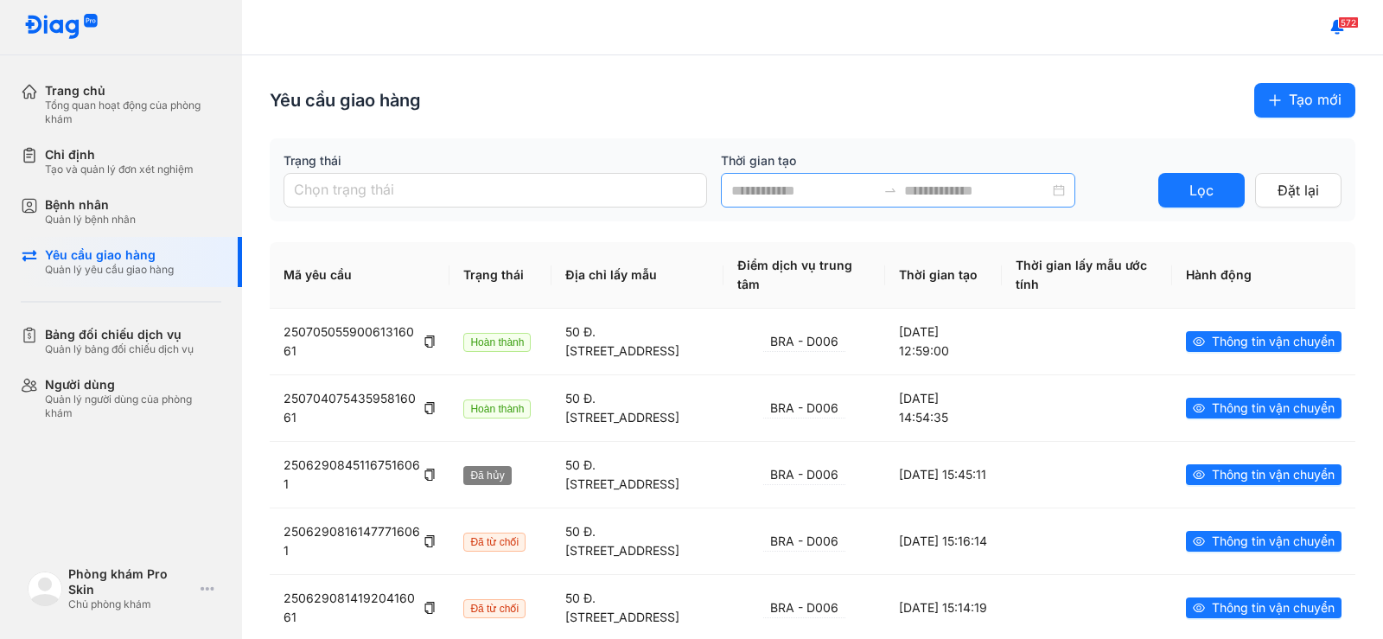
click at [1050, 190] on input at bounding box center [976, 191] width 145 height 22
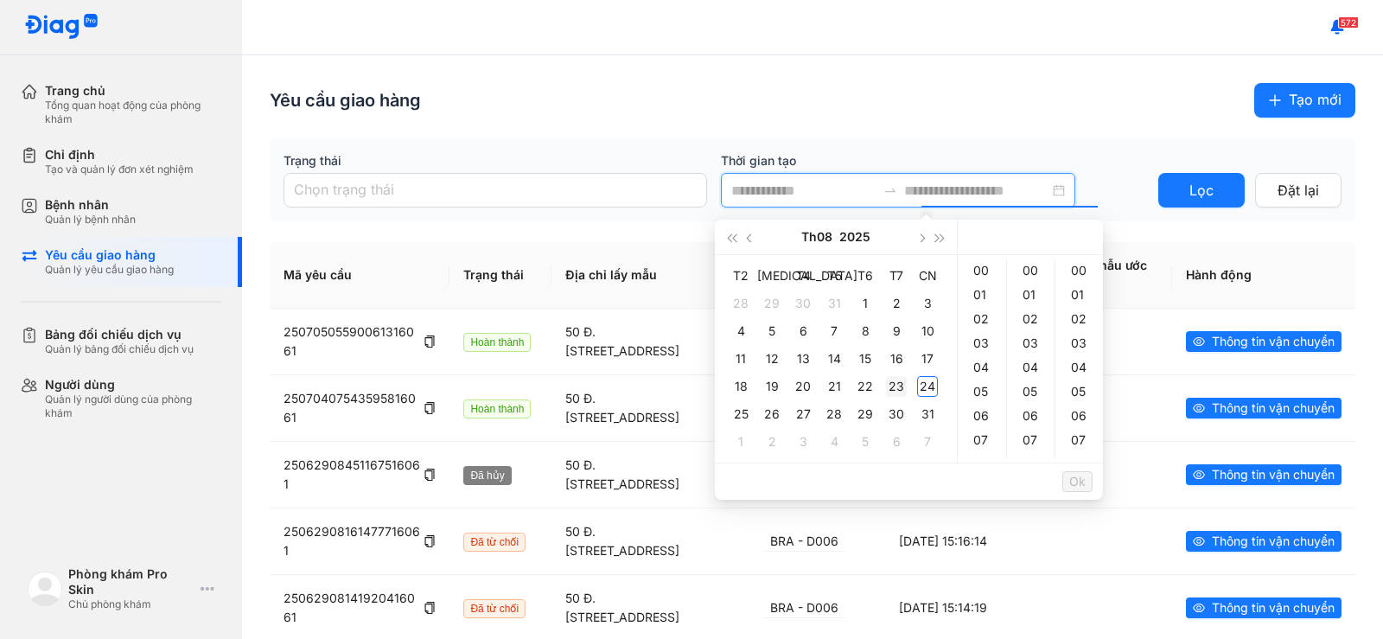
click at [898, 376] on div "23" at bounding box center [896, 386] width 21 height 21
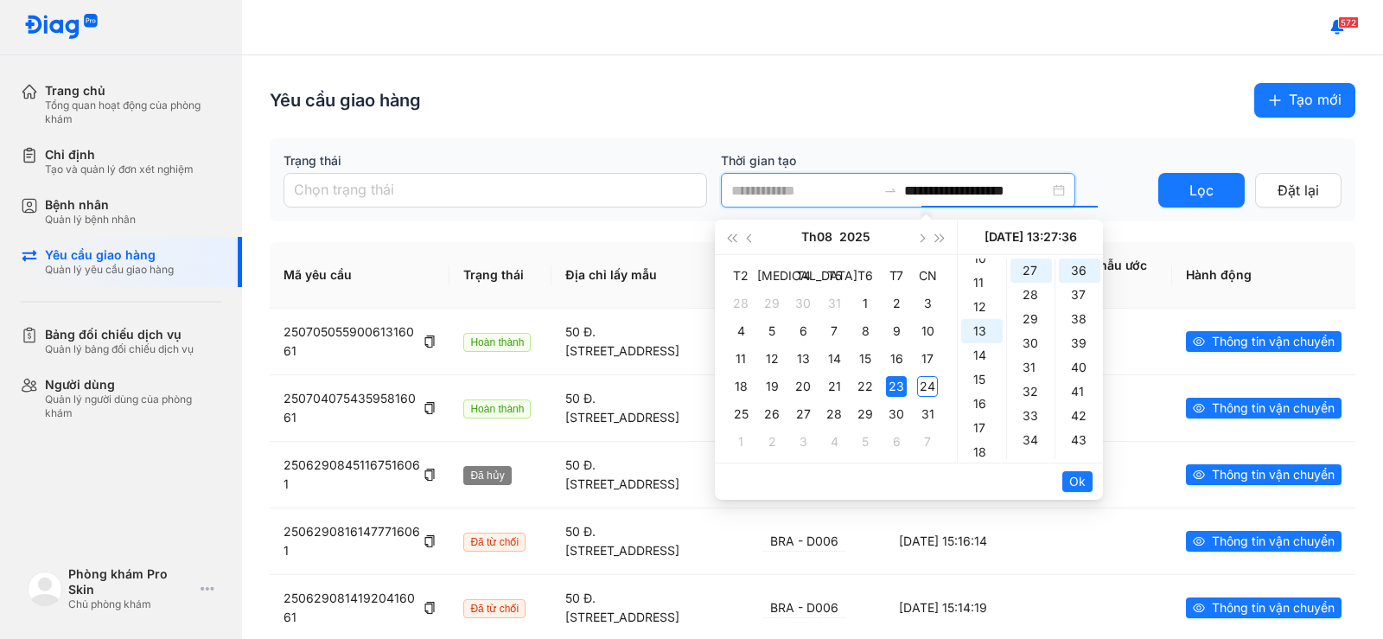
scroll to position [228, 0]
click at [975, 289] on div "10" at bounding box center [981, 284] width 41 height 24
type input "**********"
click at [1075, 489] on span "Ok" at bounding box center [1077, 481] width 16 height 19
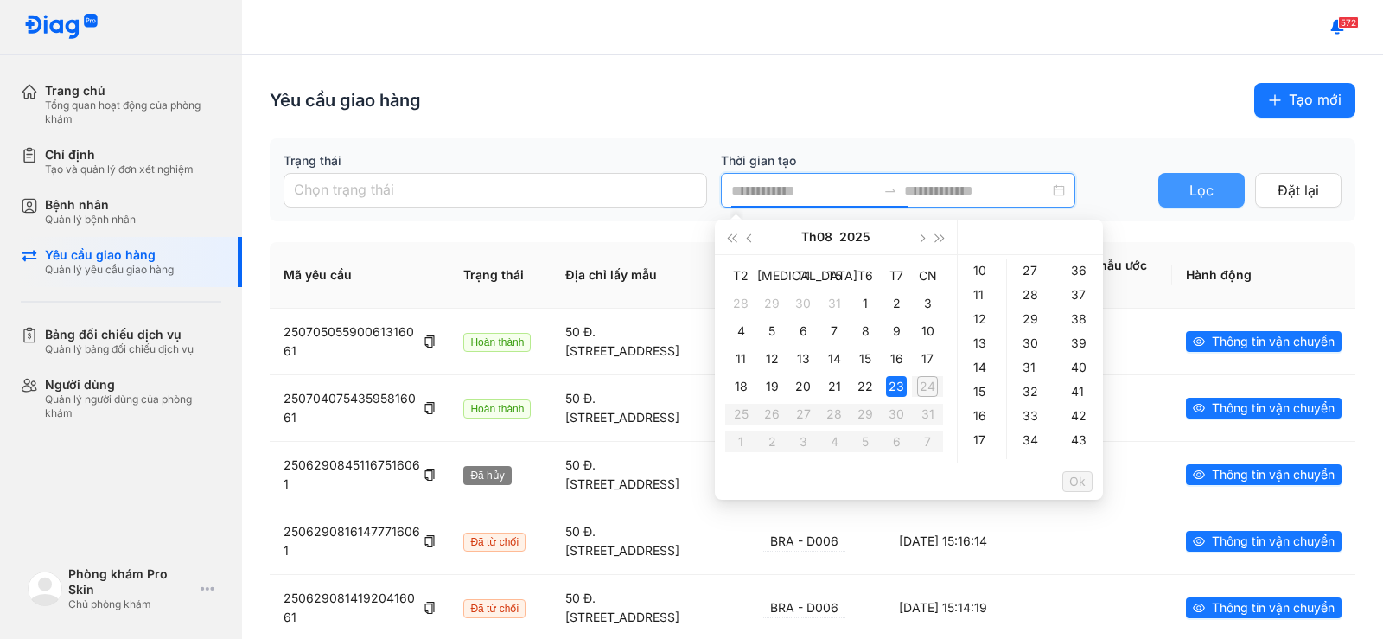
click at [1158, 193] on button "Lọc" at bounding box center [1201, 190] width 86 height 35
click at [949, 200] on input at bounding box center [976, 191] width 145 height 22
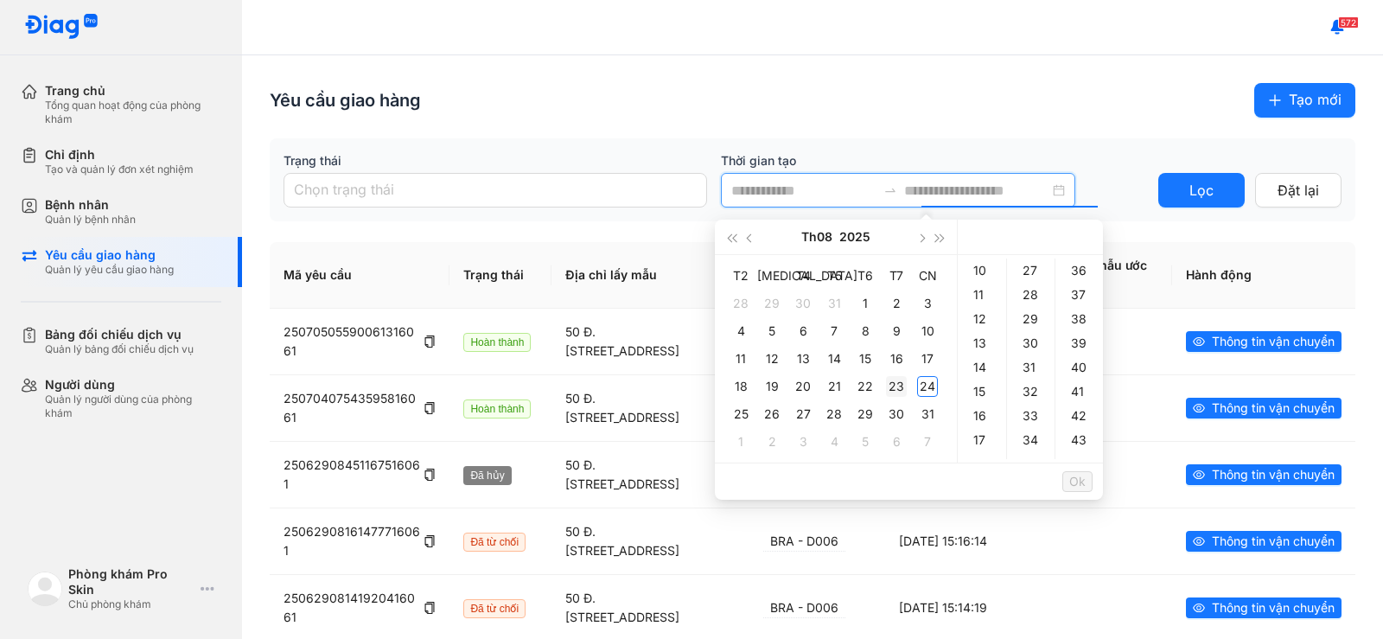
click at [897, 384] on div "23" at bounding box center [896, 386] width 21 height 21
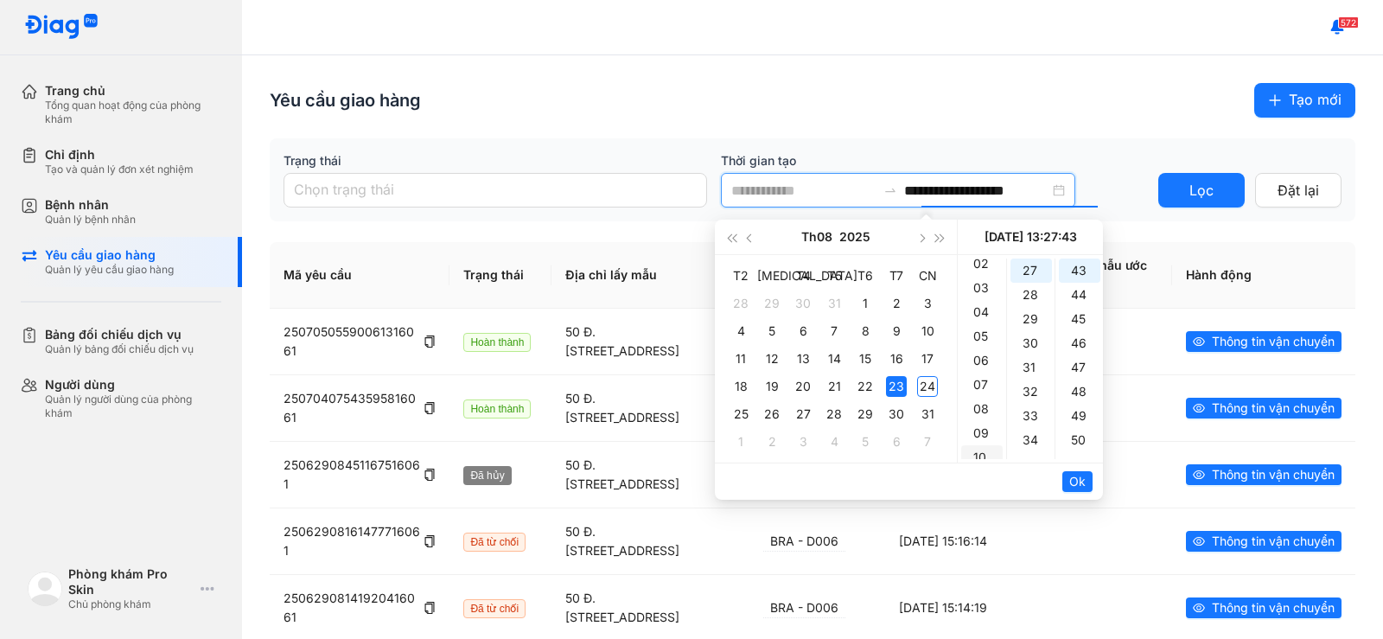
click at [978, 449] on div "10" at bounding box center [981, 457] width 41 height 24
click at [982, 361] on div "10" at bounding box center [981, 357] width 41 height 24
click at [977, 350] on div "10" at bounding box center [981, 357] width 41 height 24
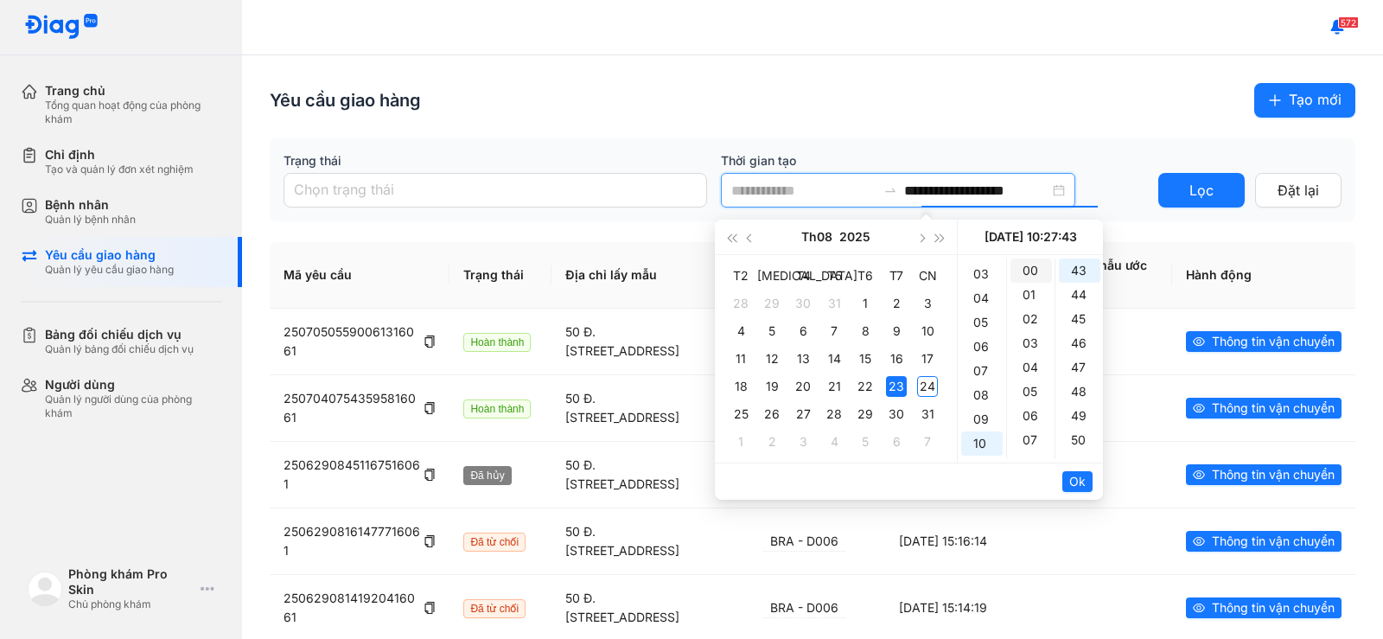
click at [1022, 267] on div "00" at bounding box center [1031, 271] width 41 height 24
type input "**********"
click at [1076, 481] on span "Ok" at bounding box center [1077, 481] width 16 height 19
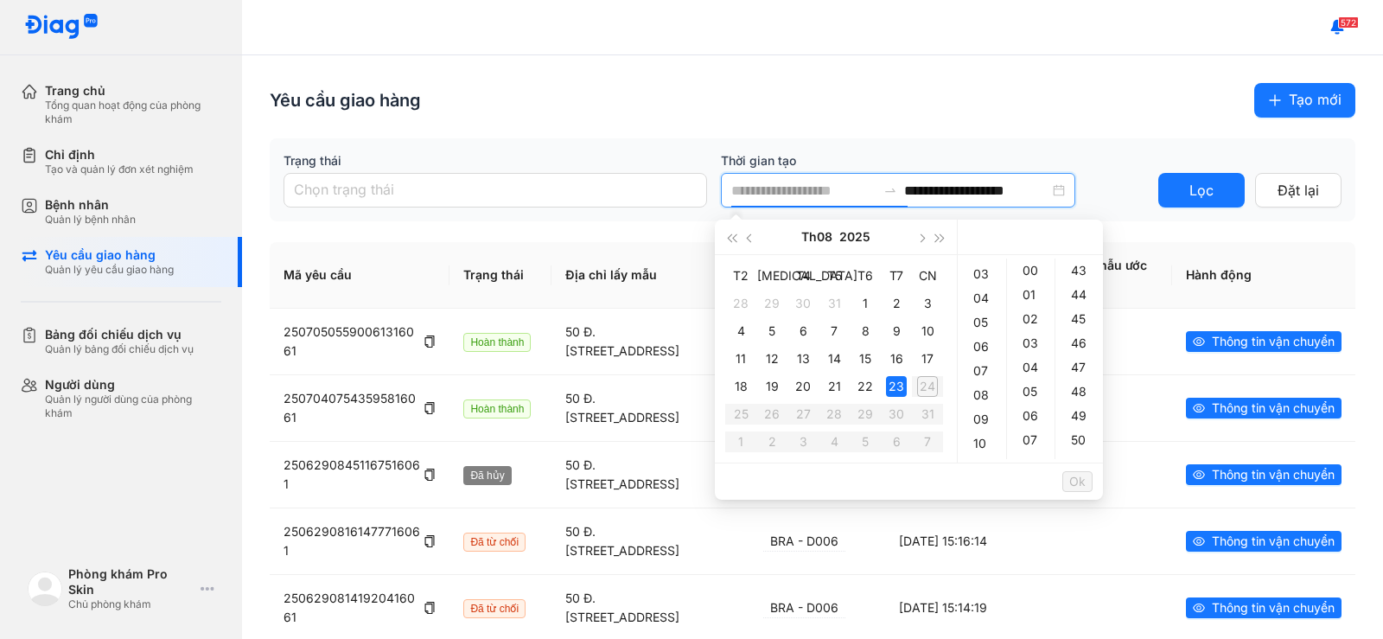
click at [896, 388] on div "23" at bounding box center [896, 386] width 21 height 21
drag, startPoint x: 873, startPoint y: 185, endPoint x: 808, endPoint y: 197, distance: 66.0
click at [808, 197] on input "**********" at bounding box center [803, 191] width 145 height 22
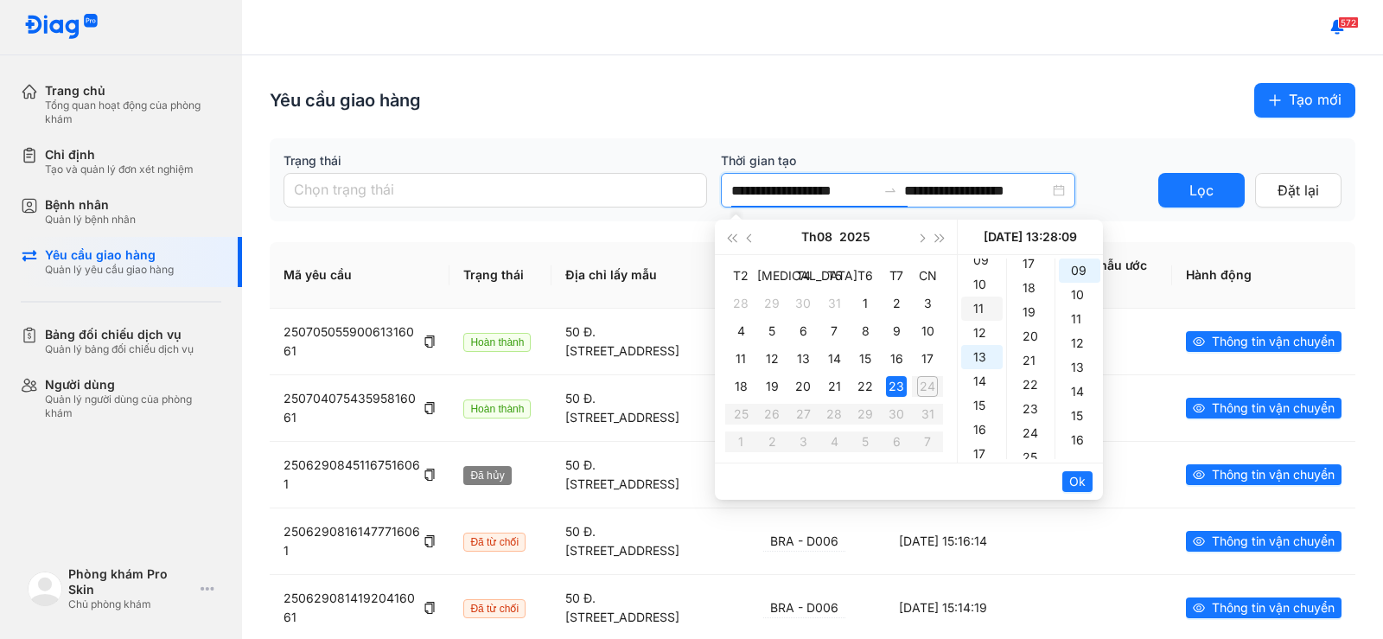
click at [978, 303] on div "11" at bounding box center [981, 309] width 41 height 24
click at [984, 334] on div "10" at bounding box center [981, 333] width 41 height 24
click at [1028, 276] on div "03" at bounding box center [1031, 271] width 41 height 24
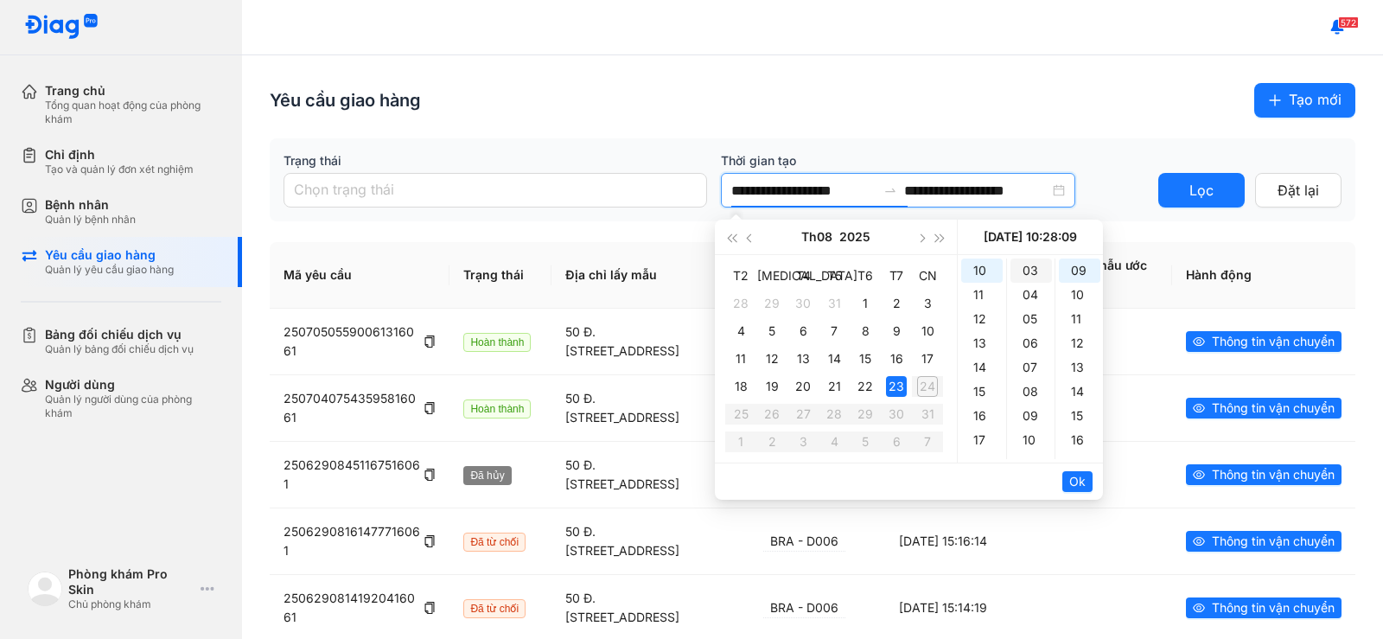
type input "**********"
click at [1016, 190] on input "**********" at bounding box center [976, 191] width 145 height 22
click at [1022, 190] on input "**********" at bounding box center [976, 191] width 145 height 22
click at [976, 320] on div "12" at bounding box center [981, 319] width 41 height 24
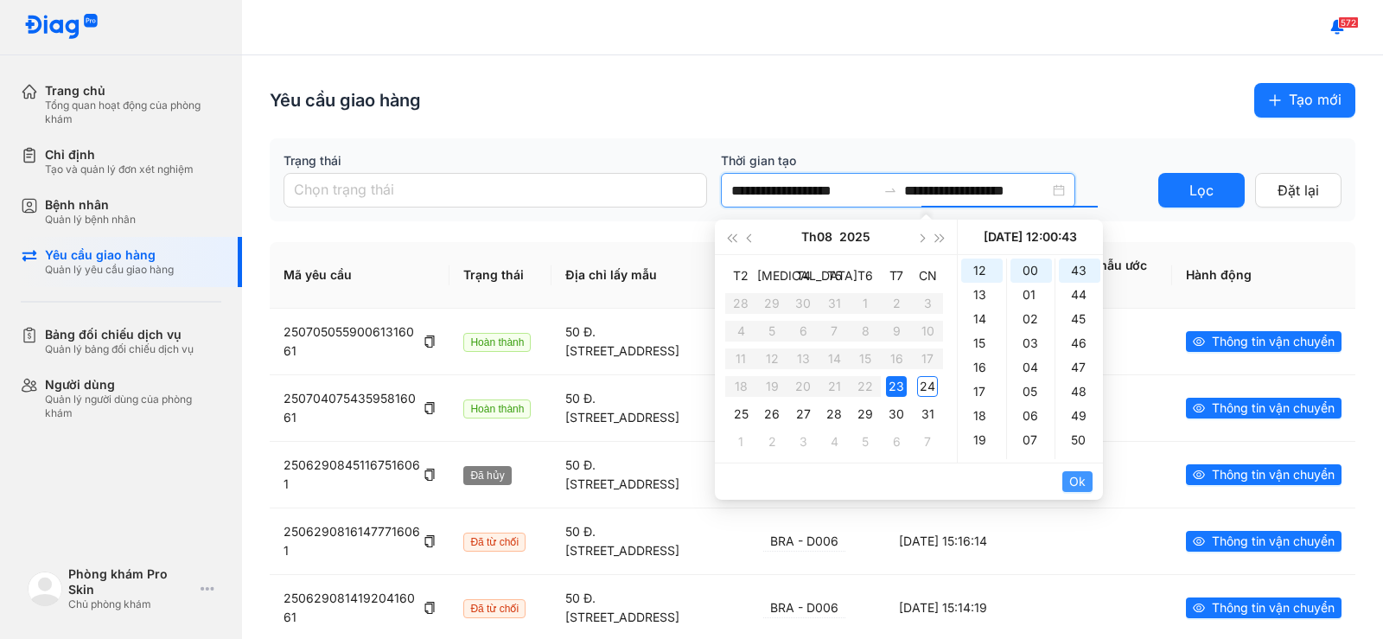
click at [1073, 477] on span "Ok" at bounding box center [1077, 481] width 16 height 19
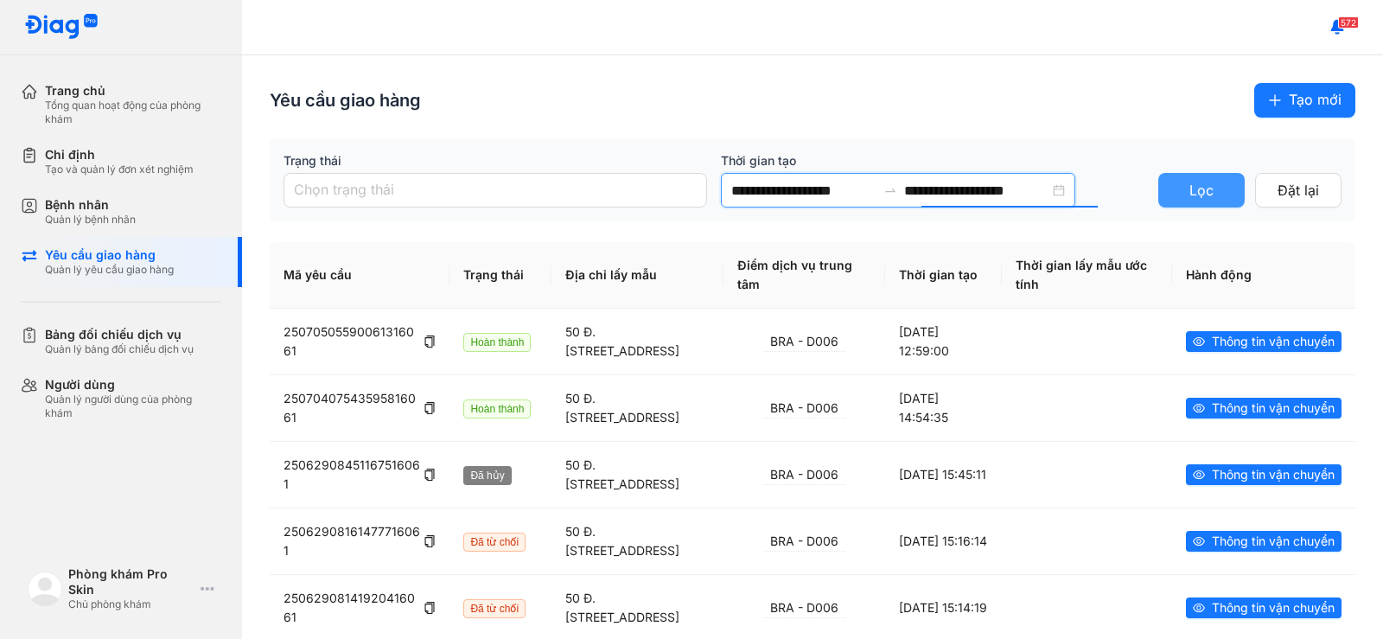
click at [1190, 193] on span "Lọc" at bounding box center [1202, 191] width 24 height 22
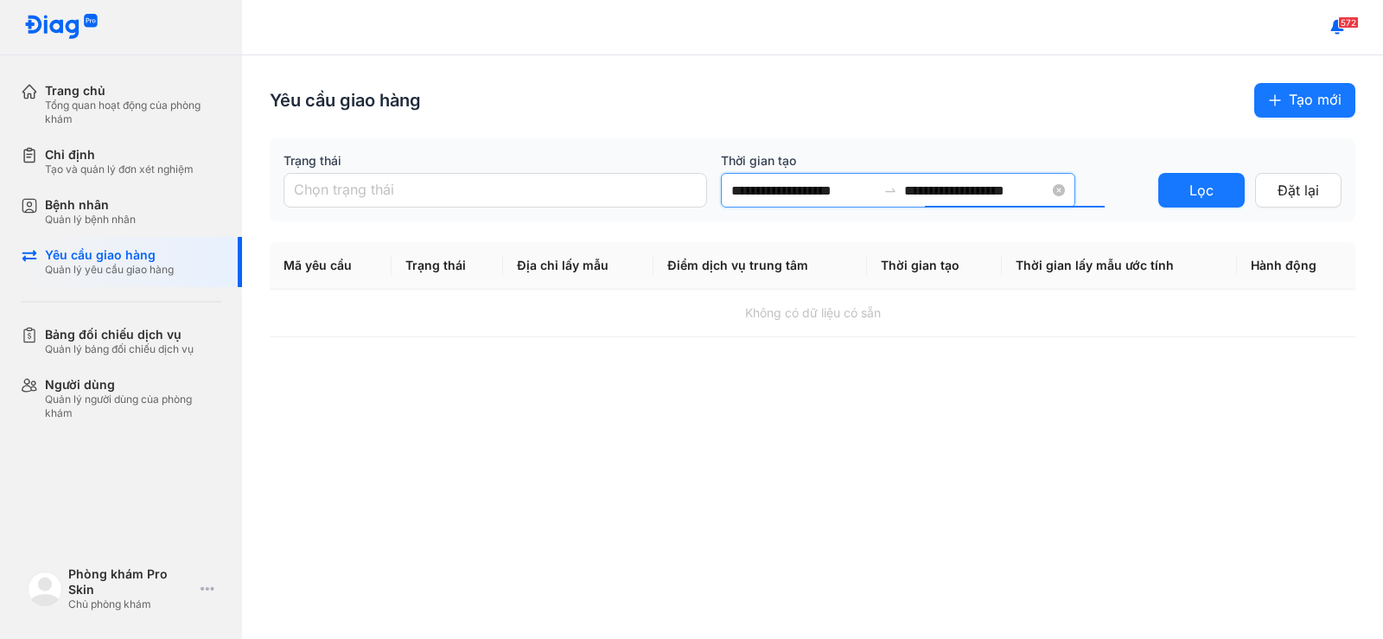
click at [1041, 192] on input "**********" at bounding box center [976, 191] width 145 height 22
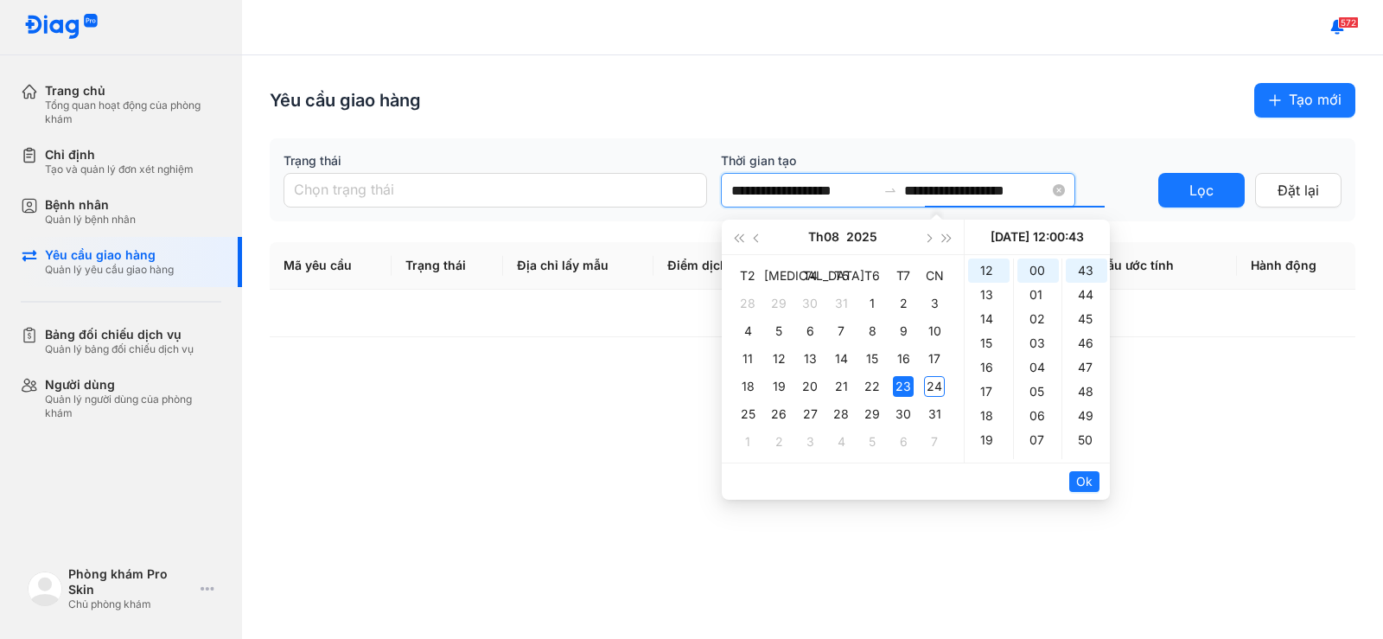
click at [1034, 196] on input "**********" at bounding box center [976, 191] width 145 height 22
click at [989, 343] on div "15" at bounding box center [988, 343] width 41 height 24
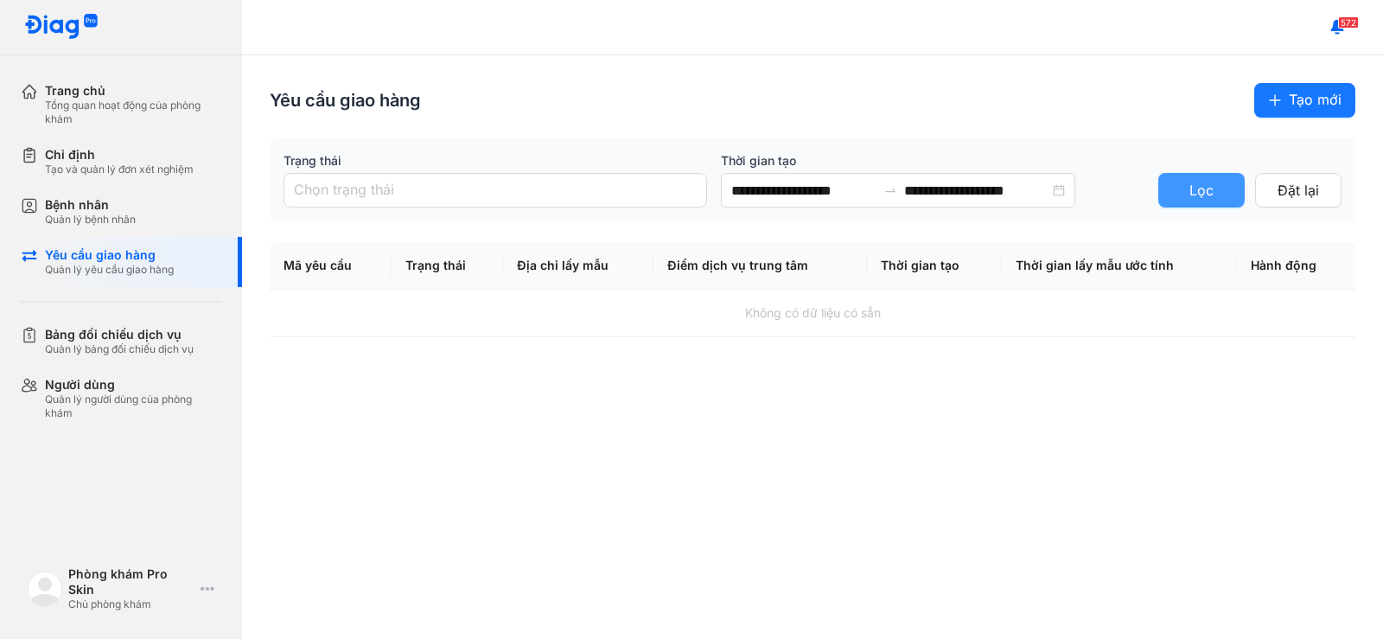
click at [1185, 188] on button "Lọc" at bounding box center [1201, 190] width 86 height 35
click at [1032, 188] on input "**********" at bounding box center [976, 191] width 145 height 22
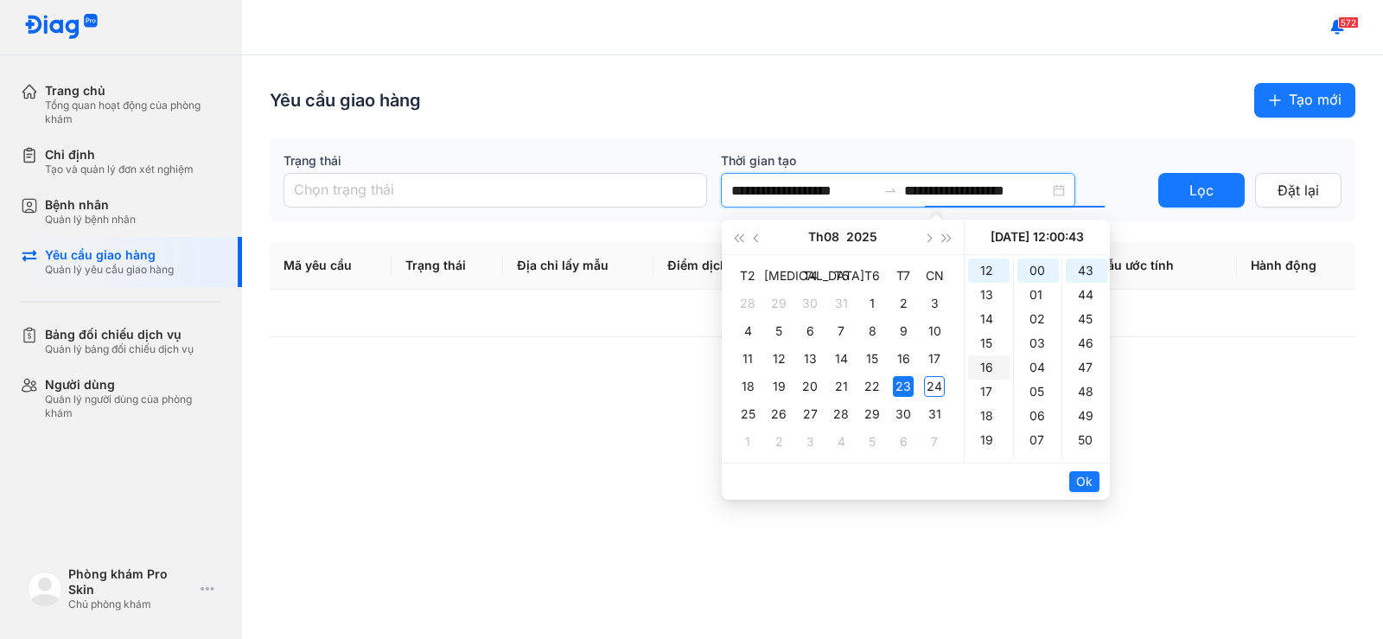
click at [989, 375] on div "16" at bounding box center [988, 367] width 41 height 24
type input "**********"
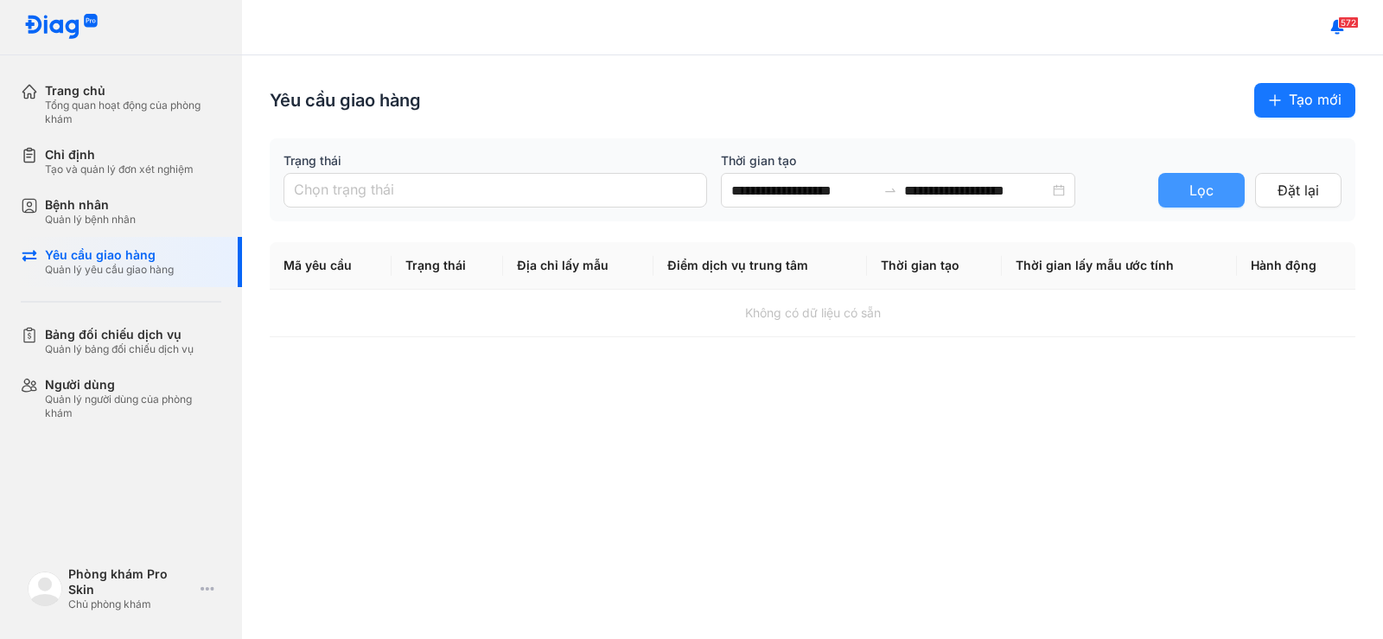
click at [1177, 186] on button "Lọc" at bounding box center [1201, 190] width 86 height 35
click at [418, 209] on div "**********" at bounding box center [813, 179] width 1086 height 83
click at [425, 202] on div at bounding box center [495, 190] width 415 height 28
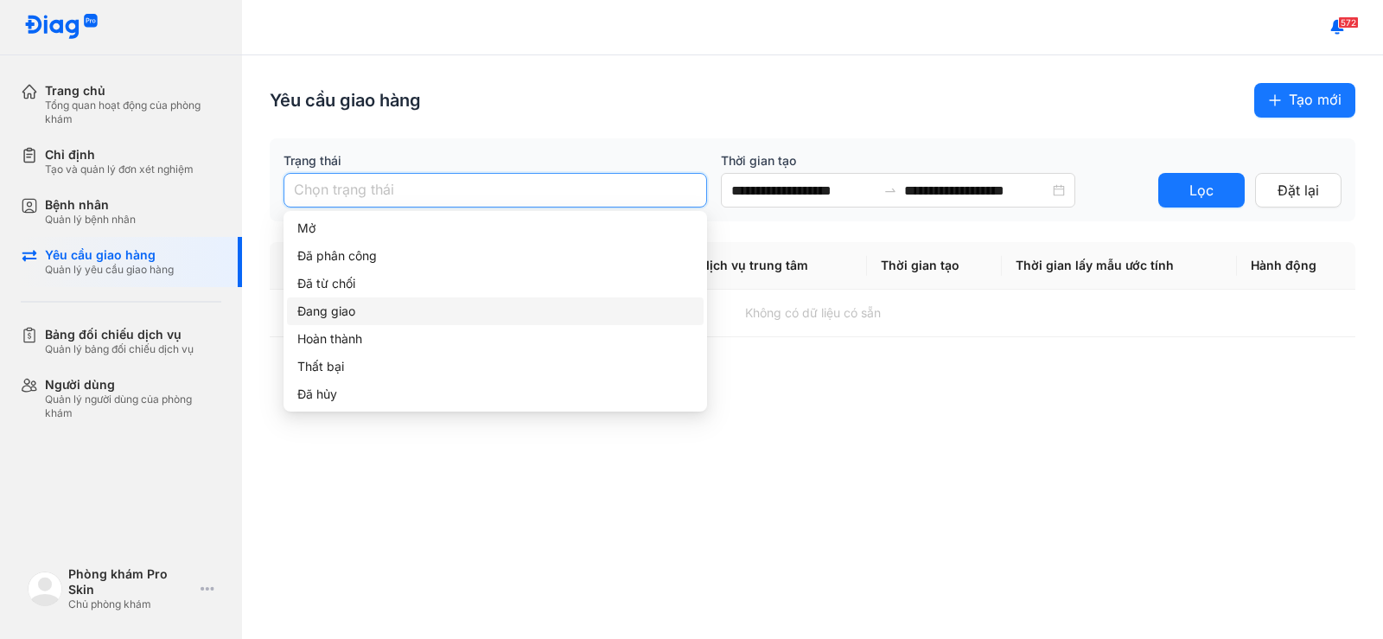
click at [360, 319] on div "Đang giao" at bounding box center [495, 311] width 396 height 19
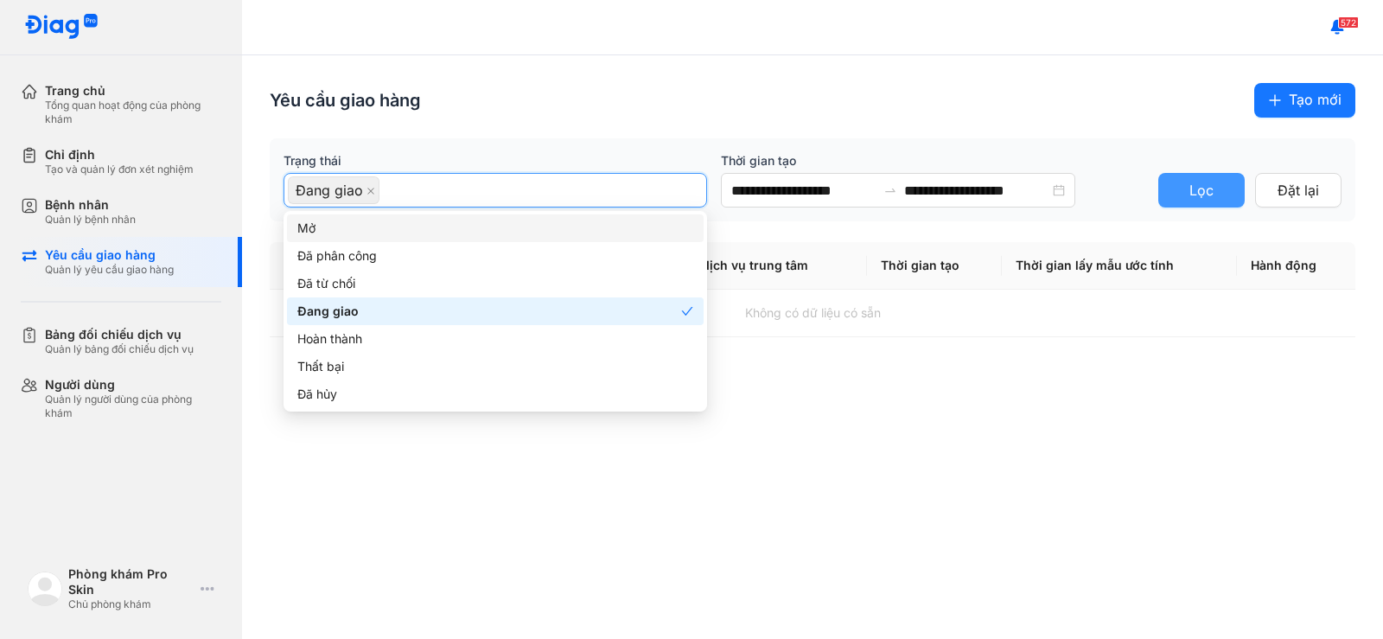
click at [1202, 188] on span "Lọc" at bounding box center [1202, 191] width 24 height 22
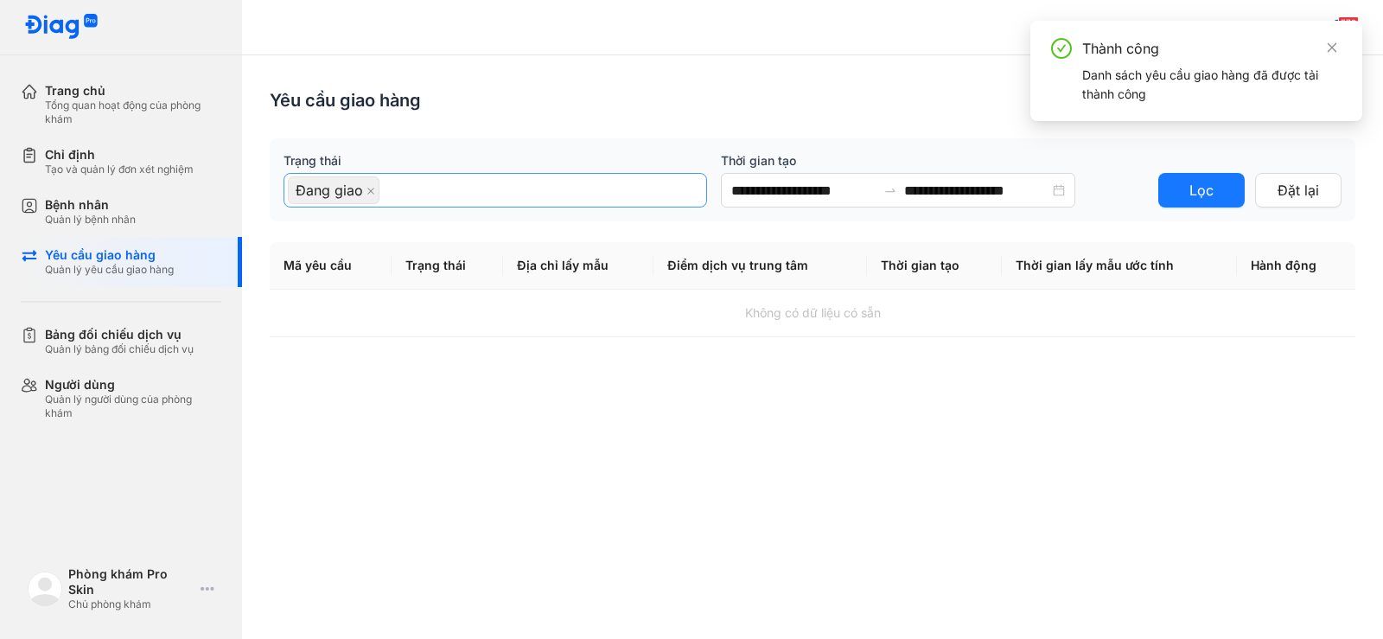
click at [411, 196] on div "Đang giao" at bounding box center [495, 190] width 415 height 31
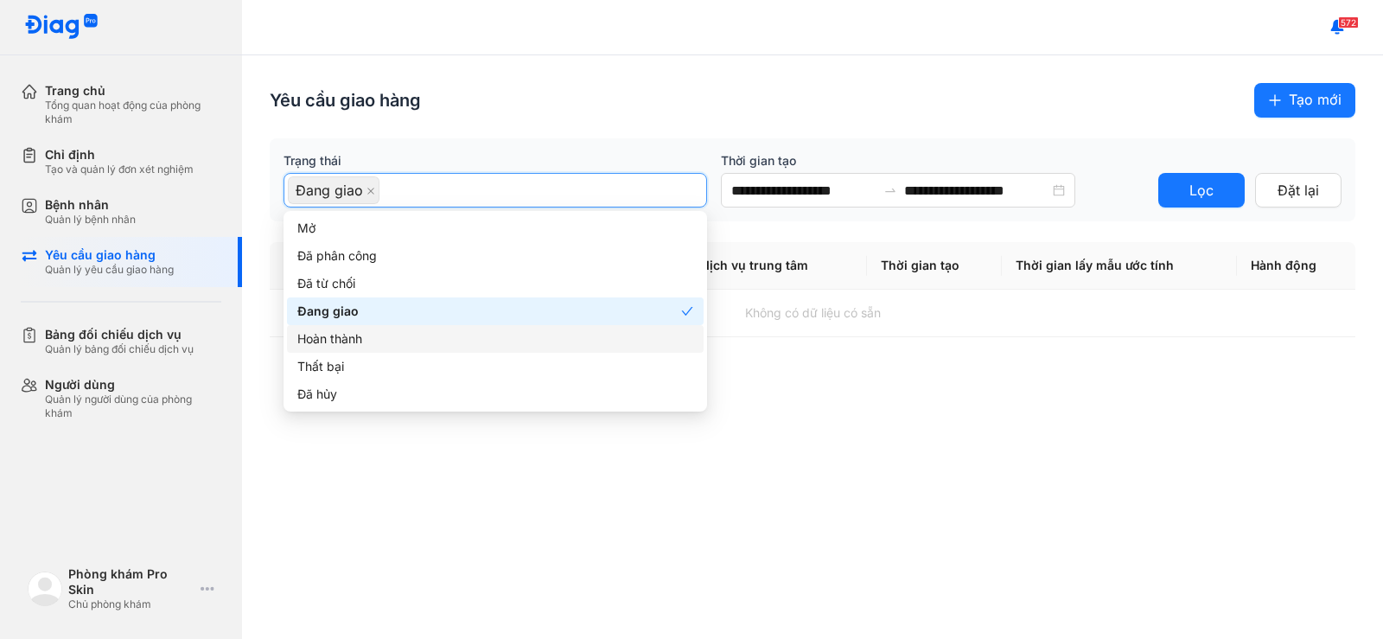
drag, startPoint x: 325, startPoint y: 338, endPoint x: 338, endPoint y: 334, distance: 13.7
click at [325, 339] on div "Hoàn thành" at bounding box center [495, 338] width 396 height 19
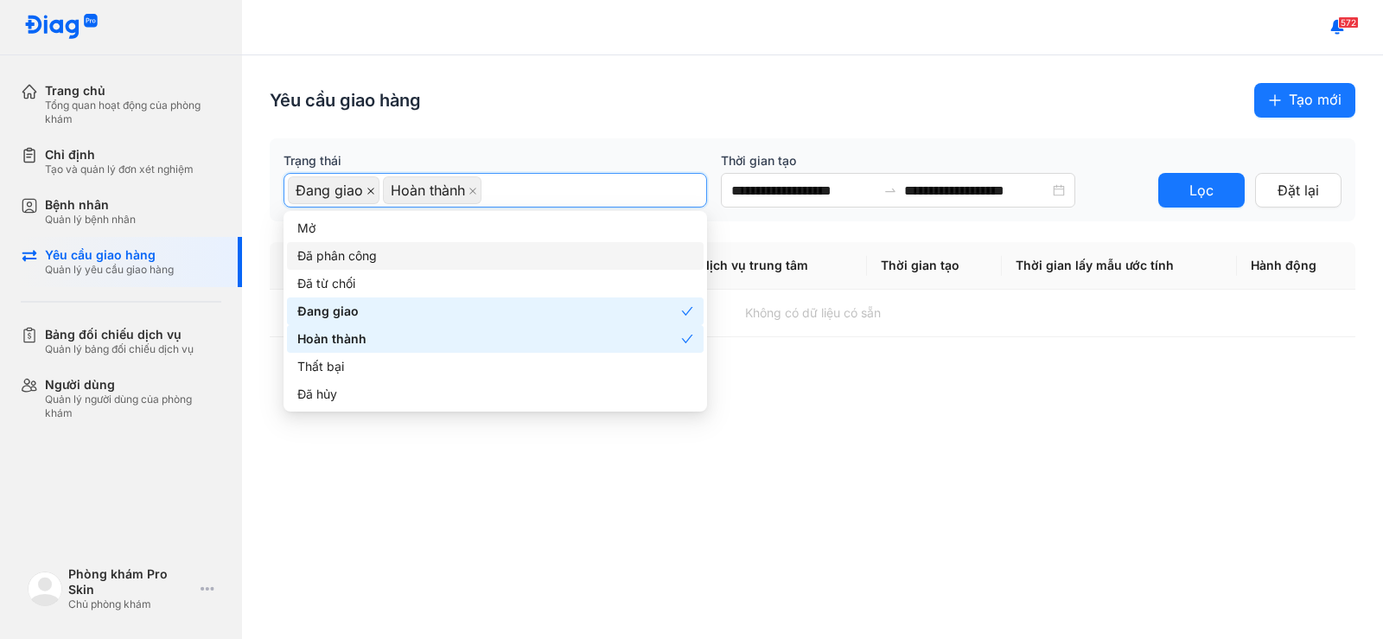
click at [371, 188] on icon "close" at bounding box center [371, 191] width 9 height 9
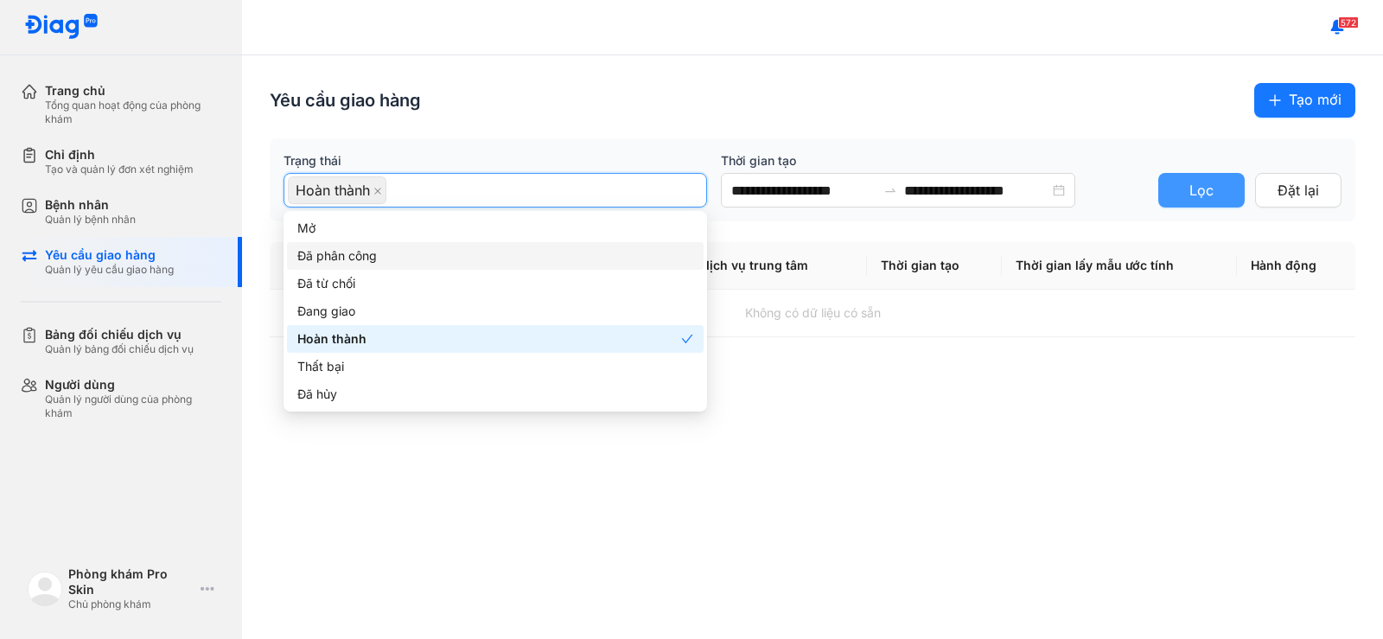
click at [1203, 180] on button "Lọc" at bounding box center [1201, 190] width 86 height 35
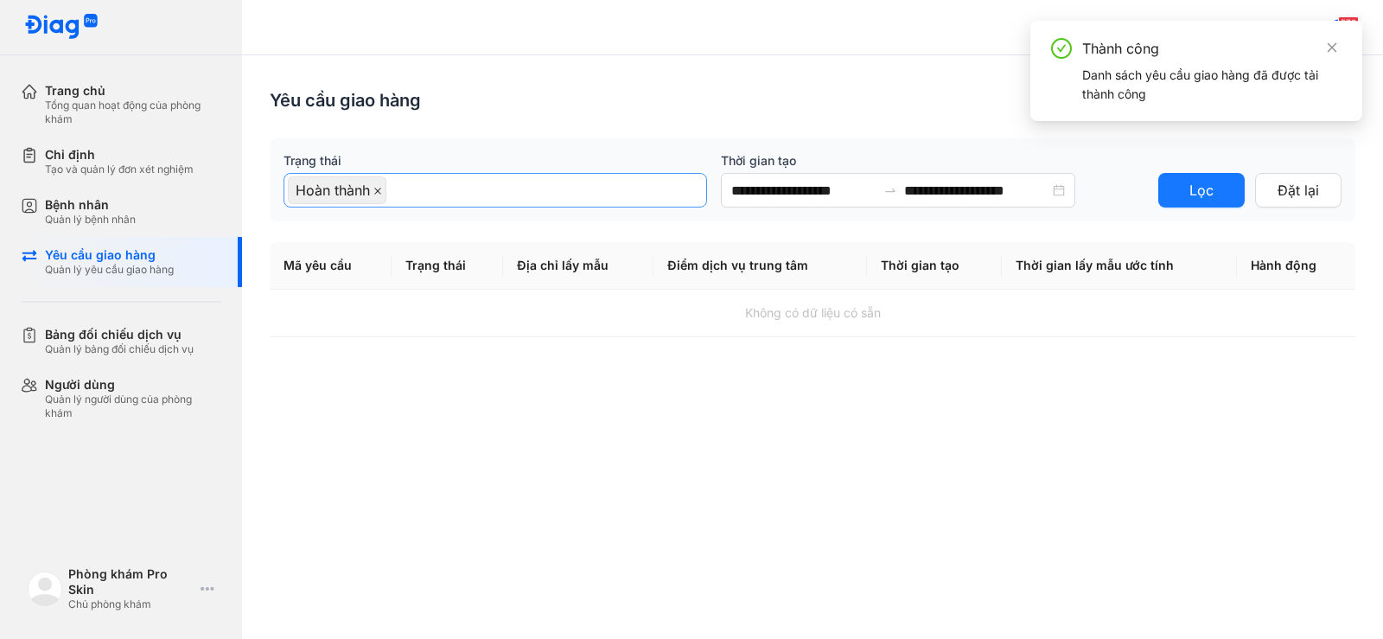
click at [382, 190] on icon "close" at bounding box center [377, 191] width 9 height 9
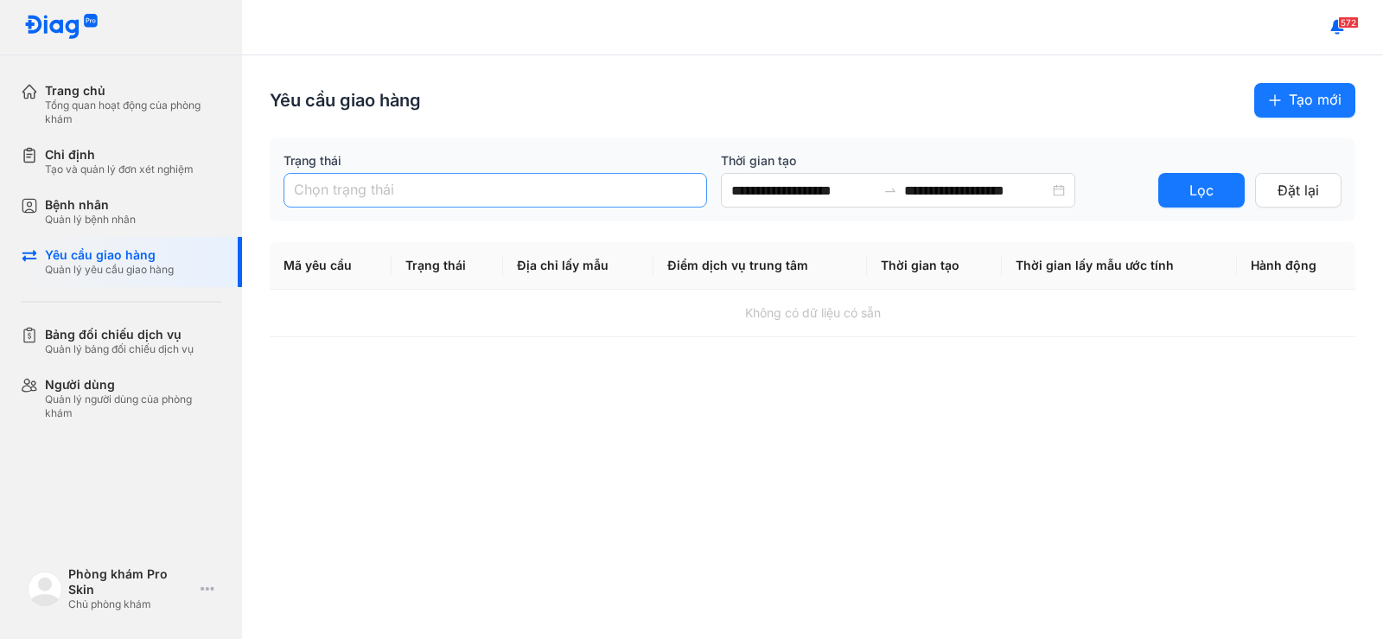
click at [417, 195] on div at bounding box center [495, 190] width 415 height 28
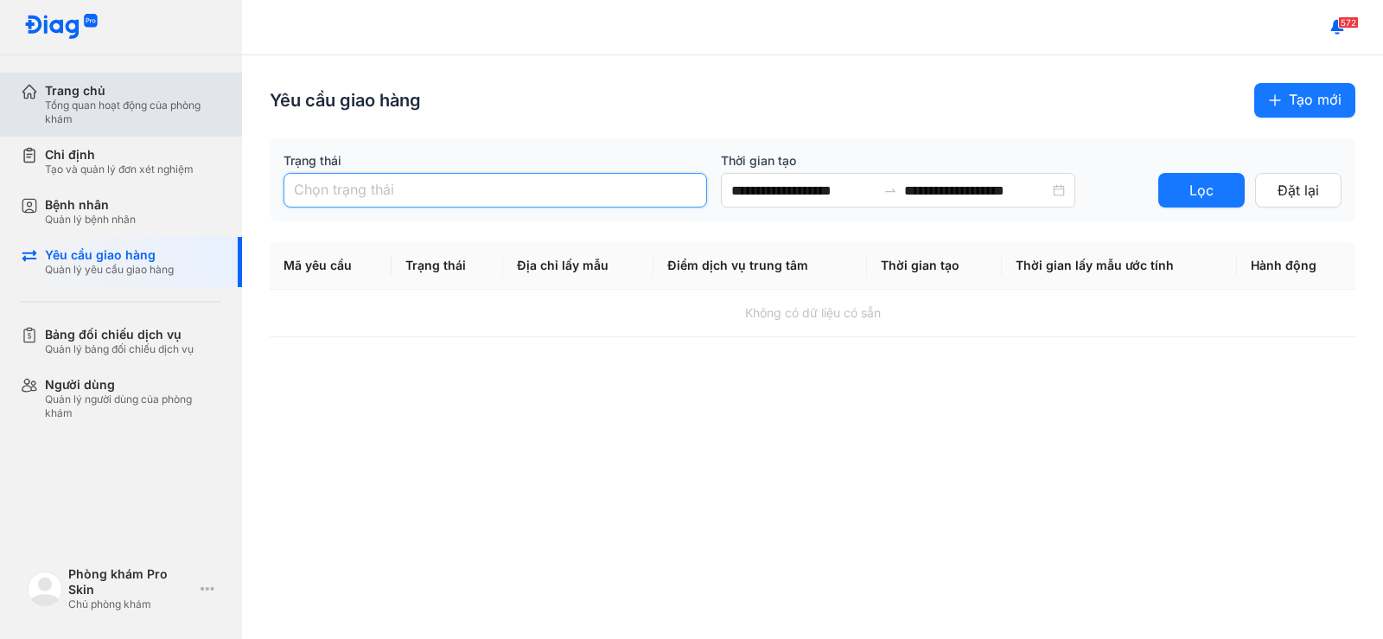
click at [88, 81] on div "Trang chủ Tổng quan hoạt động của phòng khám" at bounding box center [131, 105] width 221 height 64
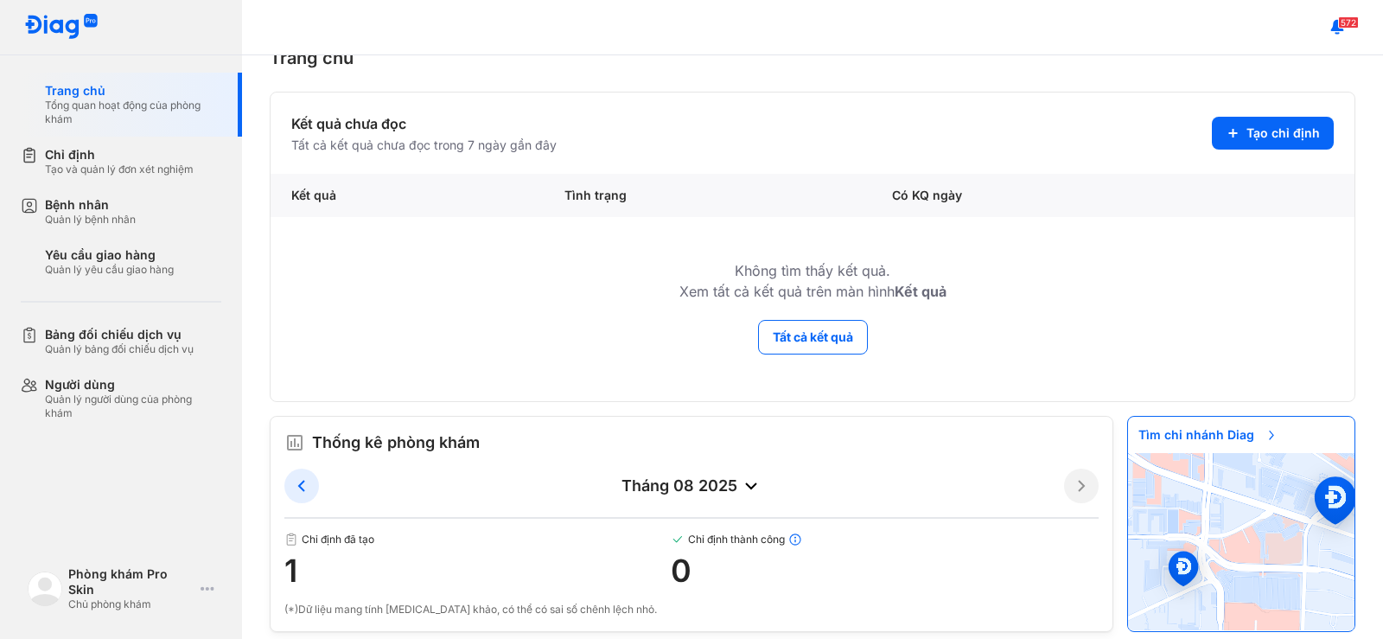
scroll to position [59, 0]
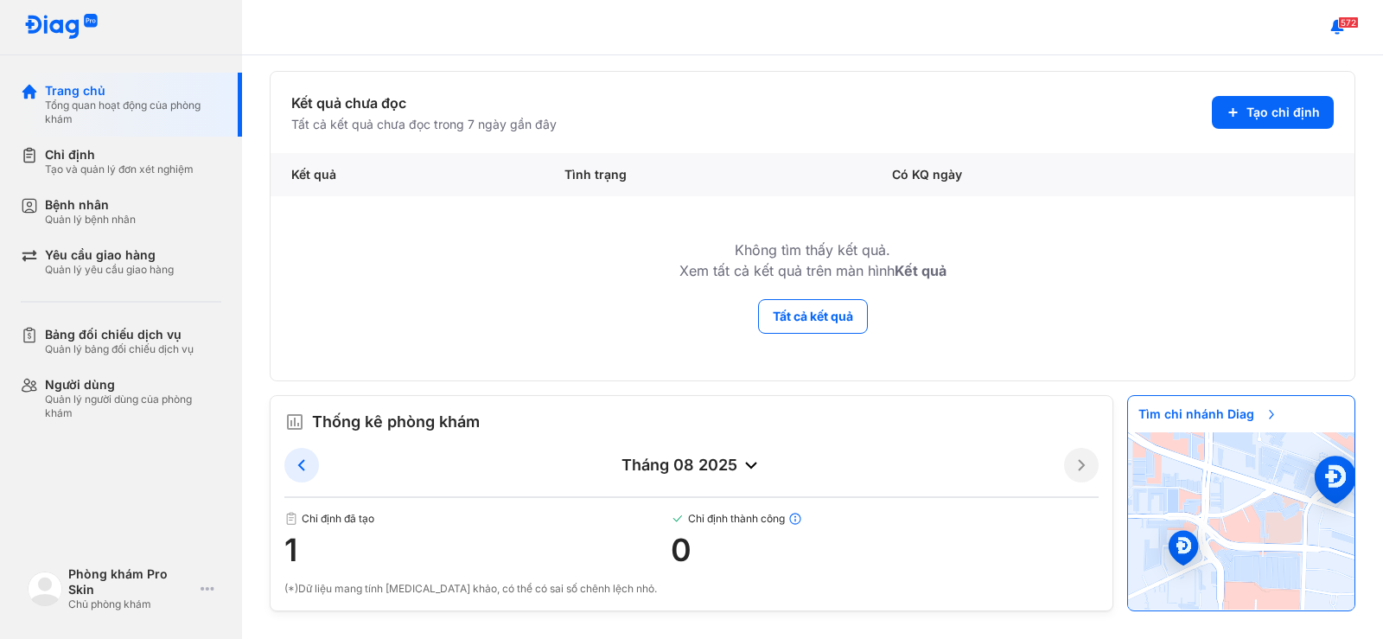
click at [355, 518] on span "Chỉ định đã tạo" at bounding box center [477, 519] width 386 height 14
click at [308, 533] on span "1" at bounding box center [477, 550] width 386 height 35
click at [801, 317] on button "Tất cả kết quả" at bounding box center [813, 316] width 110 height 35
